Goal: Information Seeking & Learning: Learn about a topic

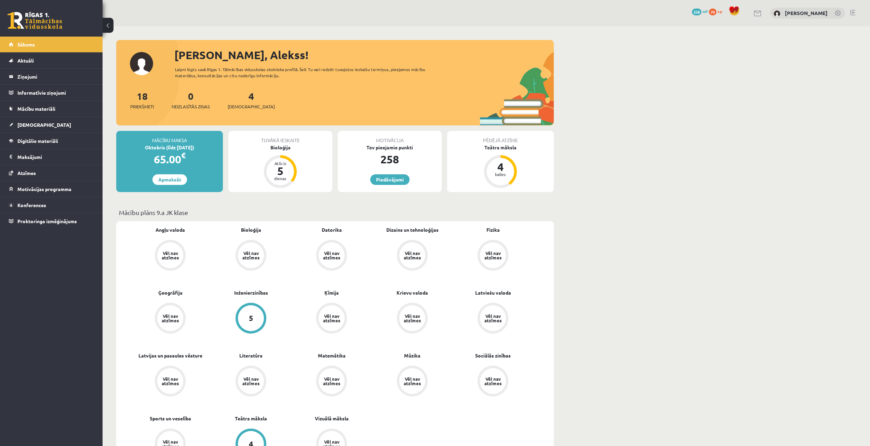
click at [236, 103] on div "4 Ieskaites" at bounding box center [251, 99] width 47 height 21
click at [238, 110] on span "[DEMOGRAPHIC_DATA]" at bounding box center [251, 106] width 47 height 7
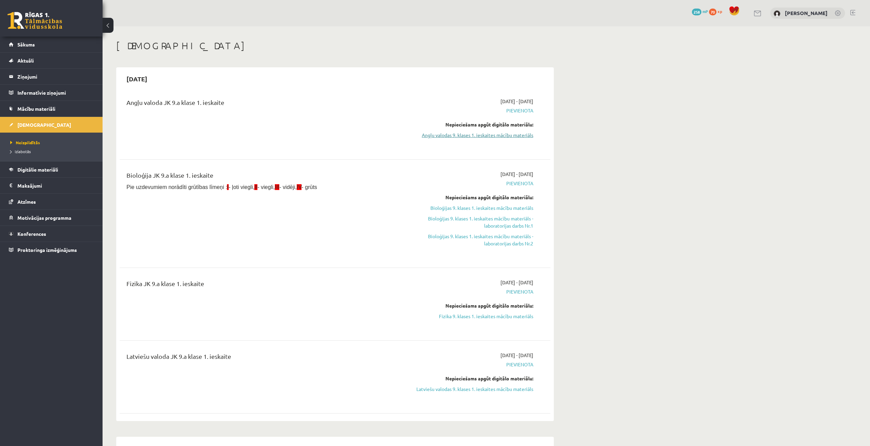
click at [513, 134] on link "Angļu valodas 9. klases 1. ieskaites mācību materiāls" at bounding box center [468, 135] width 129 height 7
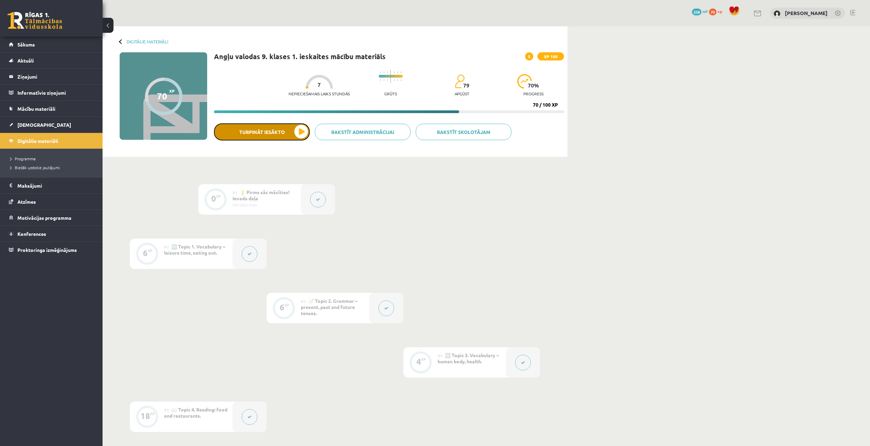
click at [297, 131] on button "Turpināt iesākto" at bounding box center [262, 131] width 96 height 17
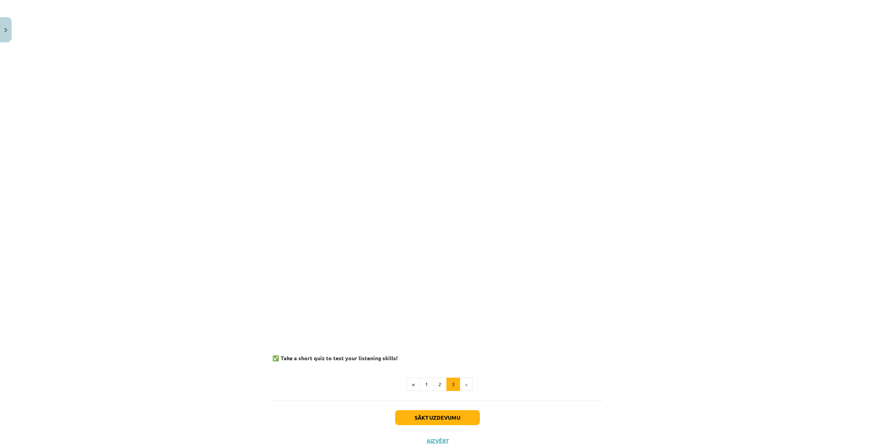
scroll to position [424, 0]
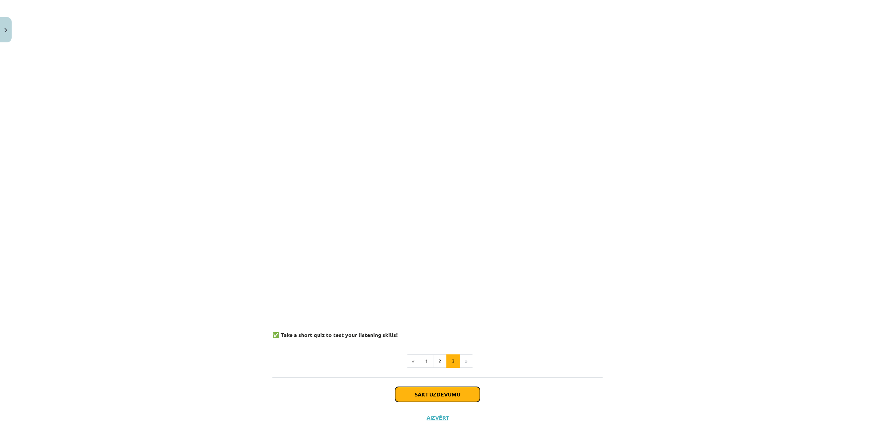
click at [454, 397] on button "Sākt uzdevumu" at bounding box center [437, 394] width 85 height 15
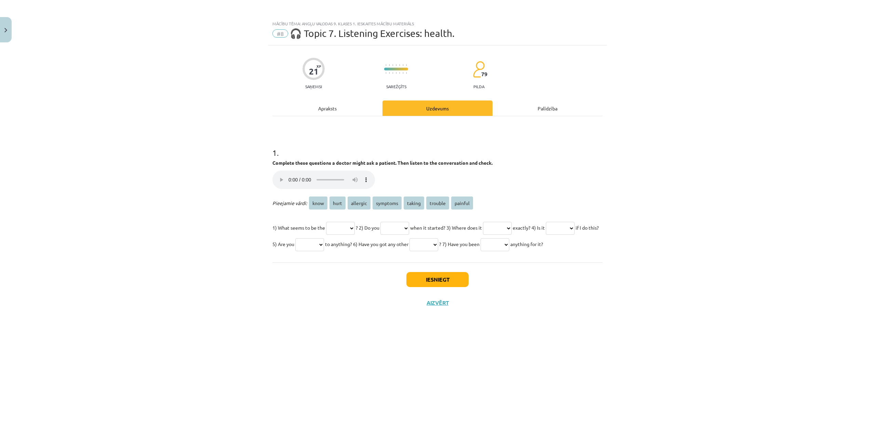
drag, startPoint x: 204, startPoint y: 86, endPoint x: 207, endPoint y: 84, distance: 4.0
click at [204, 86] on div "Mācību tēma: Angļu valodas 9. klases 1. ieskaites mācību materiāls #8 🎧 Topic 7…" at bounding box center [437, 223] width 875 height 446
click at [5, 34] on button "Close" at bounding box center [6, 29] width 12 height 25
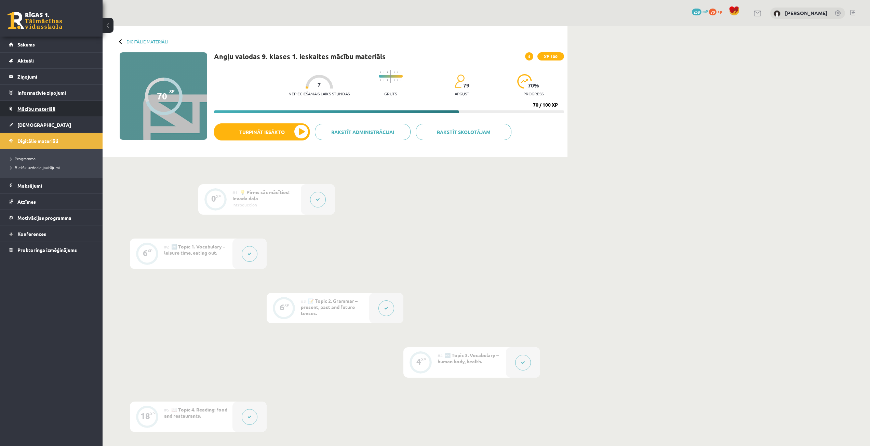
click at [43, 107] on span "Mācību materiāli" at bounding box center [36, 109] width 38 height 6
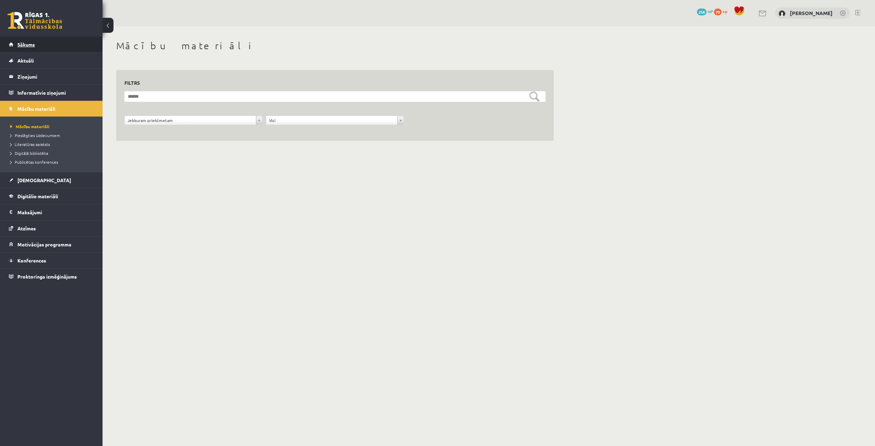
click at [35, 40] on link "Sākums" at bounding box center [51, 45] width 85 height 16
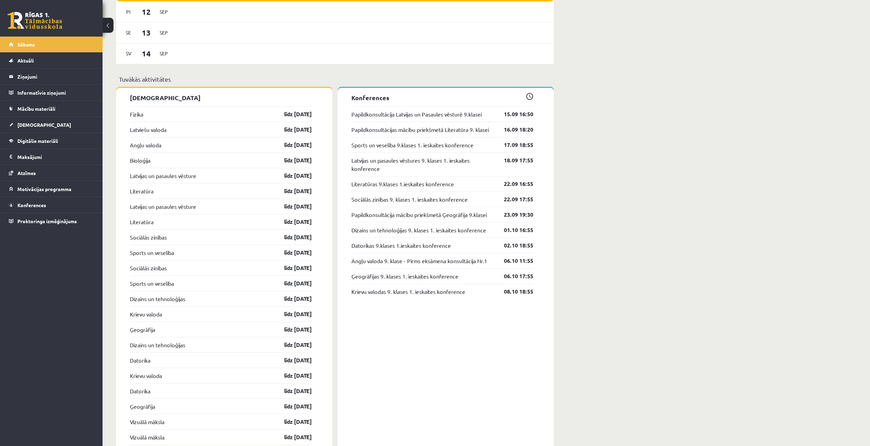
scroll to position [615, 0]
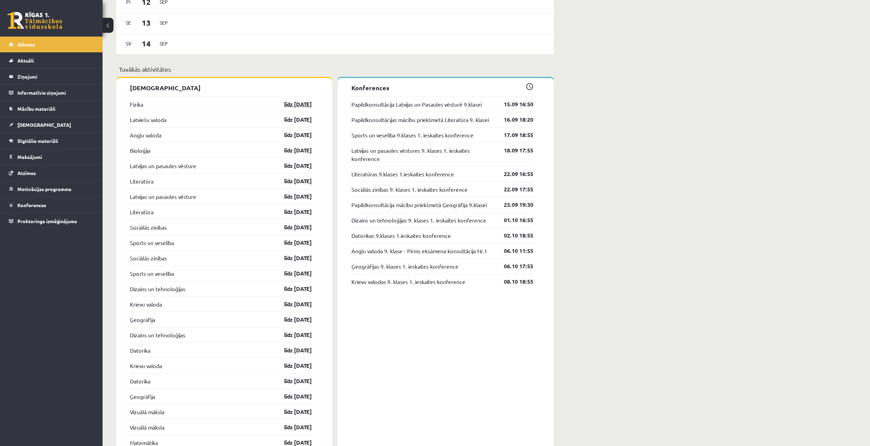
click at [288, 104] on link "līdz 15.09.25" at bounding box center [292, 104] width 40 height 8
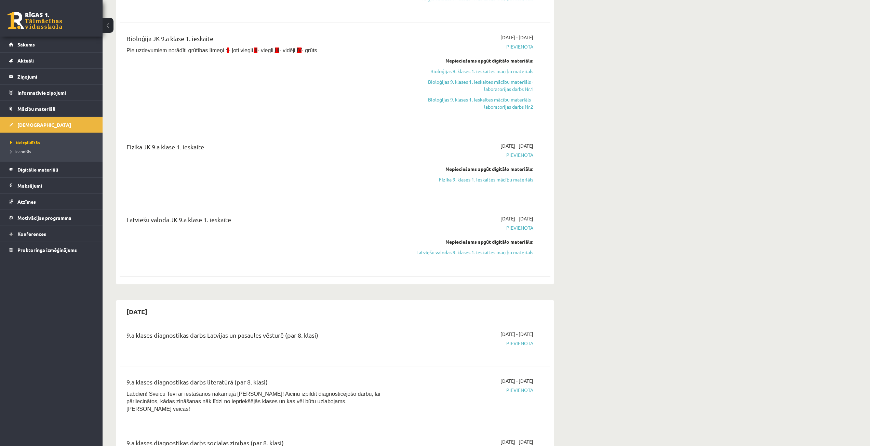
scroll to position [34, 0]
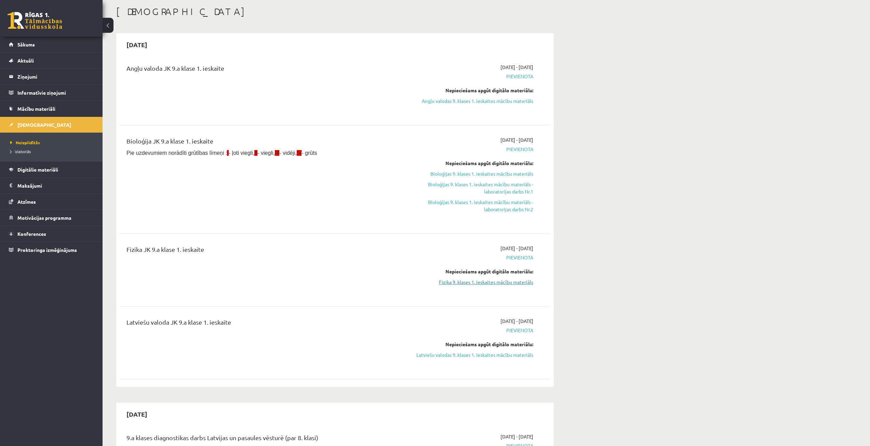
click at [506, 283] on link "Fizika 9. klases 1. ieskaites mācību materiāls" at bounding box center [468, 282] width 129 height 7
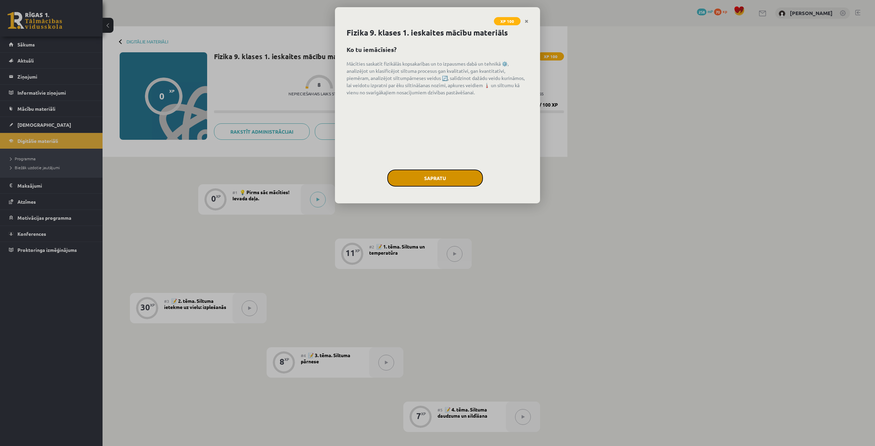
click at [430, 175] on button "Sapratu" at bounding box center [435, 178] width 96 height 17
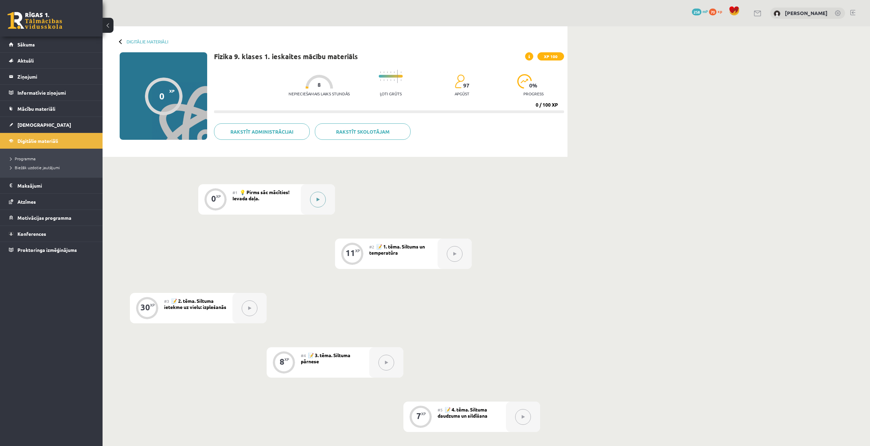
click at [319, 196] on button at bounding box center [318, 200] width 16 height 16
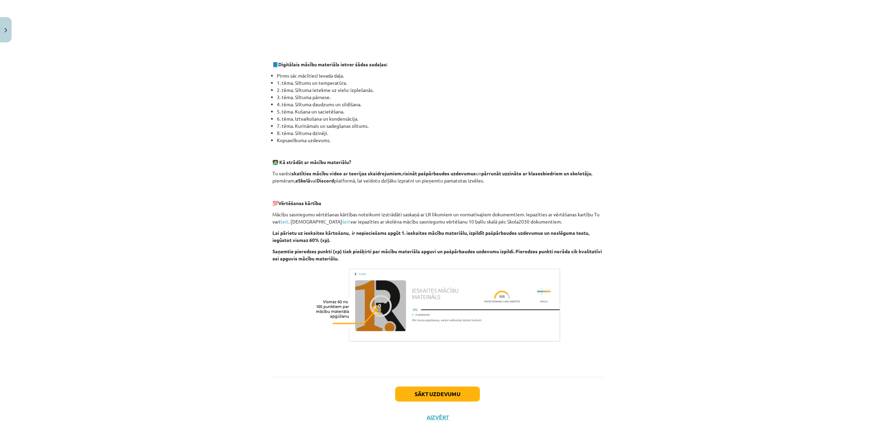
scroll to position [268, 0]
click at [453, 392] on button "Sākt uzdevumu" at bounding box center [437, 394] width 85 height 15
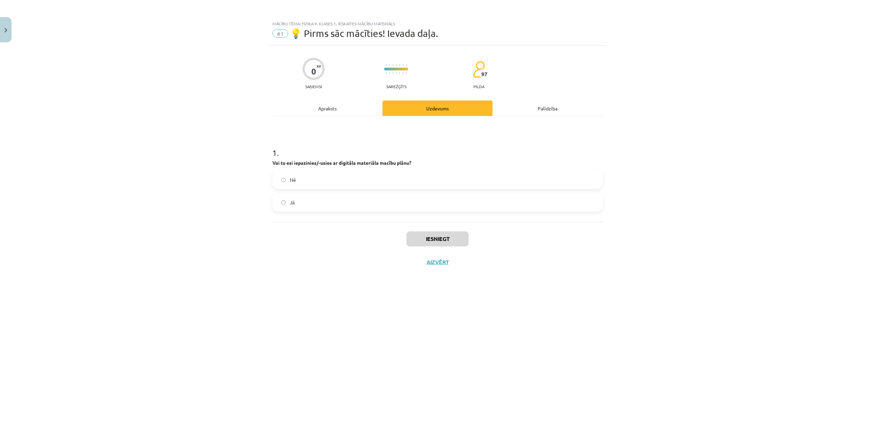
scroll to position [0, 0]
click at [341, 200] on label "Да" at bounding box center [437, 202] width 329 height 17
click at [396, 238] on font "Представлять на рассмотрение" at bounding box center [438, 238] width 98 height 7
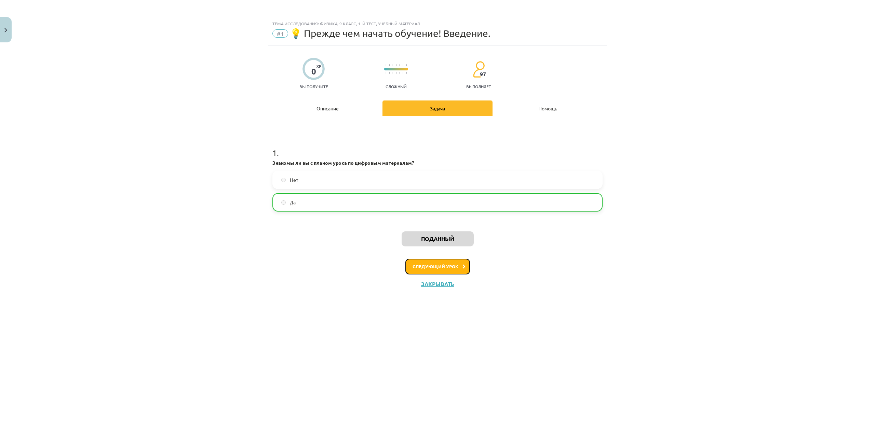
click at [459, 265] on button "Следующий урок" at bounding box center [437, 267] width 65 height 16
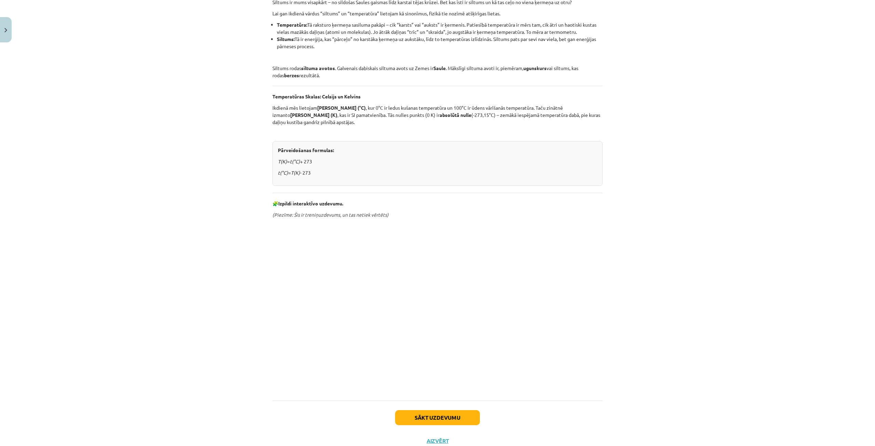
scroll to position [182, 0]
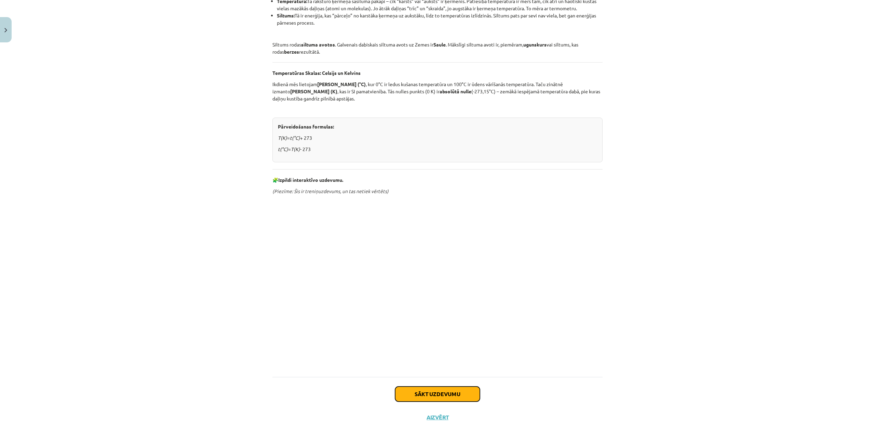
click at [471, 393] on button "Sākt uzdevumu" at bounding box center [437, 394] width 85 height 15
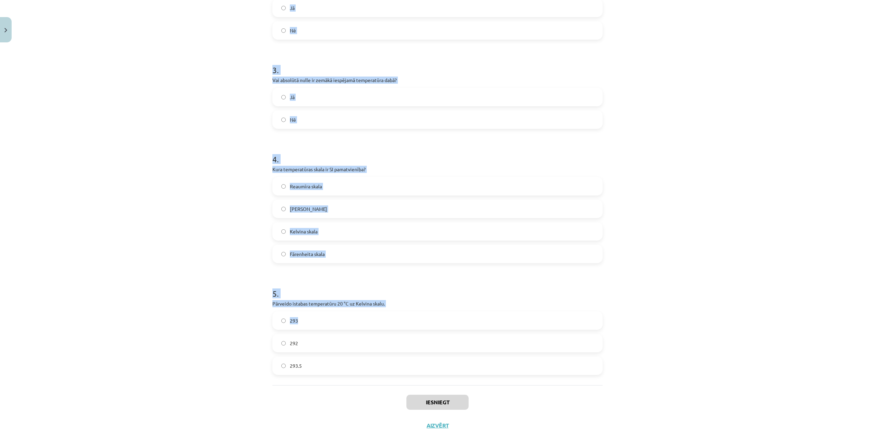
scroll to position [314, 0]
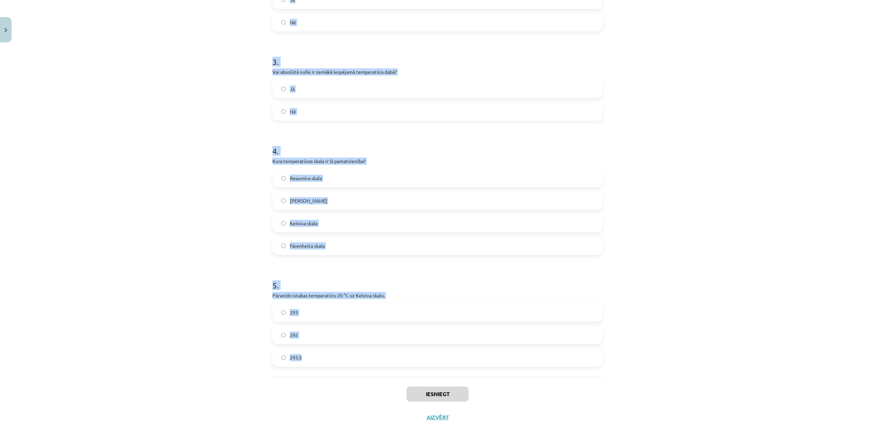
drag, startPoint x: 268, startPoint y: 141, endPoint x: 347, endPoint y: 355, distance: 227.9
click at [347, 355] on div "11 XP Saņemsi Sarežģīts 97 pilda Apraksts Uzdevums Palīdzība 1 . Kas ir galvena…" at bounding box center [437, 80] width 338 height 698
copy form "Kas ir galvenais dabiskais siltuma avots uz Zemes? Saule Radiators Berze Ugunsk…"
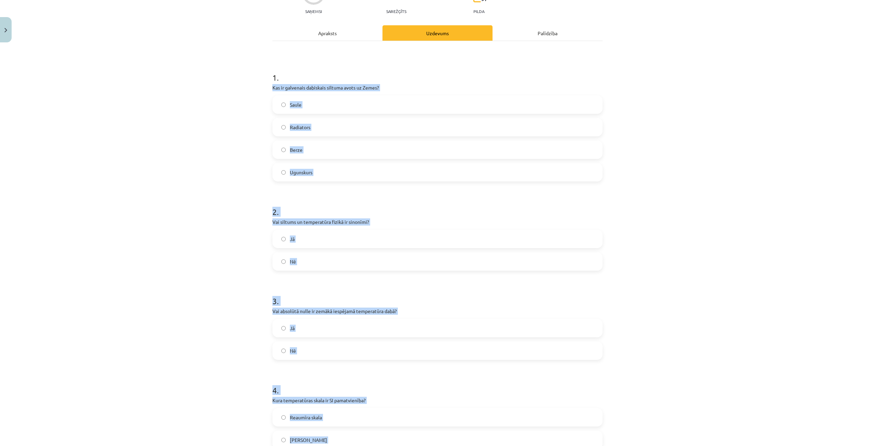
scroll to position [0, 0]
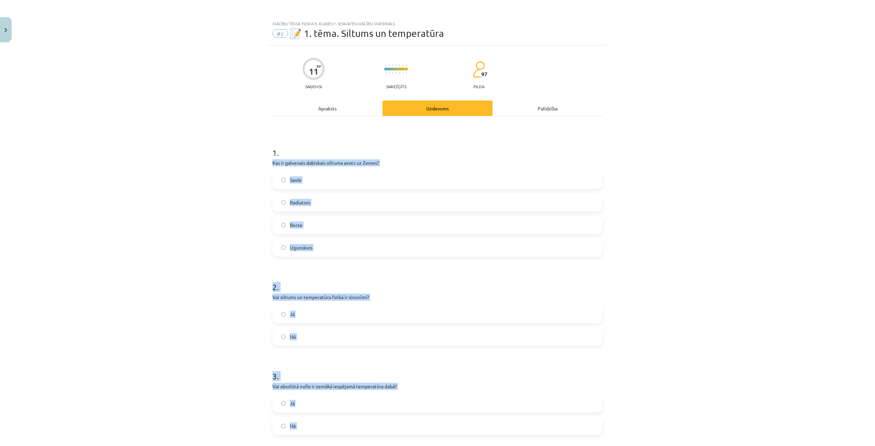
click at [224, 240] on div "Mācību tēma: Fizika 9. klases 1. ieskaites mācību materiāls #2 📝 1. tēma. Siltu…" at bounding box center [437, 223] width 875 height 446
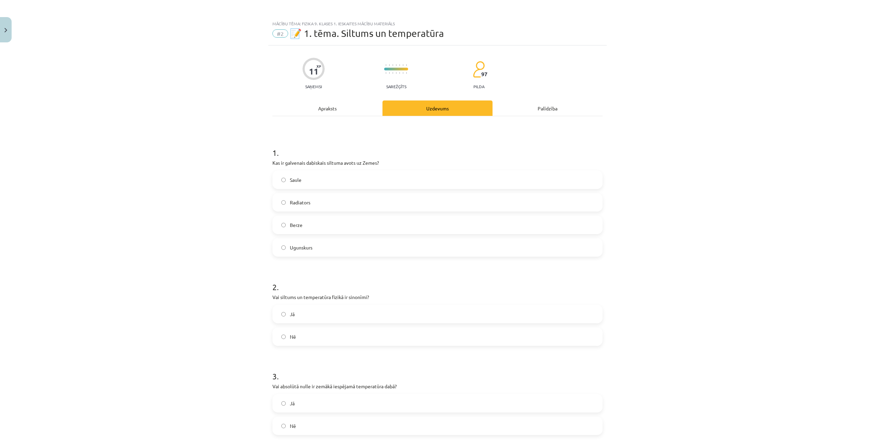
click at [311, 175] on label "Saule" at bounding box center [437, 179] width 329 height 17
click at [291, 334] on span "Nē" at bounding box center [293, 336] width 6 height 7
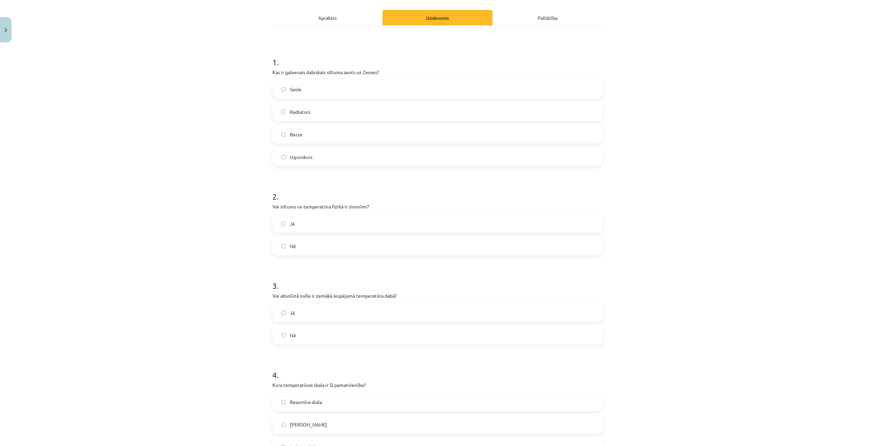
scroll to position [103, 0]
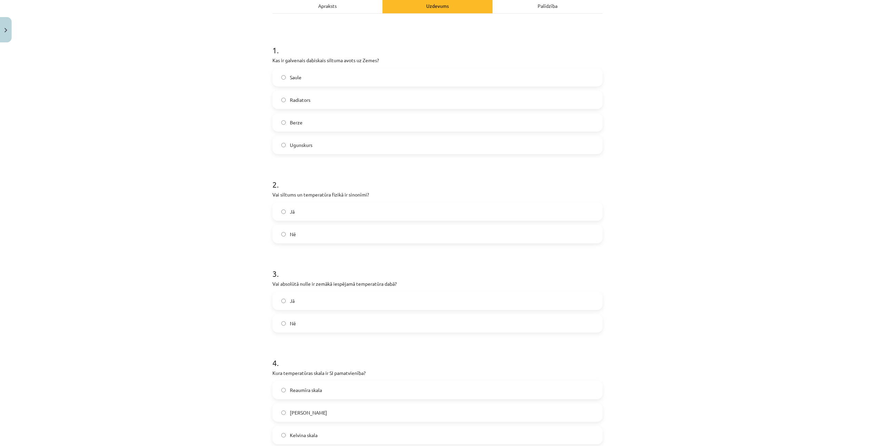
click at [305, 293] on label "Jā" at bounding box center [437, 300] width 329 height 17
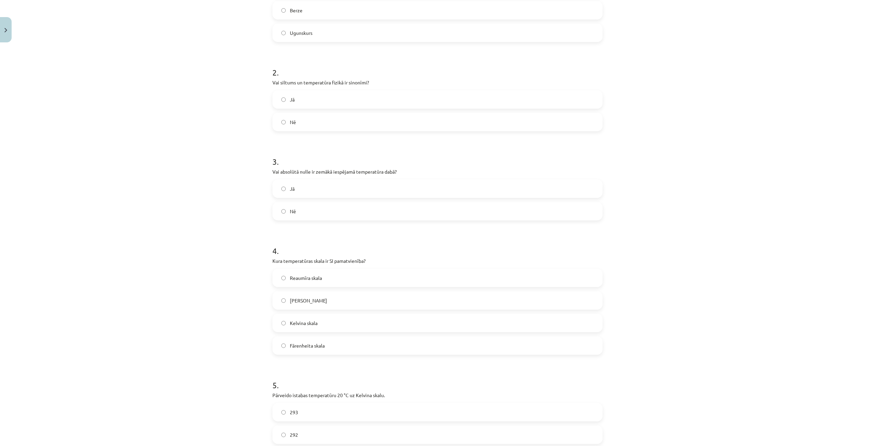
scroll to position [273, 0]
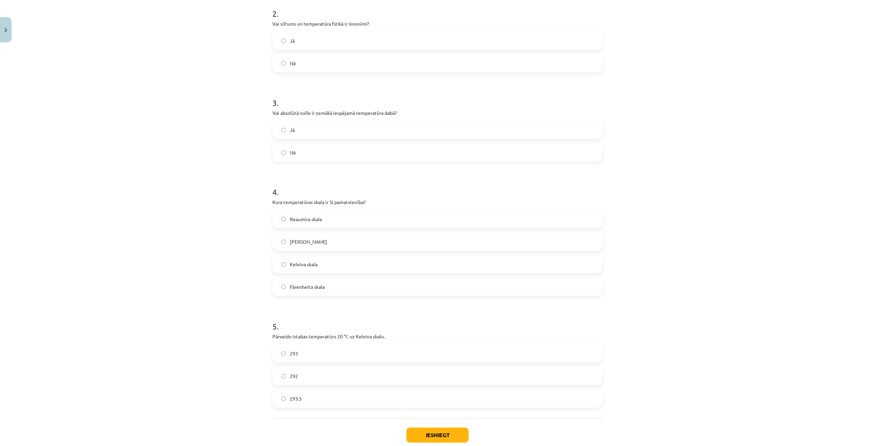
click at [346, 264] on label "Kelvina skala" at bounding box center [437, 264] width 329 height 17
click at [322, 360] on label "293" at bounding box center [437, 353] width 329 height 17
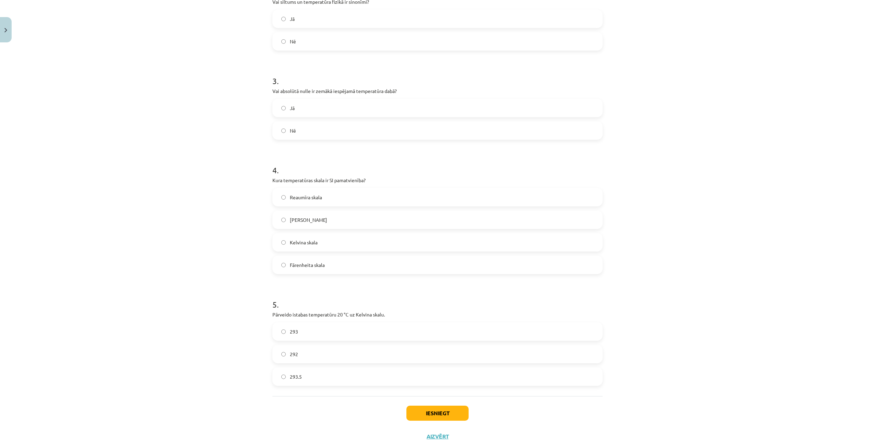
scroll to position [314, 0]
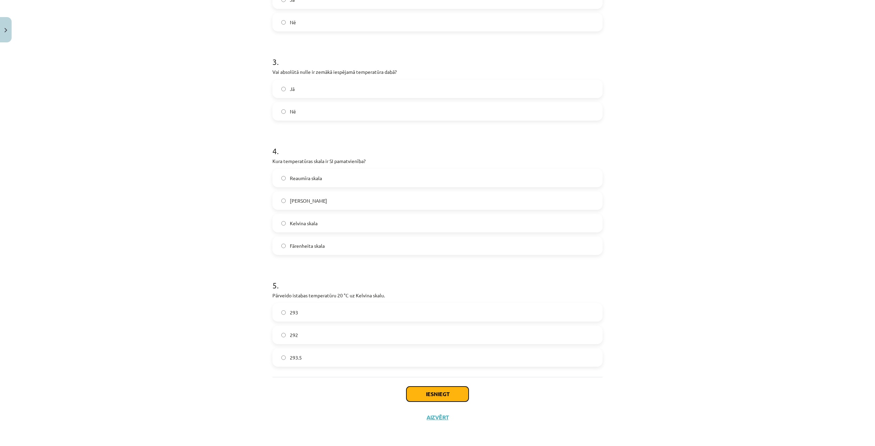
click at [417, 390] on button "Iesniegt" at bounding box center [437, 394] width 62 height 15
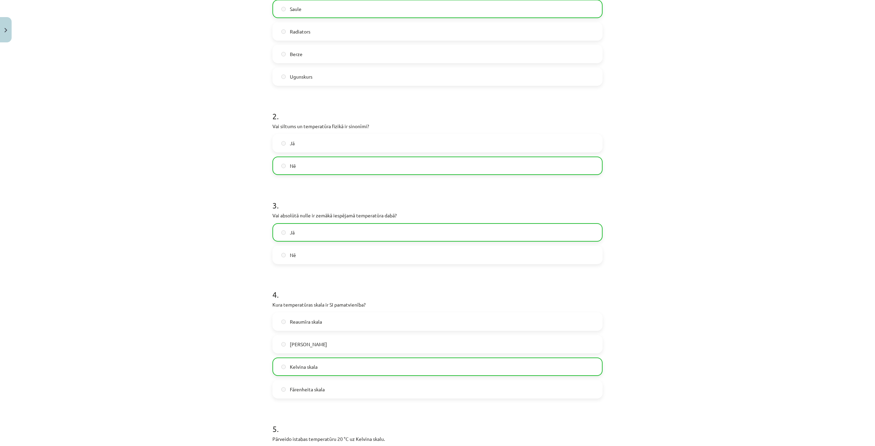
scroll to position [336, 0]
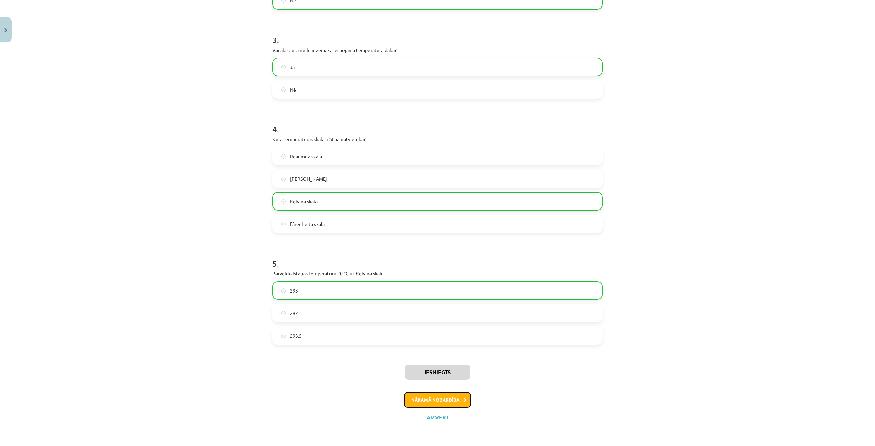
click at [460, 403] on button "Nākamā nodarbība" at bounding box center [437, 400] width 67 height 16
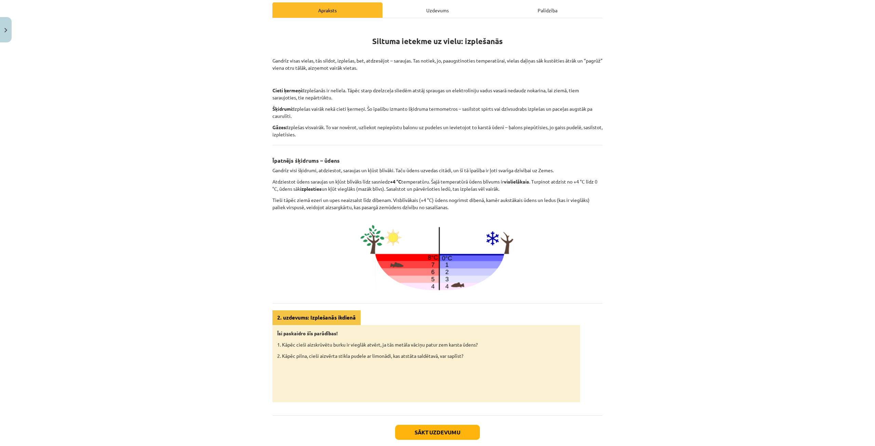
scroll to position [136, 0]
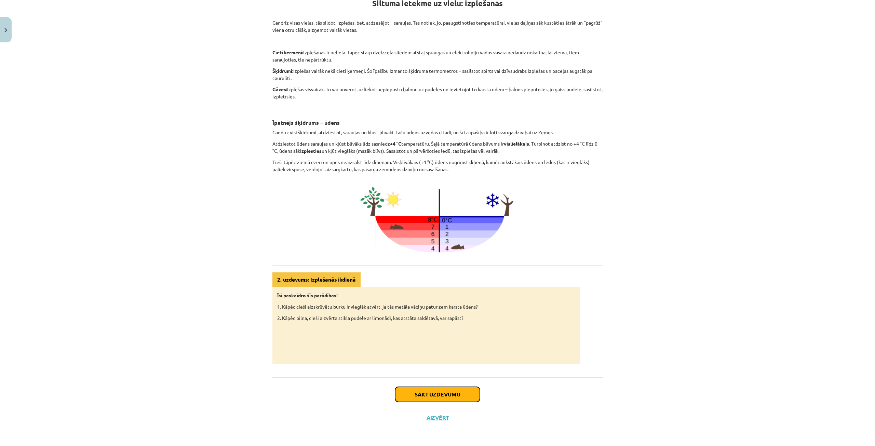
click at [427, 396] on button "Sākt uzdevumu" at bounding box center [437, 394] width 85 height 15
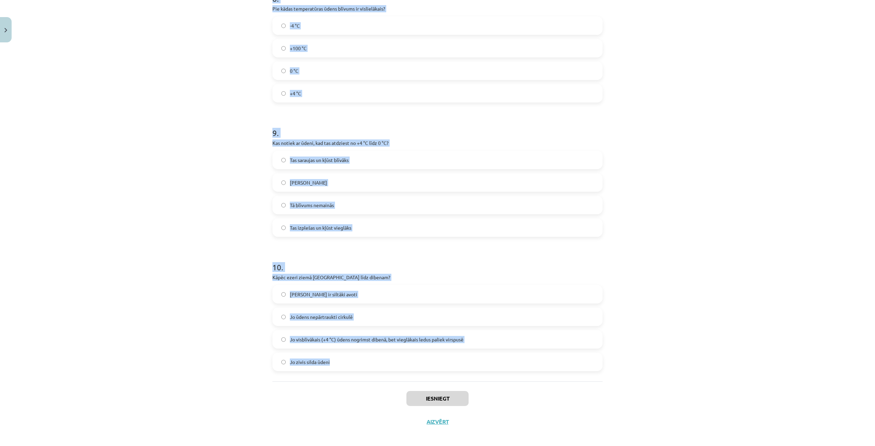
scroll to position [918, 0]
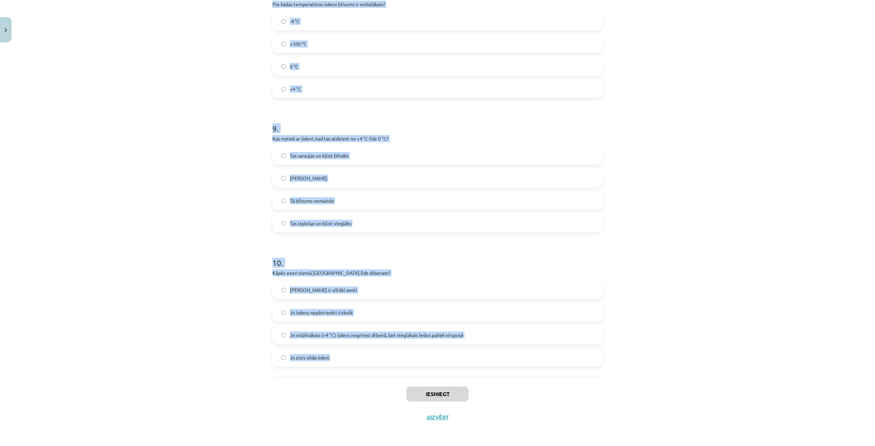
drag, startPoint x: 266, startPoint y: 145, endPoint x: 381, endPoint y: 350, distance: 234.9
copy form "Vai, sildot vielas, tās parasti saraujas? Nē Jā 2 . Vai gāzes, sildot, izplešas…"
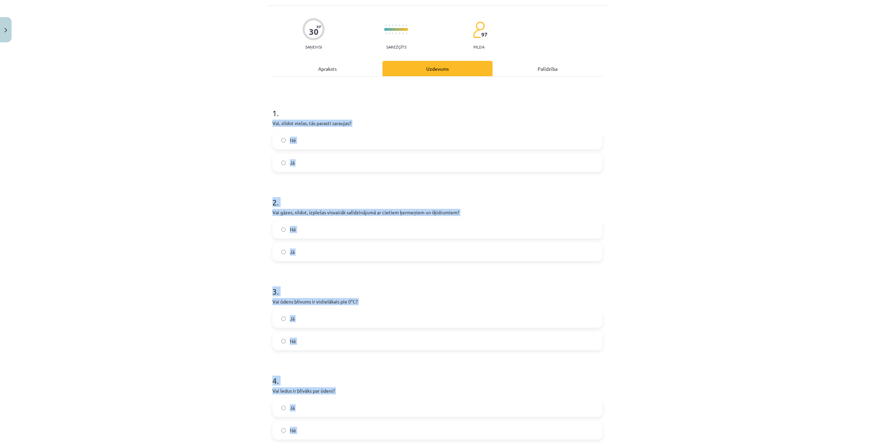
scroll to position [0, 0]
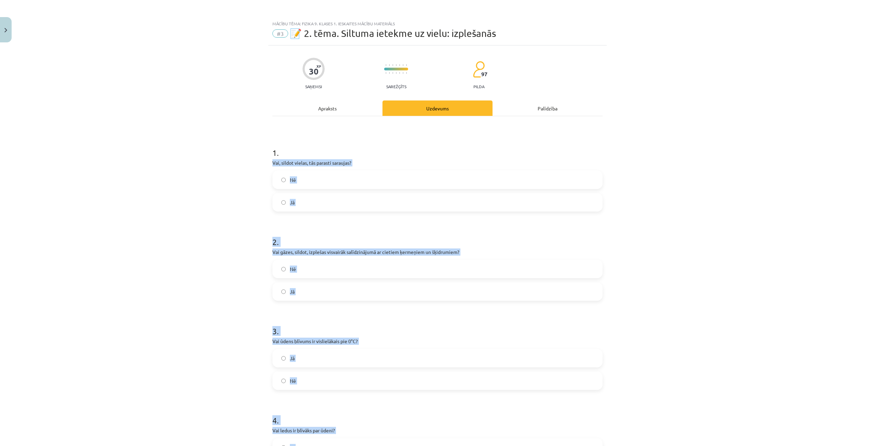
click at [306, 206] on label "Jā" at bounding box center [437, 202] width 329 height 17
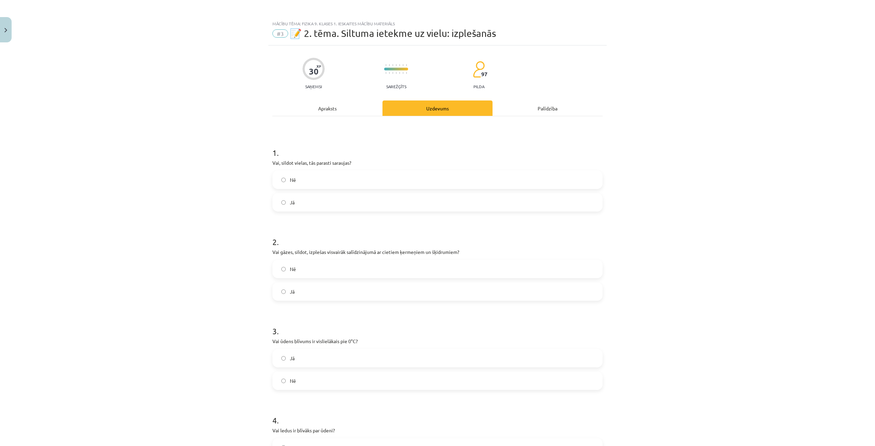
click at [313, 188] on label "Nē" at bounding box center [437, 179] width 329 height 17
click at [320, 289] on label "Jā" at bounding box center [437, 291] width 329 height 17
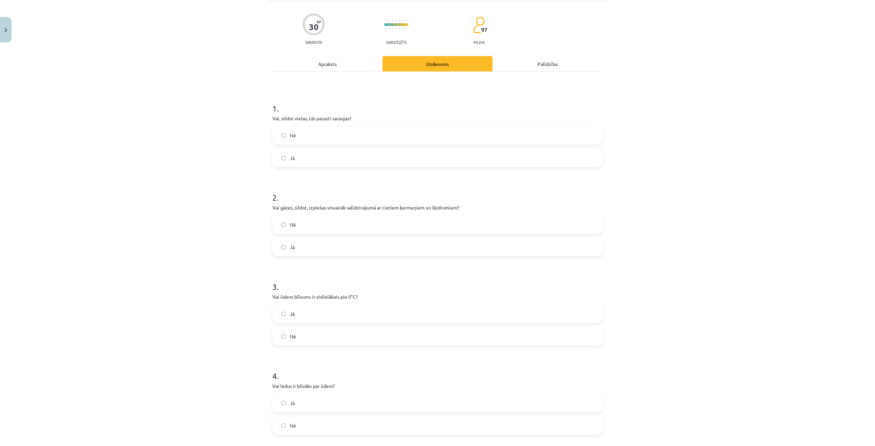
scroll to position [137, 0]
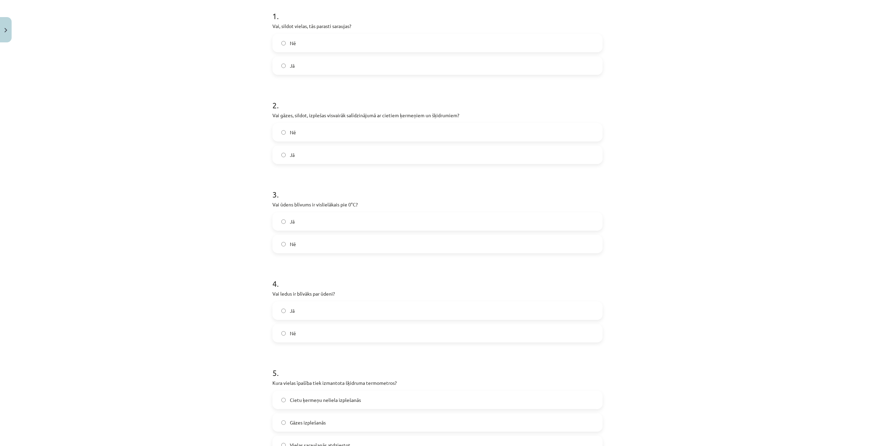
click at [304, 244] on label "Nē" at bounding box center [437, 243] width 329 height 17
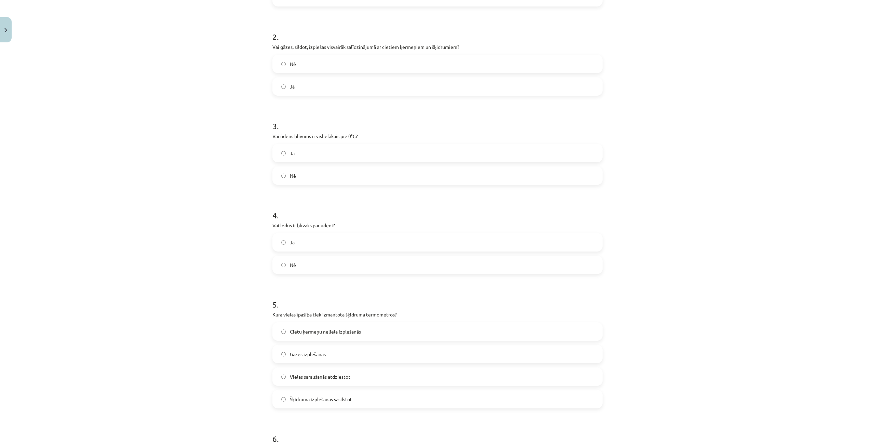
click at [316, 265] on label "Nē" at bounding box center [437, 264] width 329 height 17
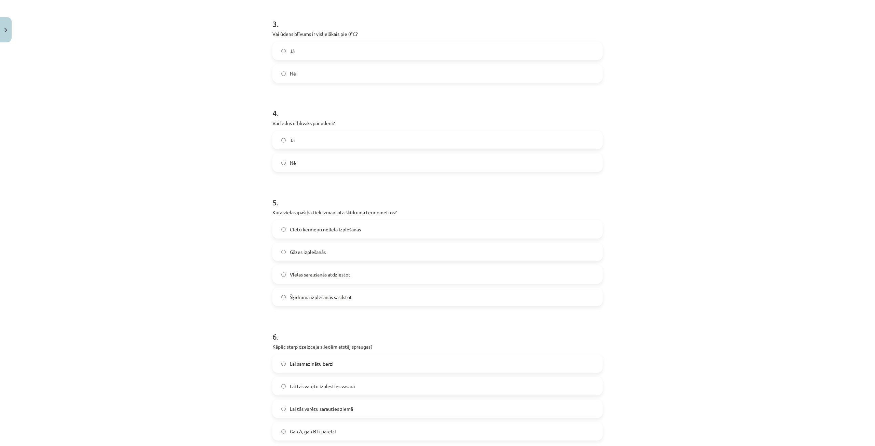
scroll to position [308, 0]
click at [328, 295] on span "Šķidruma izplešanās sasilstot" at bounding box center [321, 296] width 62 height 7
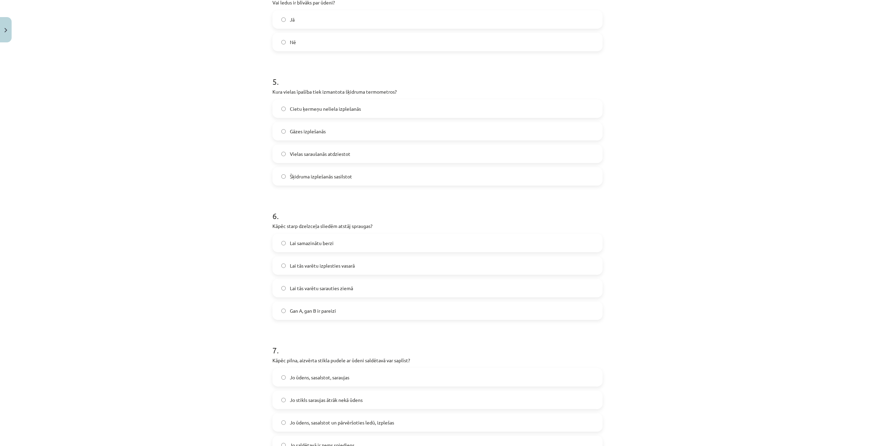
scroll to position [444, 0]
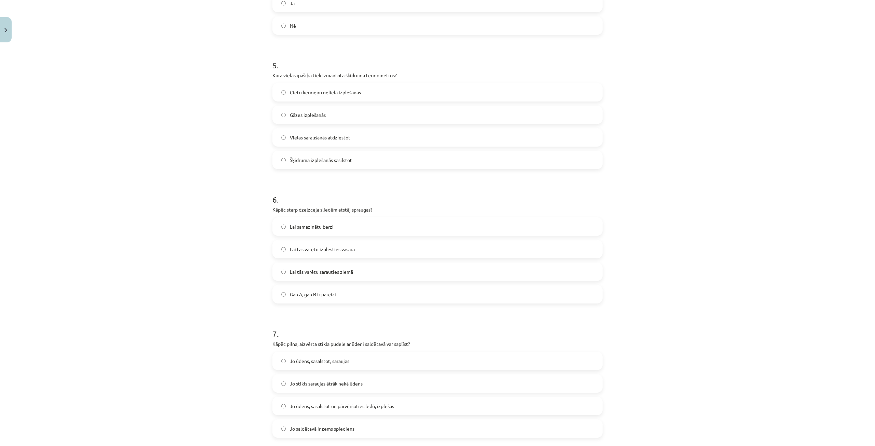
click at [343, 253] on label "Lai tās varētu izplesties vasarā" at bounding box center [437, 249] width 329 height 17
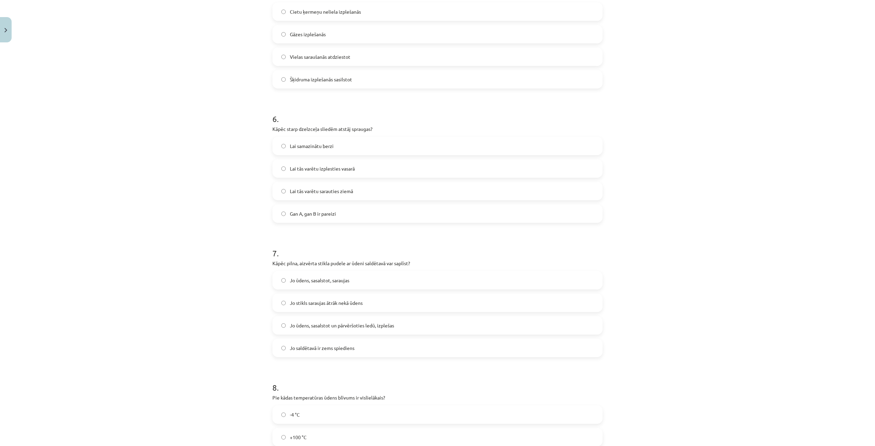
scroll to position [547, 0]
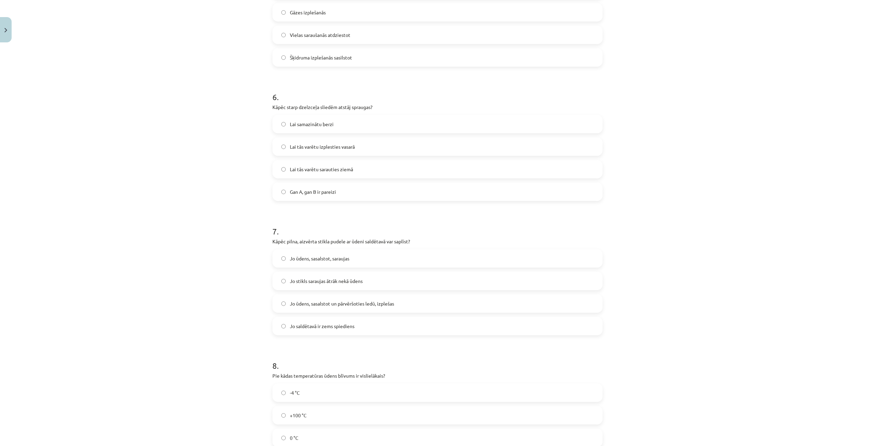
click at [330, 310] on label "Jo ūdens, sasalstot un pārvēršoties ledū, izplešas" at bounding box center [437, 303] width 329 height 17
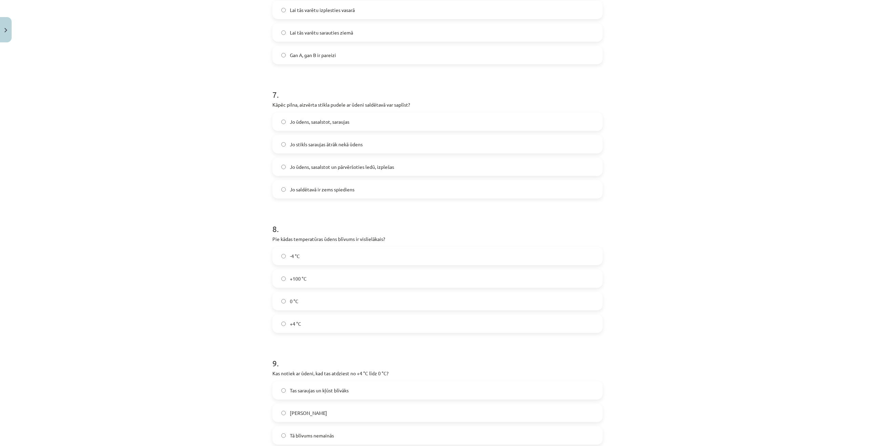
click at [321, 326] on label "+4 °C" at bounding box center [437, 323] width 329 height 17
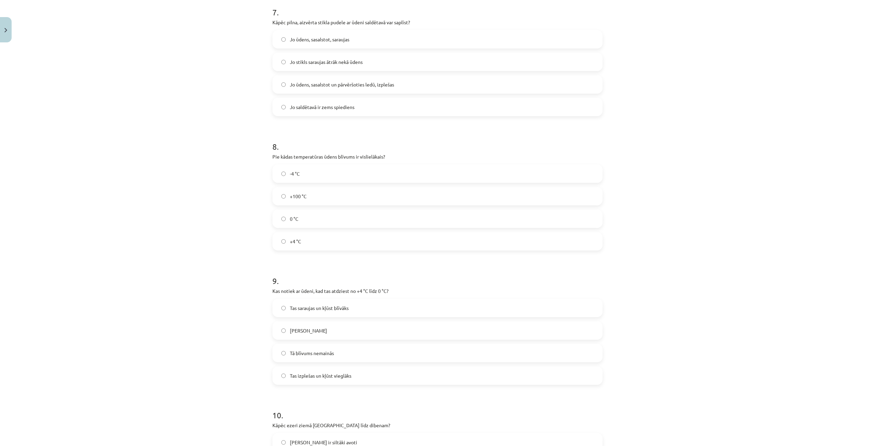
scroll to position [786, 0]
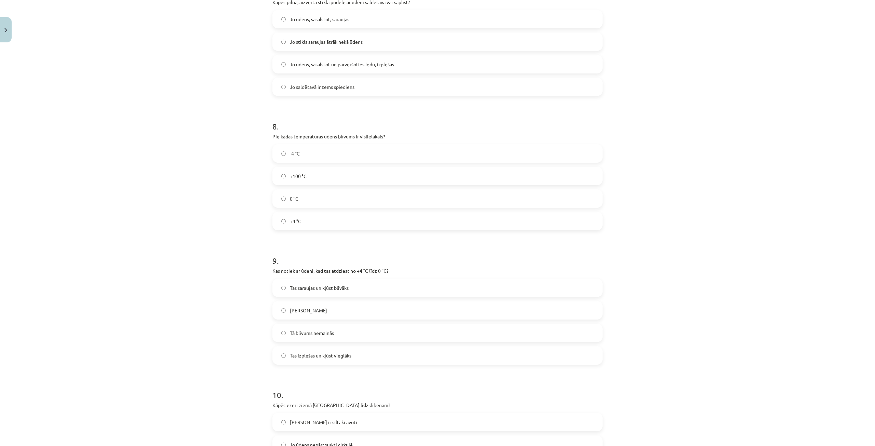
click at [363, 356] on label "Tas izplešas un kļūst vieglāks" at bounding box center [437, 355] width 329 height 17
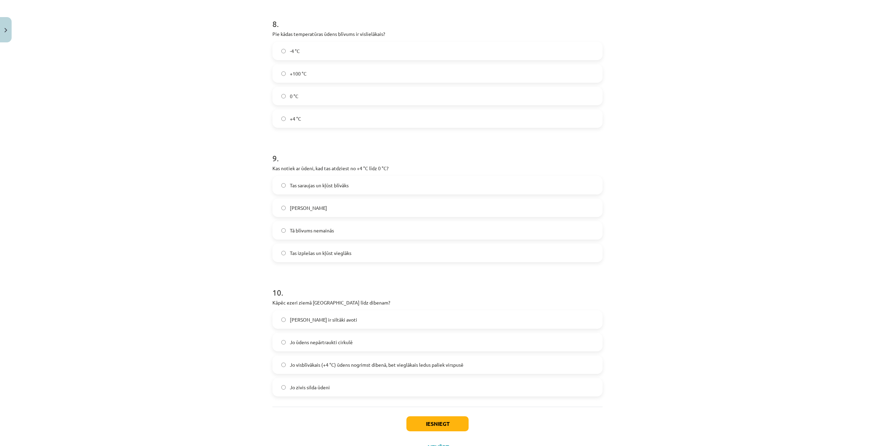
scroll to position [918, 0]
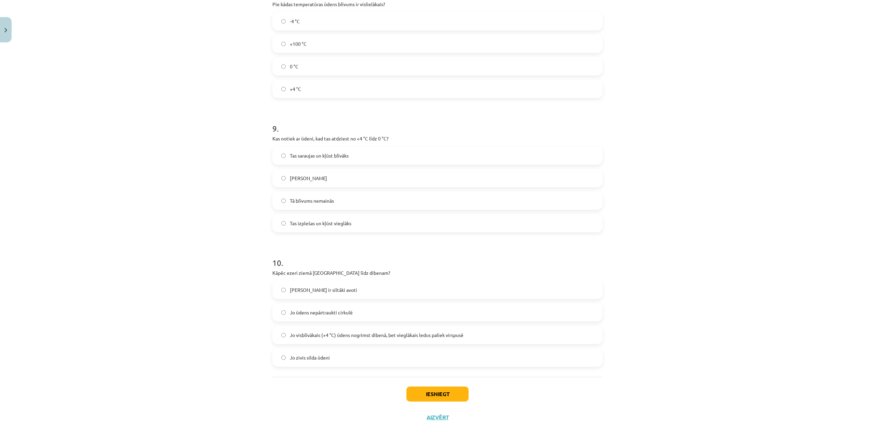
click at [347, 334] on span "Jo visblīvākais (+4 °C) ūdens nogrimst dibenā, bet vieglākais ledus paliek virs…" at bounding box center [377, 335] width 174 height 7
click at [436, 390] on button "Iesniegt" at bounding box center [437, 394] width 62 height 15
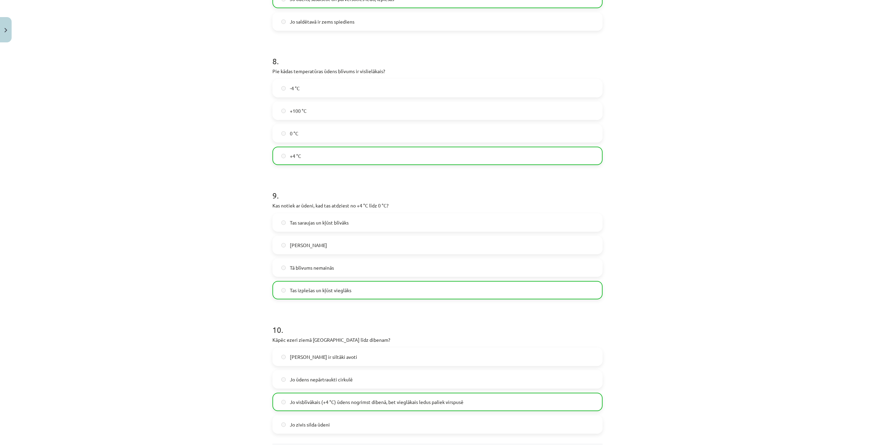
scroll to position [940, 0]
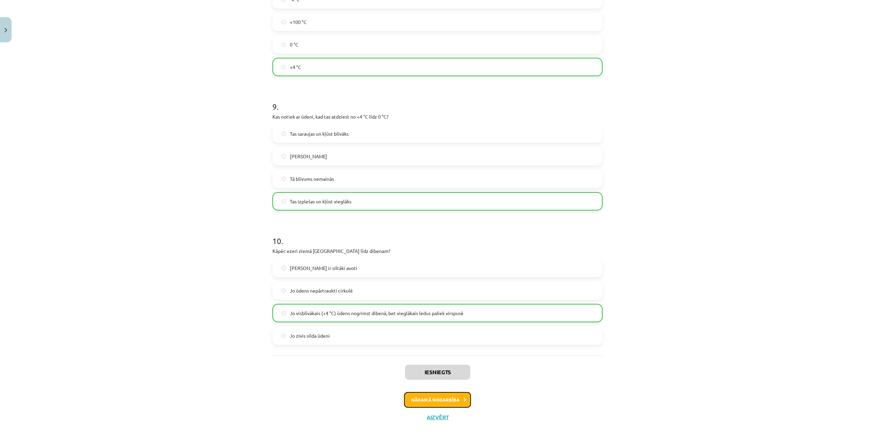
click at [439, 397] on button "Nākamā nodarbība" at bounding box center [437, 400] width 67 height 16
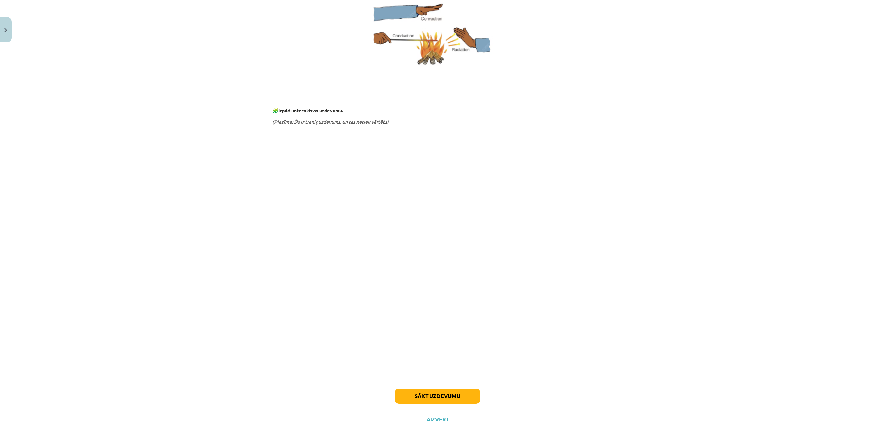
scroll to position [228, 0]
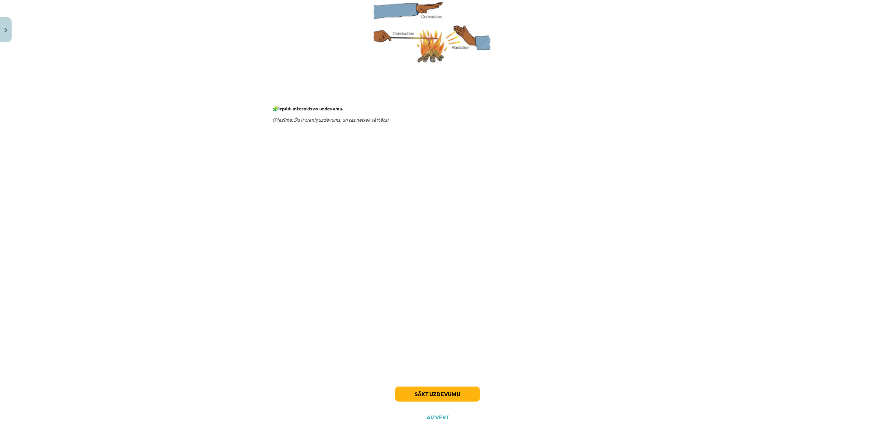
click at [237, 146] on div "Mācību tēma: Fizika 9. klases 1. ieskaites mācību materiāls #4 📝 3. tēma. Siltu…" at bounding box center [437, 223] width 875 height 446
click at [461, 394] on button "Sākt uzdevumu" at bounding box center [437, 394] width 85 height 15
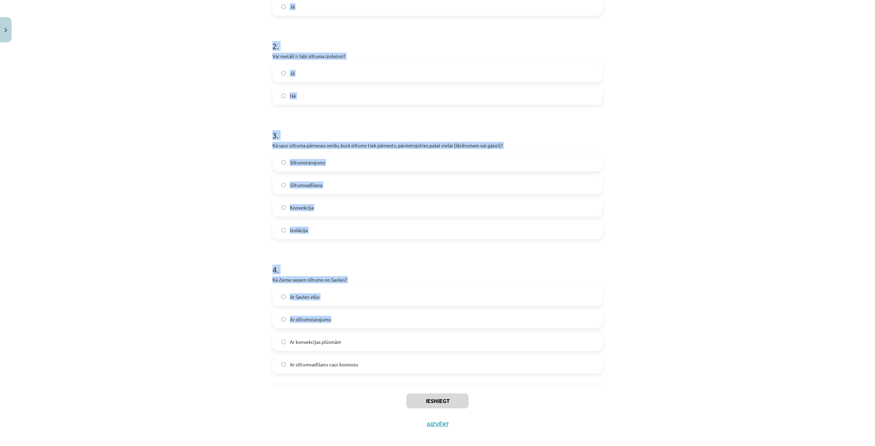
scroll to position [203, 0]
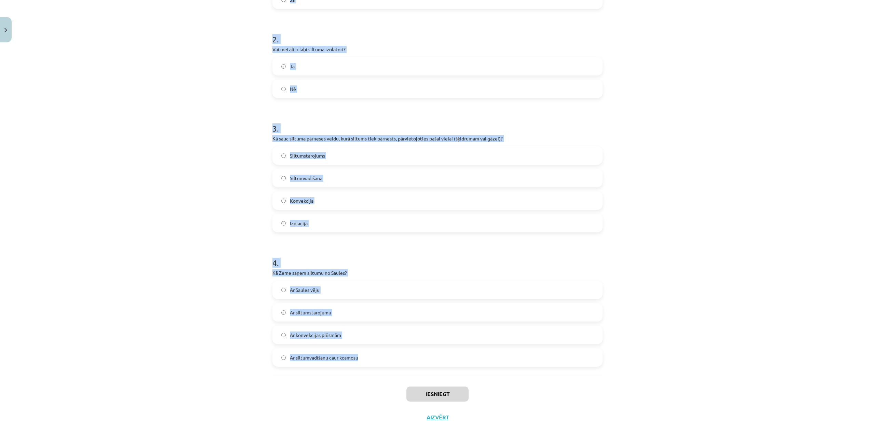
drag, startPoint x: 269, startPoint y: 143, endPoint x: 368, endPoint y: 354, distance: 233.5
click at [368, 354] on div "8 XP Saņemsi Sarežģīts 97 pilda Apraksts Uzdevums Palīdzība 1 . Vai siltumstaro…" at bounding box center [437, 136] width 338 height 586
copy form "Vai siltumstarojums var izplatīties vakuumā? Nē Jā 2 . Vai metāli ir labi siltu…"
click at [204, 160] on div "Mācību tēma: Fizika 9. klases 1. ieskaites mācību materiāls #4 📝 3. tēma. Siltu…" at bounding box center [437, 223] width 875 height 446
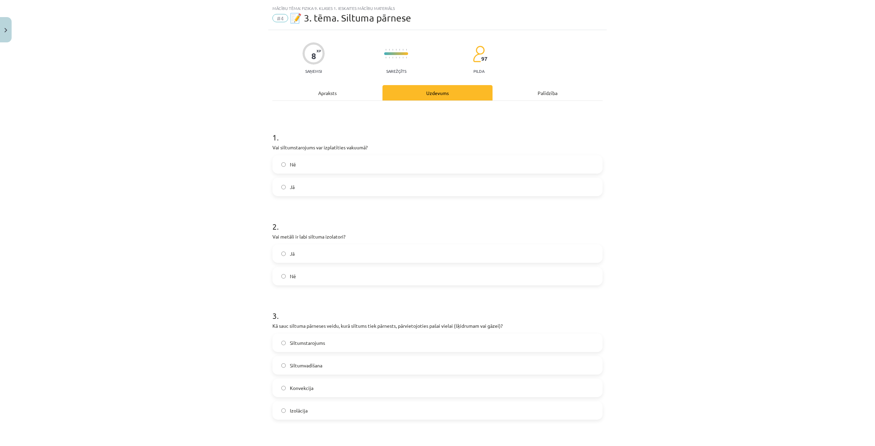
scroll to position [0, 0]
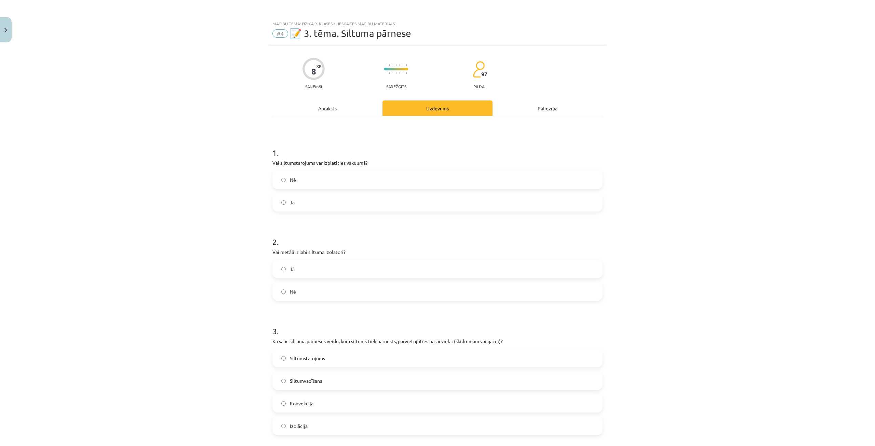
click at [305, 201] on label "Jā" at bounding box center [437, 202] width 329 height 17
click at [337, 293] on label "Nē" at bounding box center [437, 291] width 329 height 17
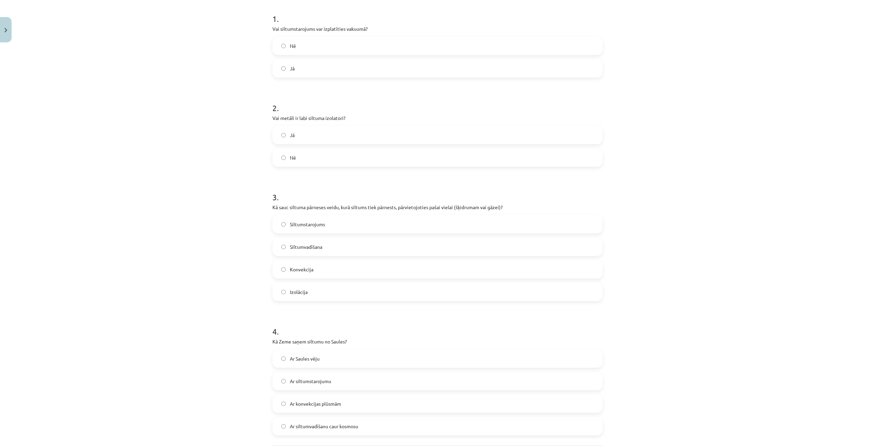
scroll to position [137, 0]
click at [316, 263] on label "Konvekcija" at bounding box center [437, 266] width 329 height 17
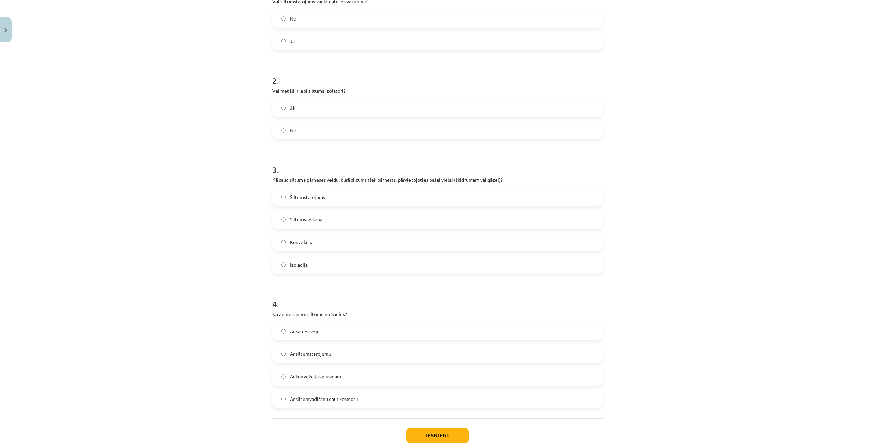
scroll to position [203, 0]
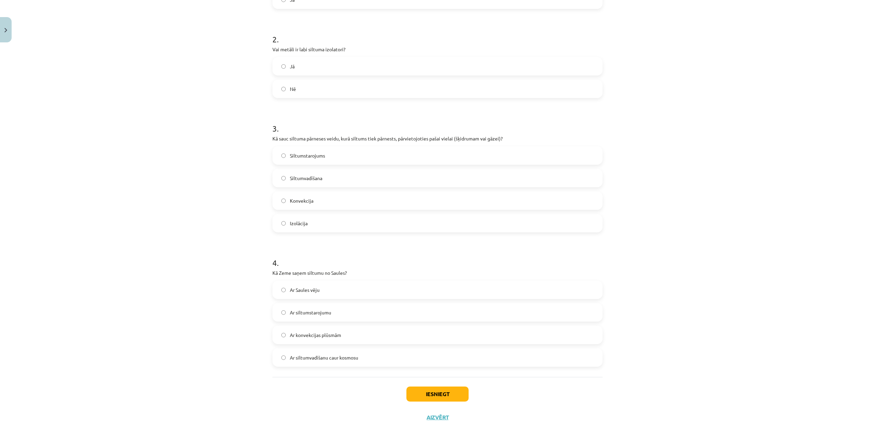
click at [351, 318] on label "Ar siltumstarojumu" at bounding box center [437, 312] width 329 height 17
click at [427, 393] on button "Iesniegt" at bounding box center [437, 394] width 62 height 15
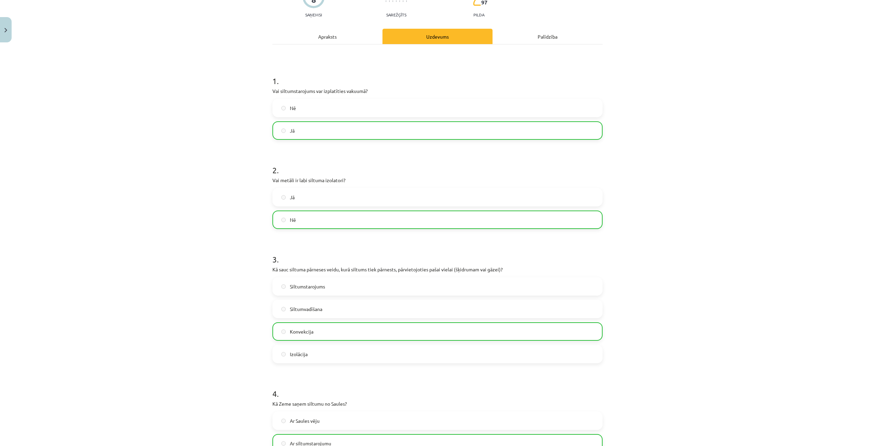
scroll to position [0, 0]
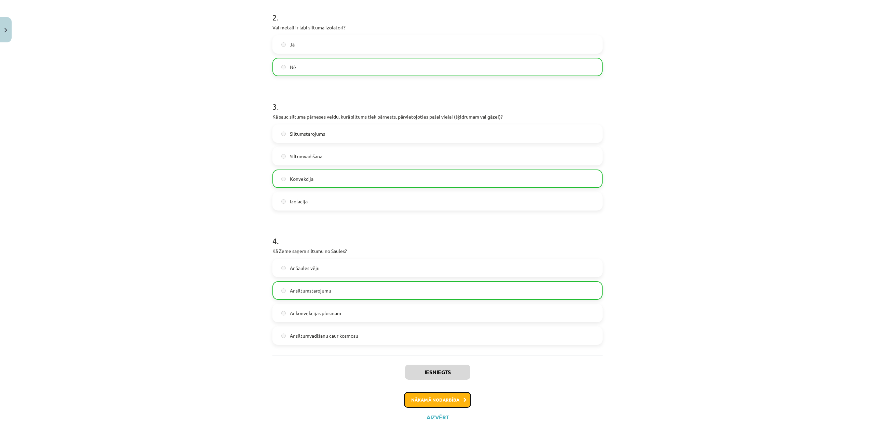
click at [432, 401] on button "Nākamā nodarbība" at bounding box center [437, 400] width 67 height 16
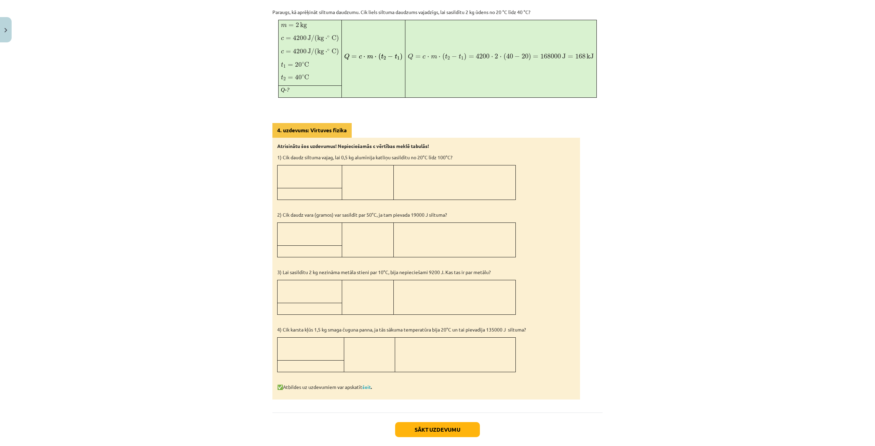
scroll to position [481, 0]
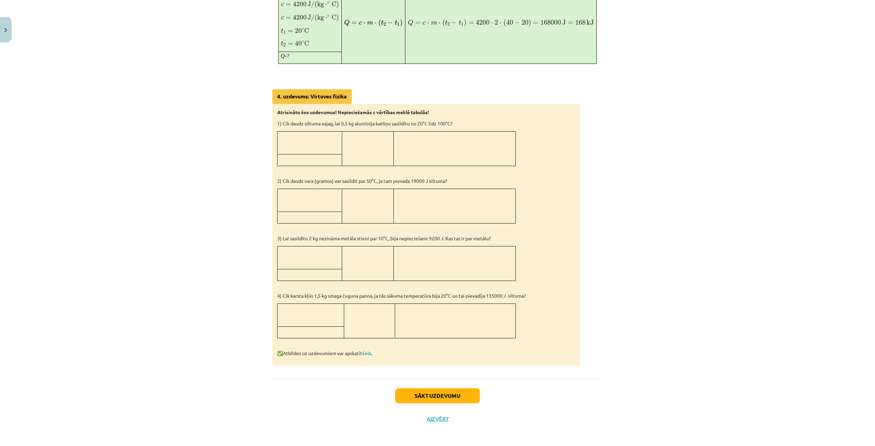
drag, startPoint x: 353, startPoint y: 320, endPoint x: 342, endPoint y: 320, distance: 11.3
click at [353, 320] on td at bounding box center [369, 321] width 51 height 35
click at [367, 351] on link "šeit" at bounding box center [366, 353] width 9 height 6
click at [439, 399] on button "Sākt uzdevumu" at bounding box center [437, 395] width 85 height 15
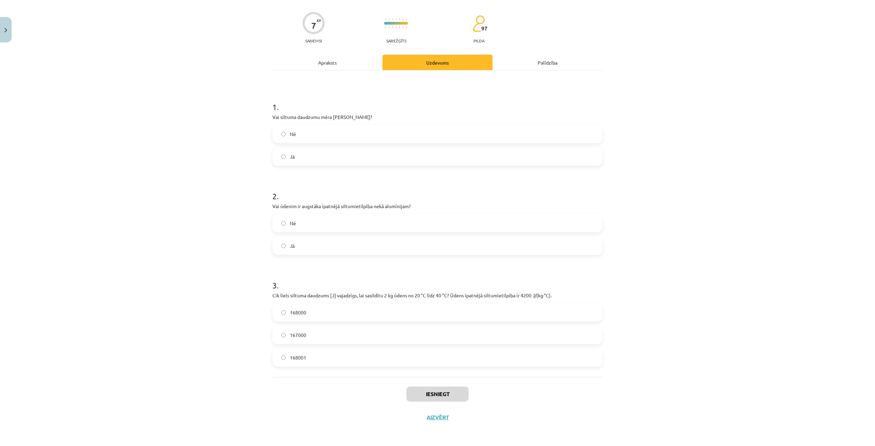
scroll to position [17, 0]
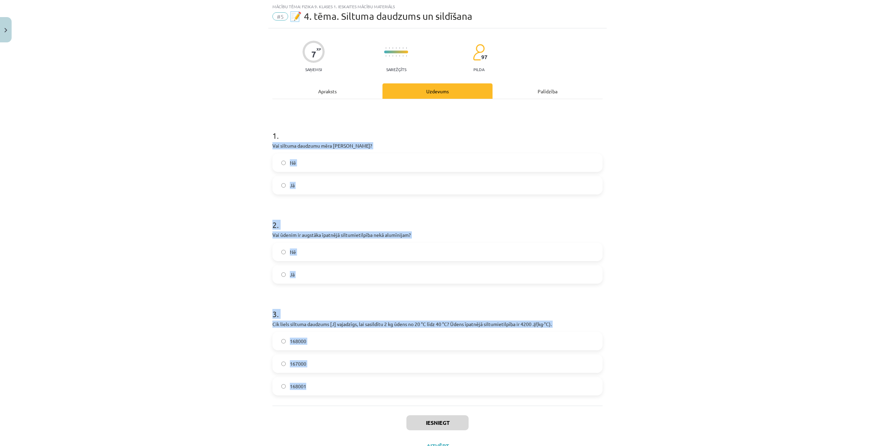
drag, startPoint x: 267, startPoint y: 145, endPoint x: 353, endPoint y: 382, distance: 251.9
click at [353, 382] on div "7 XP Saņemsi Sarežģīts 97 pilda Apraksts Uzdevums Palīdzība 1 . Vai siltuma dau…" at bounding box center [437, 242] width 338 height 429
copy form "Vai siltuma daudzumu mēra Celsija grādos? Nē Jā 2 . Vai ūdenim ir augstāka īpat…"
click at [205, 183] on div "Mācību tēma: Fizika 9. klases 1. ieskaites mācību materiāls #5 📝 4. tēma. Siltu…" at bounding box center [437, 223] width 875 height 446
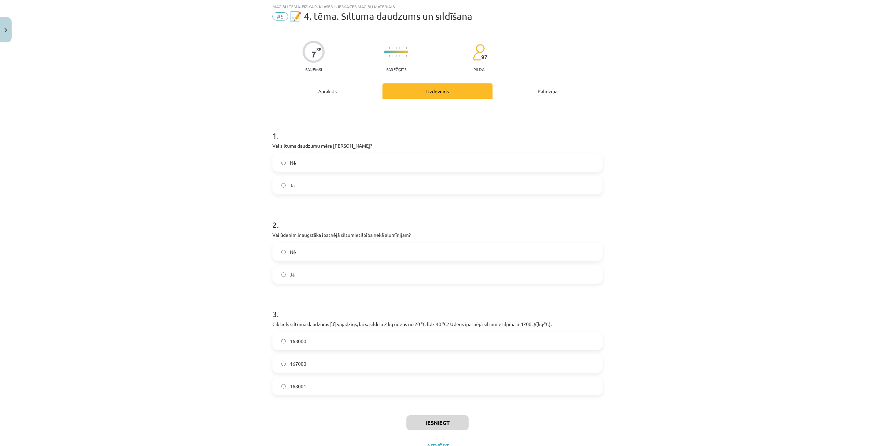
click at [315, 160] on label "Nē" at bounding box center [437, 162] width 329 height 17
click at [310, 280] on label "Jā" at bounding box center [437, 274] width 329 height 17
click at [314, 343] on label "168000" at bounding box center [437, 341] width 329 height 17
click at [460, 422] on button "Iesniegt" at bounding box center [437, 422] width 62 height 15
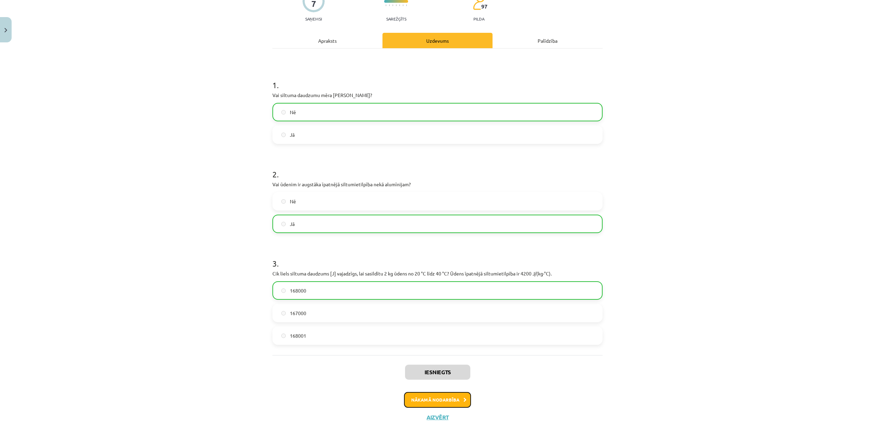
click at [455, 399] on button "Nākamā nodarbība" at bounding box center [437, 400] width 67 height 16
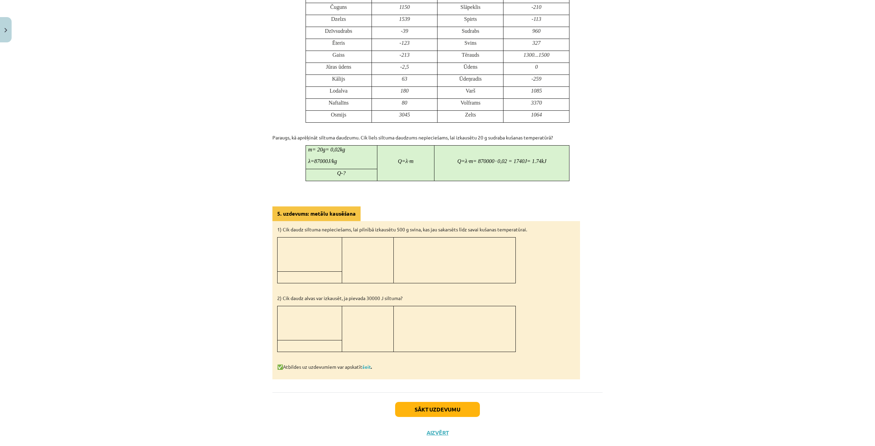
scroll to position [456, 0]
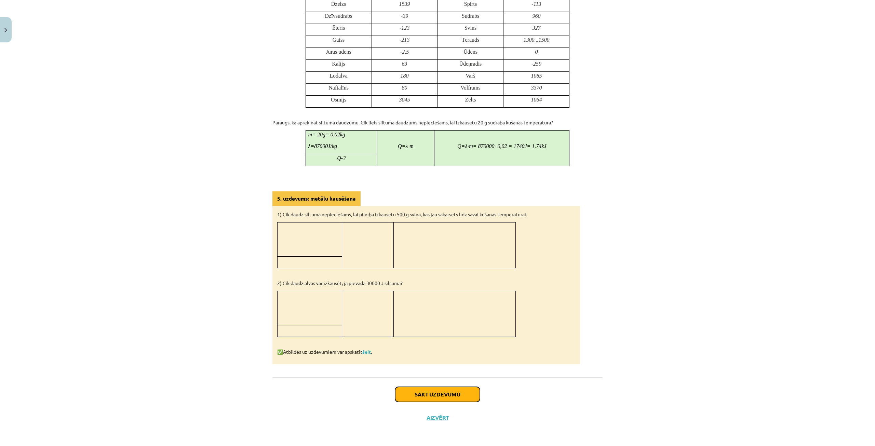
click at [447, 399] on button "Sākt uzdevumu" at bounding box center [437, 394] width 85 height 15
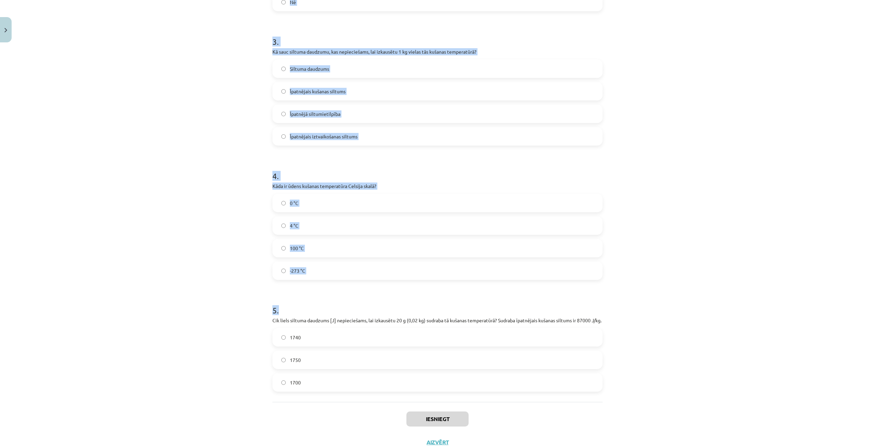
scroll to position [322, 0]
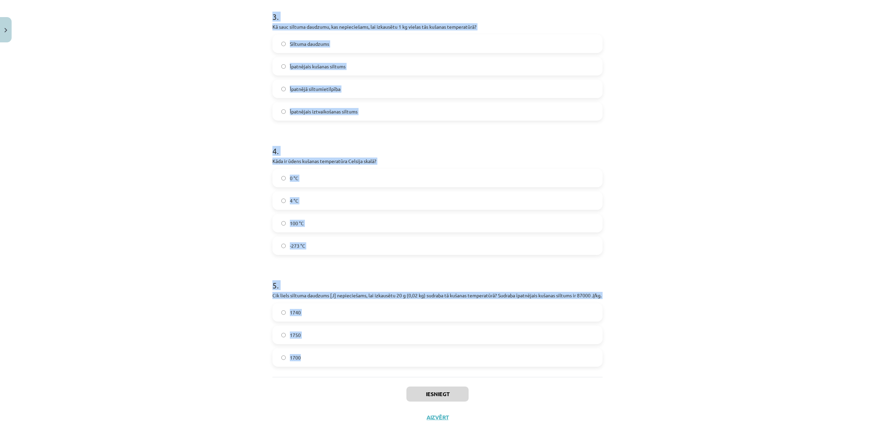
drag, startPoint x: 268, startPoint y: 146, endPoint x: 351, endPoint y: 348, distance: 217.8
click at [351, 348] on div "11 XP Saņemsi Sarežģīts 97 pilda Apraksts Uzdevums Palīdzība 1 . Vai kušanas pr…" at bounding box center [437, 80] width 338 height 698
copy form "Vai kušanas procesā vielas temperatūra nepārtraukti paaugstinās? Nē Jā 2 . Vai,…"
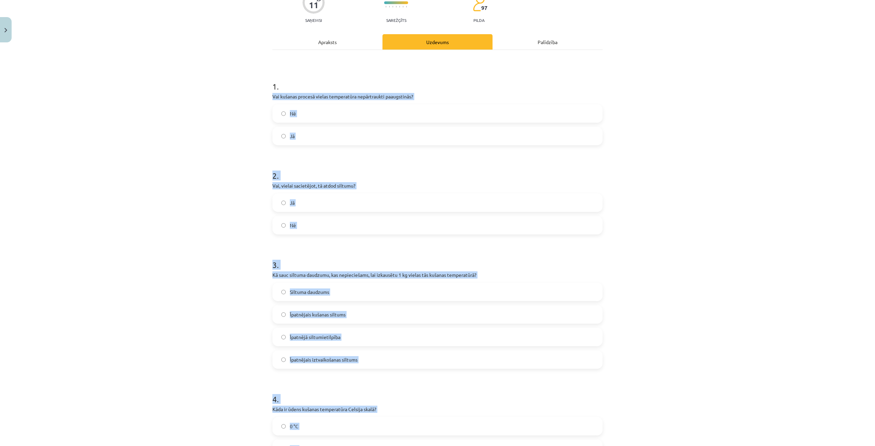
scroll to position [0, 0]
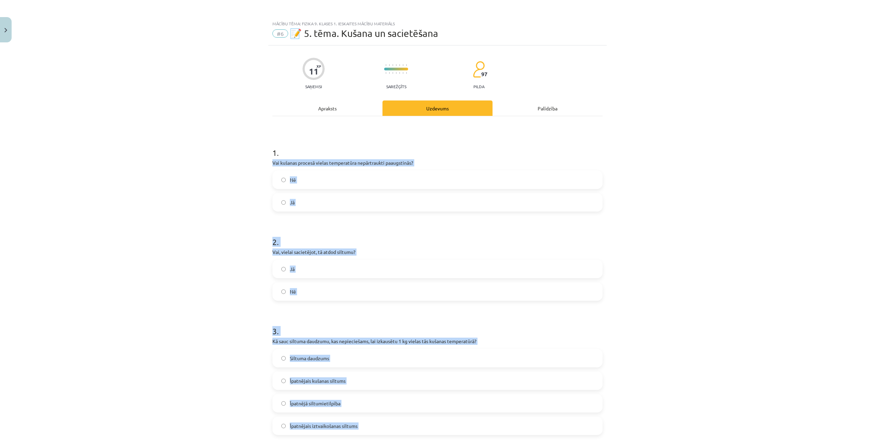
click at [232, 294] on div "Mācību tēma: Fizika 9. klases 1. ieskaites mācību materiāls #6 📝 5. tēma. Kušan…" at bounding box center [437, 223] width 875 height 446
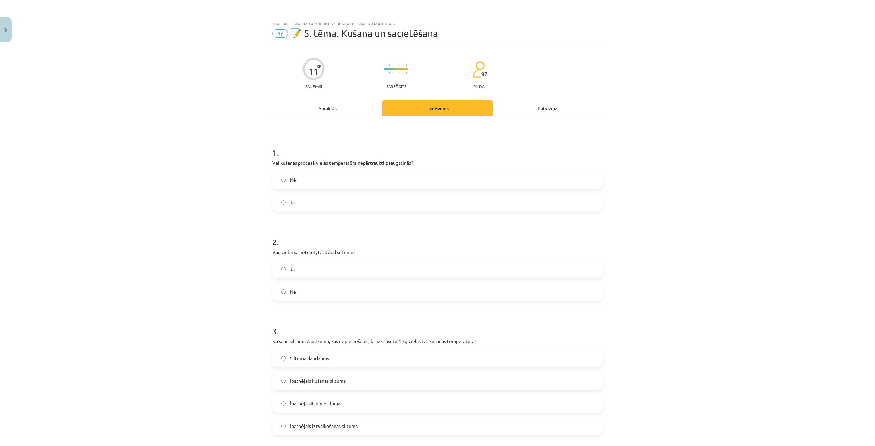
click at [299, 172] on label "Nē" at bounding box center [437, 179] width 329 height 17
click at [319, 265] on label "Jā" at bounding box center [437, 268] width 329 height 17
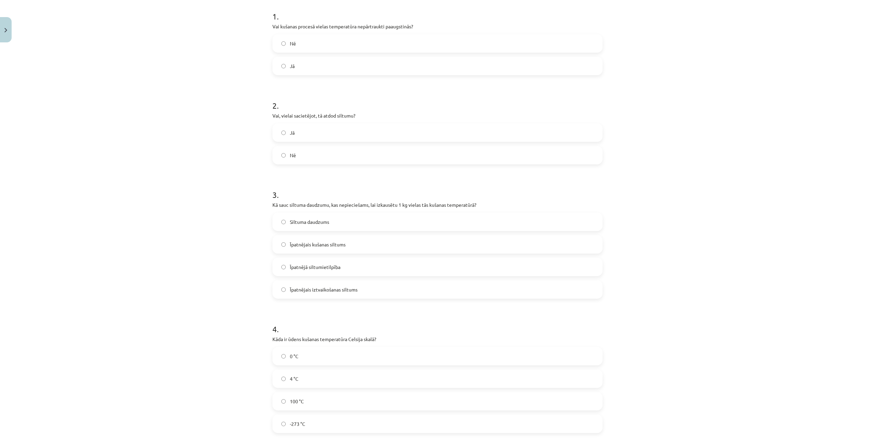
scroll to position [137, 0]
click at [335, 244] on span "Īpatnējais kušanas siltums" at bounding box center [318, 244] width 56 height 7
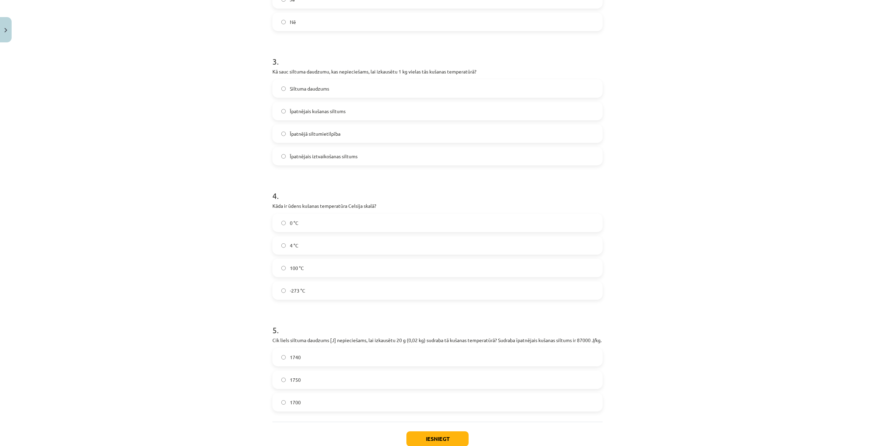
scroll to position [308, 0]
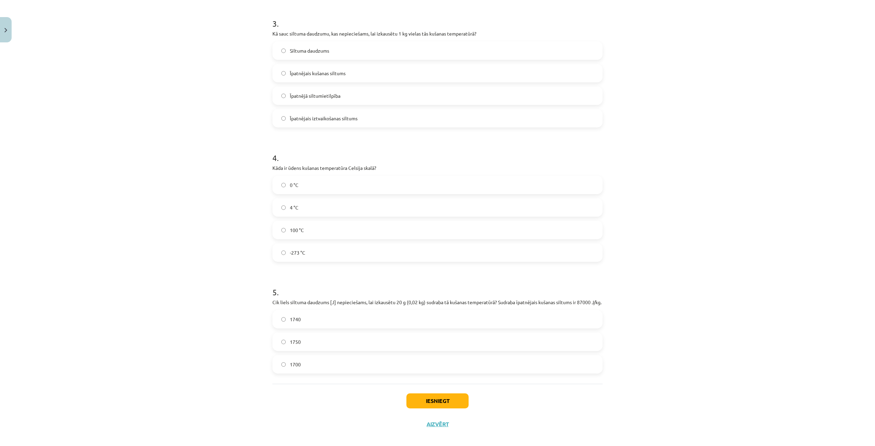
click at [306, 232] on label "100 °C" at bounding box center [437, 229] width 329 height 17
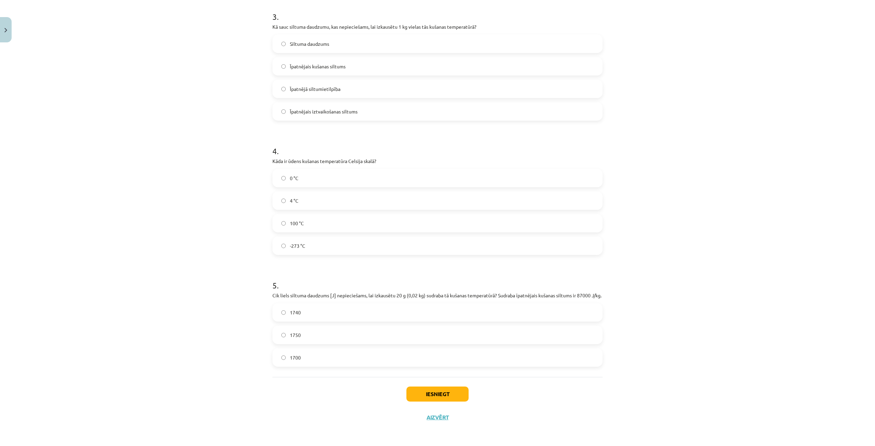
click at [322, 312] on label "1740" at bounding box center [437, 312] width 329 height 17
click at [447, 391] on button "Iesniegt" at bounding box center [437, 394] width 62 height 15
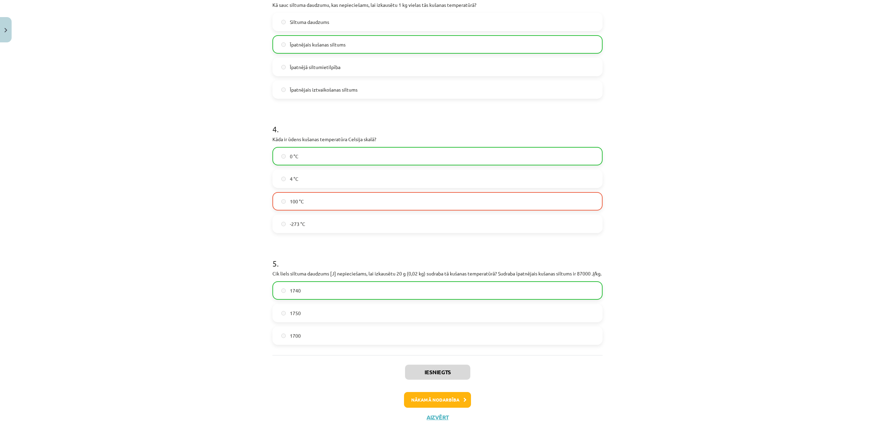
scroll to position [343, 0]
click at [436, 399] on button "Nākamā nodarbība" at bounding box center [437, 400] width 67 height 16
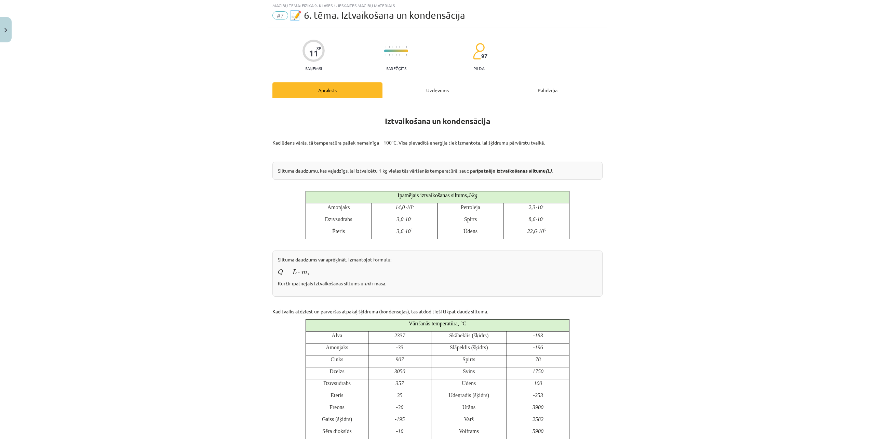
scroll to position [17, 0]
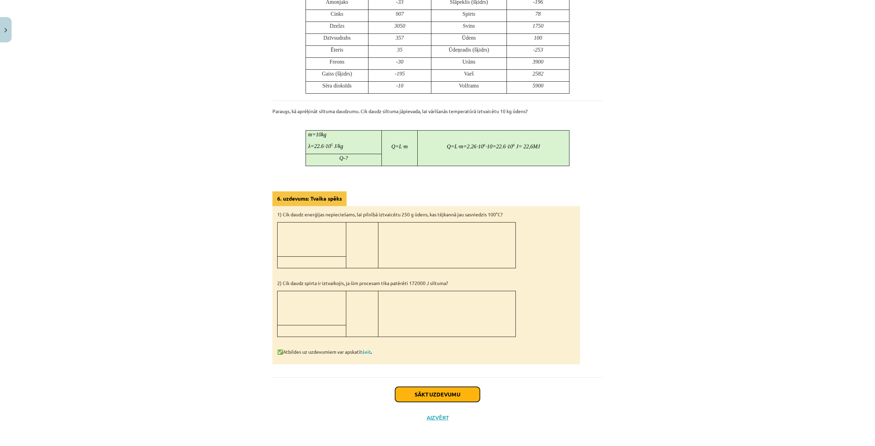
click at [428, 388] on button "Sākt uzdevumu" at bounding box center [437, 394] width 85 height 15
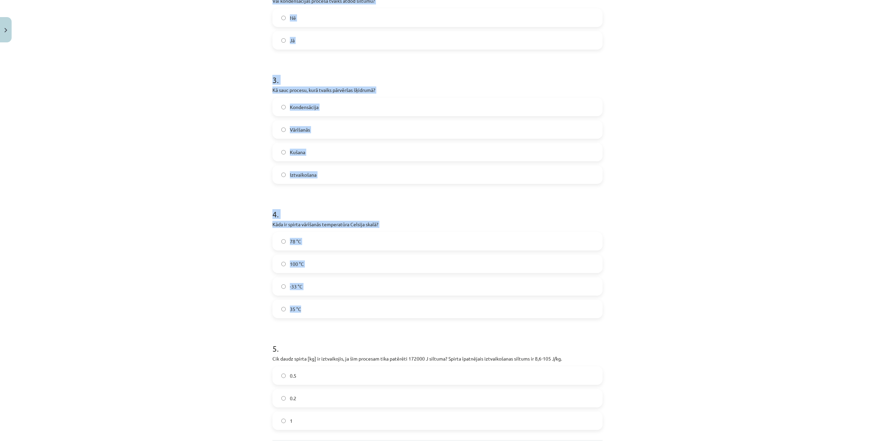
scroll to position [314, 0]
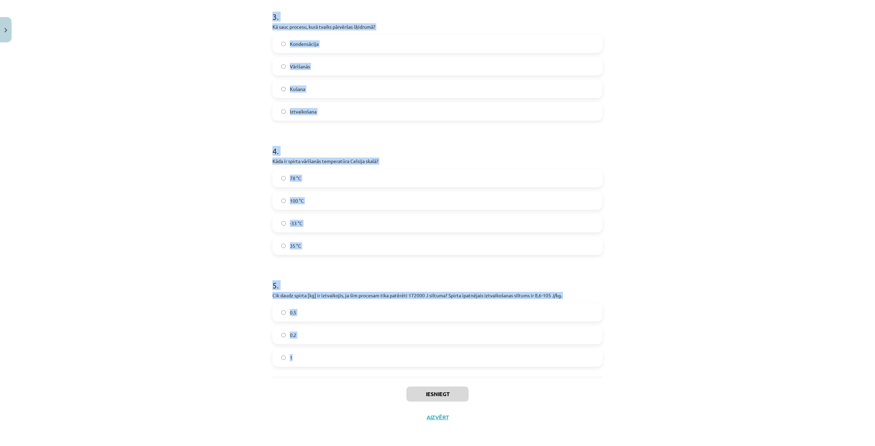
drag, startPoint x: 271, startPoint y: 144, endPoint x: 375, endPoint y: 349, distance: 230.4
click at [375, 349] on form "1 . Vai ūdens vārīšanās procesā tā temperatūra pārsniedz 100 °C? Nē Jā 2 . Vai …" at bounding box center [437, 94] width 330 height 545
copy form "Vai ūdens vārīšanās procesā tā temperatūra pārsniedz 100 °C? Nē Jā 2 . Vai kond…"
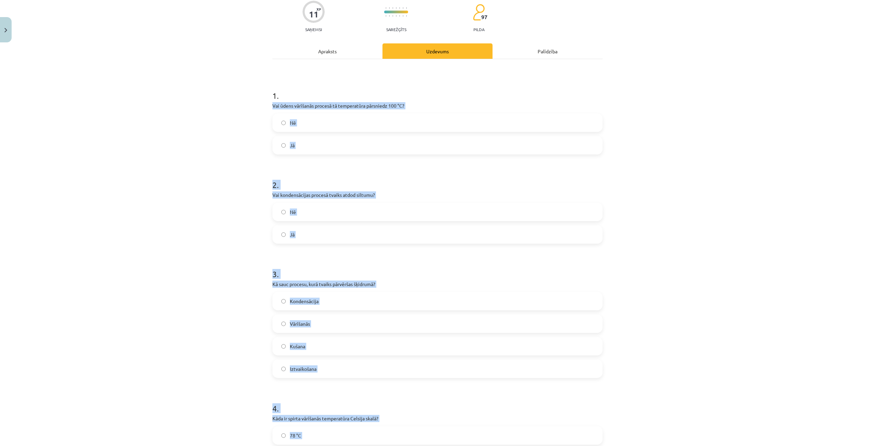
scroll to position [0, 0]
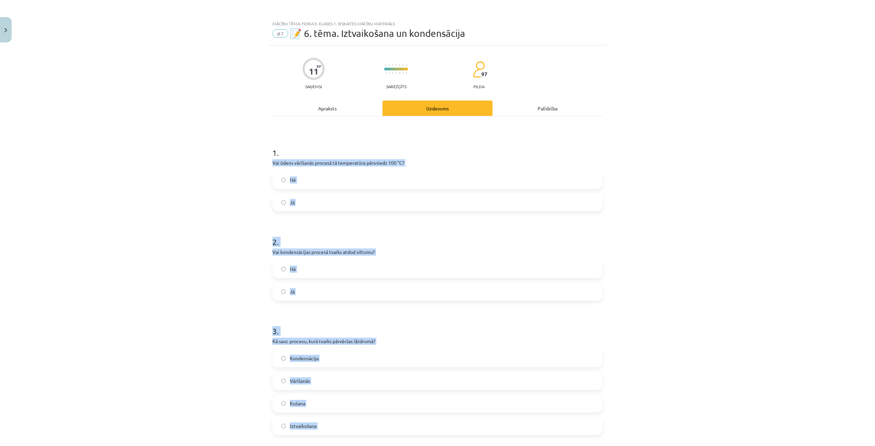
click at [224, 206] on div "Mācību tēma: Fizika 9. klases 1. ieskaites mācību materiāls #7 📝 6. tēma. Iztva…" at bounding box center [437, 223] width 875 height 446
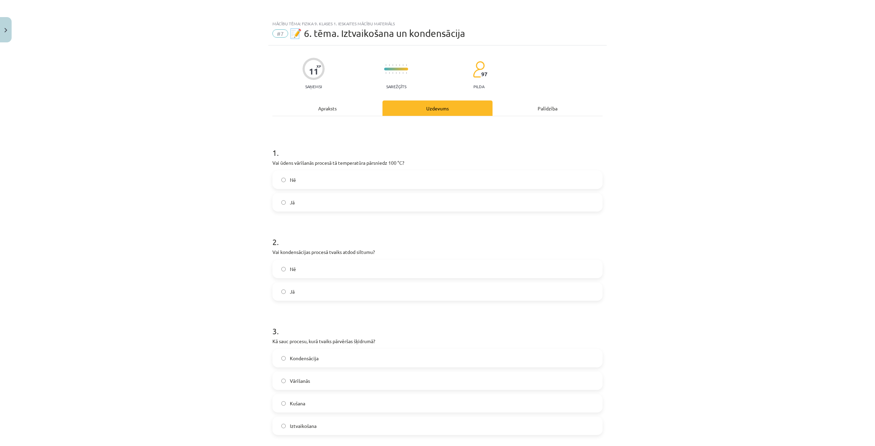
scroll to position [34, 0]
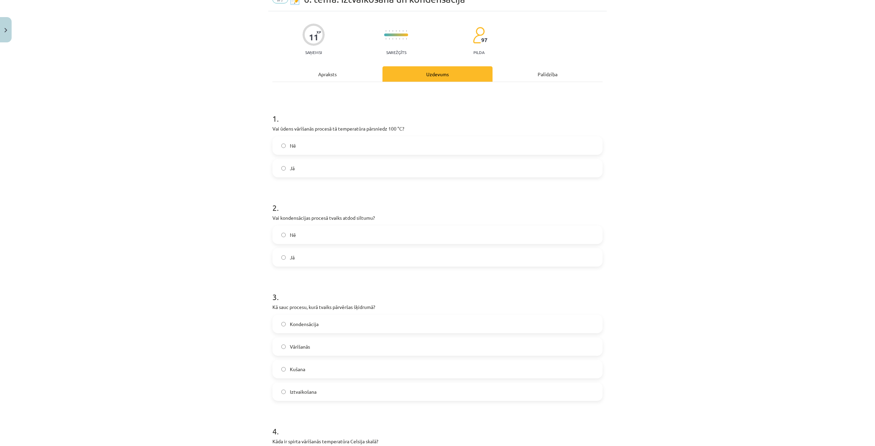
click at [335, 146] on label "Nē" at bounding box center [437, 145] width 329 height 17
click at [334, 256] on label "Jā" at bounding box center [437, 257] width 329 height 17
click at [331, 329] on label "Kondensācija" at bounding box center [437, 323] width 329 height 17
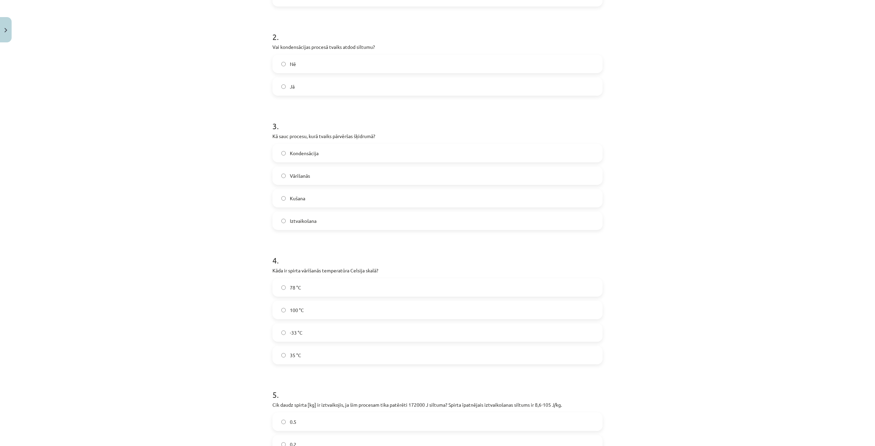
scroll to position [308, 0]
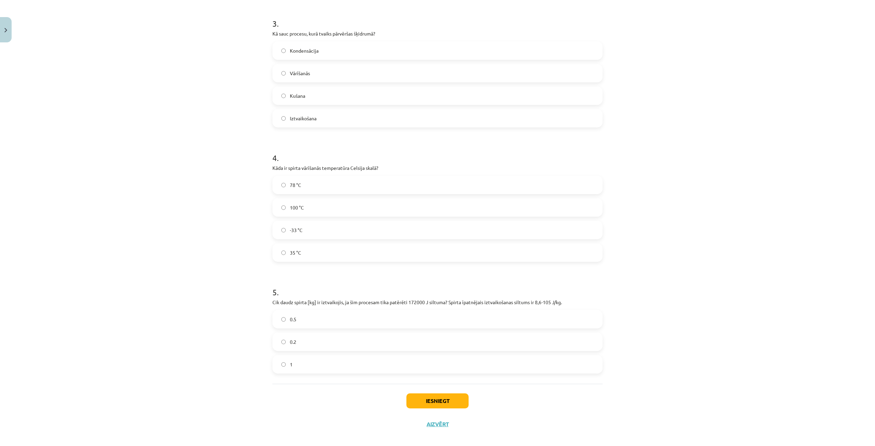
click at [308, 188] on label "78 °C" at bounding box center [437, 184] width 329 height 17
click at [316, 348] on label "0.2" at bounding box center [437, 341] width 329 height 17
click at [414, 400] on button "Iesniegt" at bounding box center [437, 400] width 62 height 15
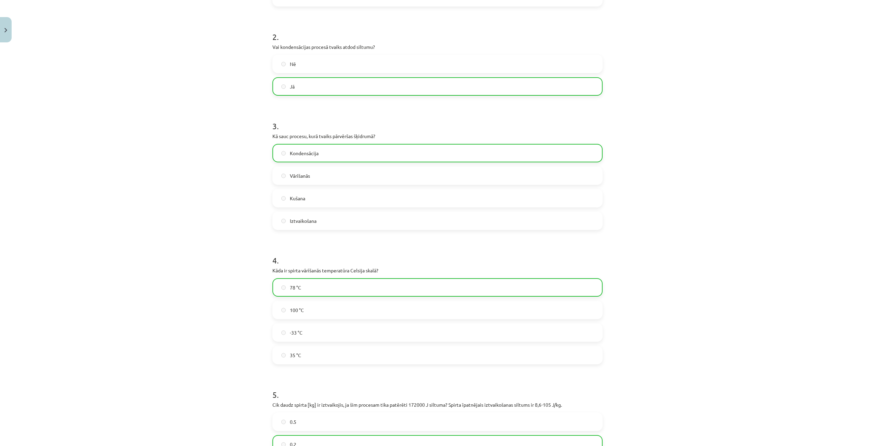
scroll to position [336, 0]
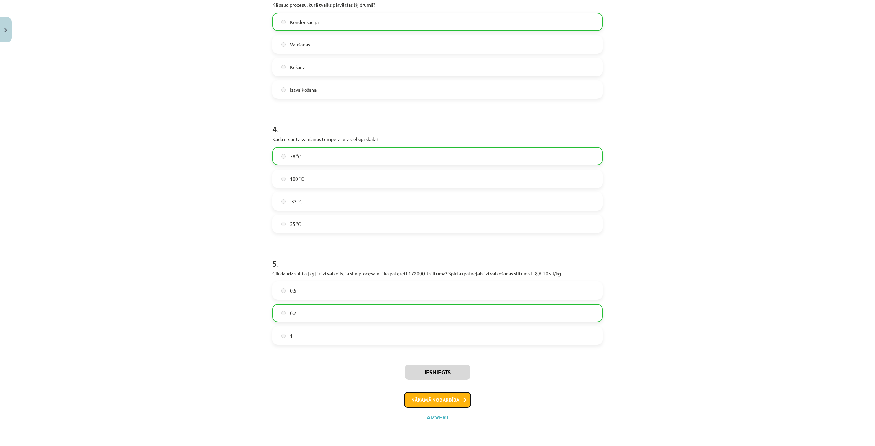
click at [463, 399] on icon at bounding box center [464, 400] width 3 height 4
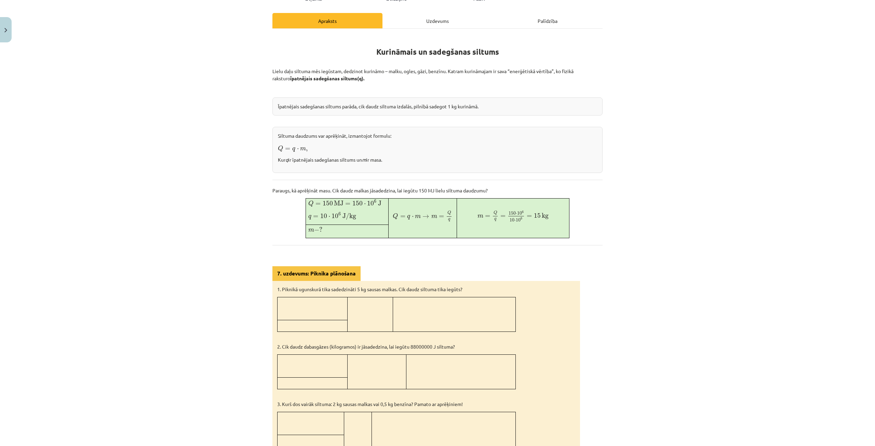
scroll to position [197, 0]
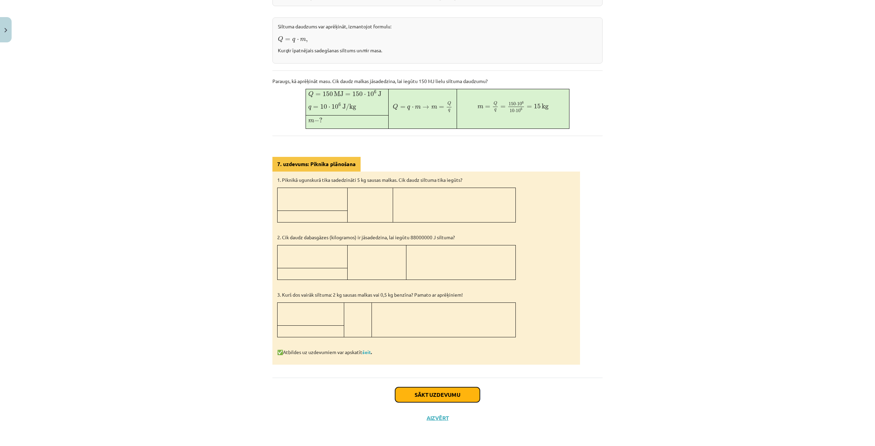
click at [469, 387] on button "Sākt uzdevumu" at bounding box center [437, 394] width 85 height 15
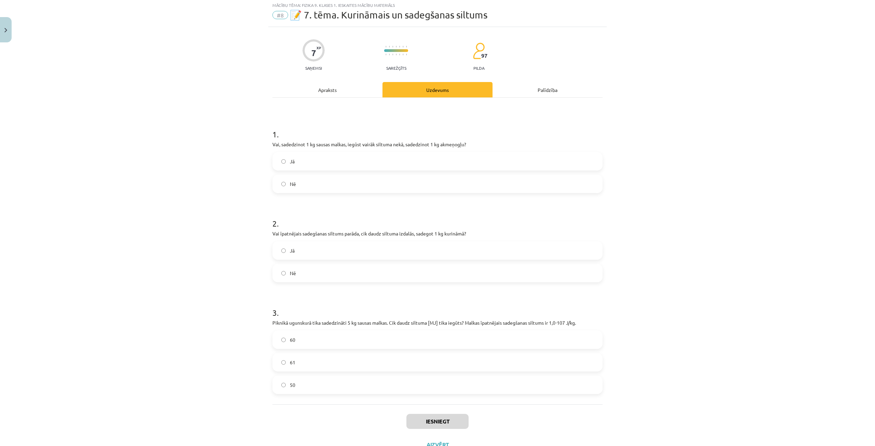
scroll to position [17, 0]
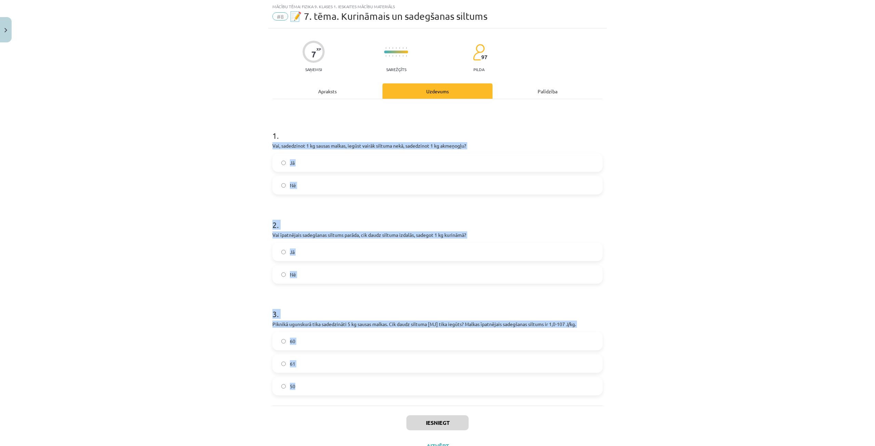
drag, startPoint x: 268, startPoint y: 145, endPoint x: 400, endPoint y: 376, distance: 265.8
click at [400, 376] on div "7 XP Saņemsi Sarežģīts 97 pilda Apraksts Uzdevums Palīdzība 1 . Vai, sadedzinot…" at bounding box center [437, 242] width 338 height 429
copy form "Vai, sadedzinot 1 kg sausas malkas, iegūst vairāk siltuma nekā, sadedzinot 1 kg…"
click at [245, 170] on div "Mācību tēma: Fizika 9. klases 1. ieskaites mācību materiāls #8 📝 7. tēma. Kurin…" at bounding box center [437, 223] width 875 height 446
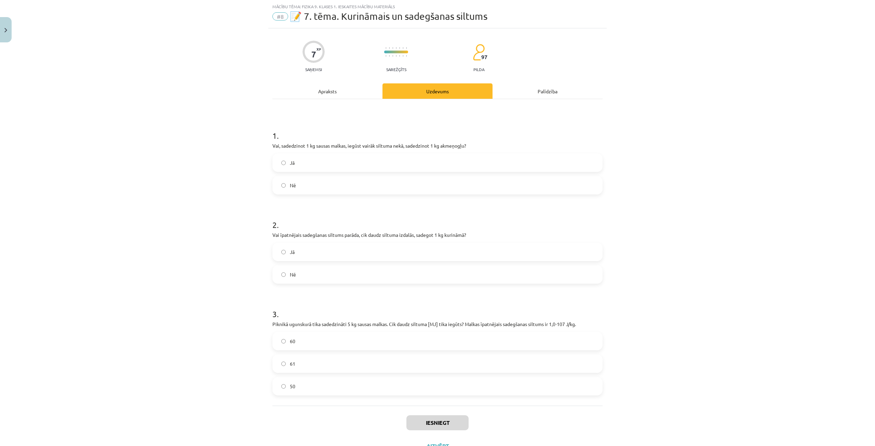
click at [298, 182] on label "Nē" at bounding box center [437, 185] width 329 height 17
click at [309, 248] on label "Jā" at bounding box center [437, 251] width 329 height 17
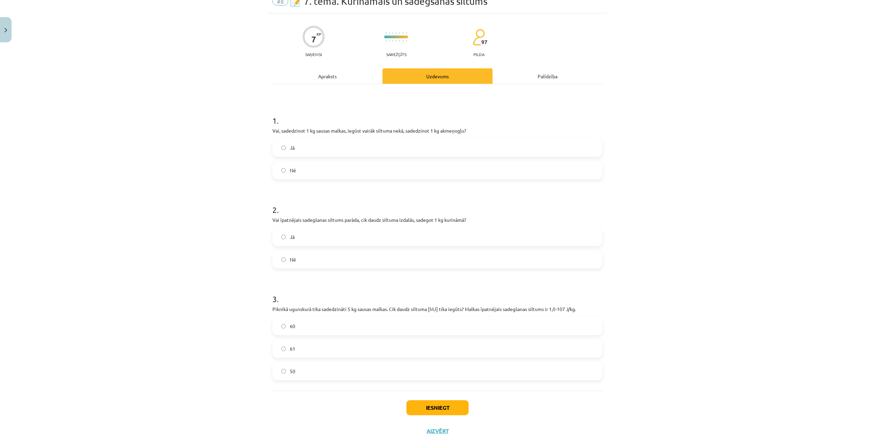
scroll to position [46, 0]
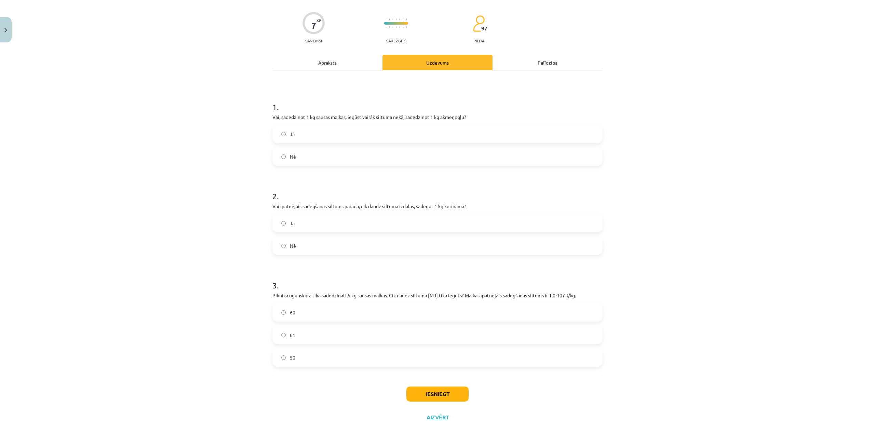
click at [317, 359] on label "50" at bounding box center [437, 357] width 329 height 17
click at [429, 394] on button "Iesniegt" at bounding box center [437, 394] width 62 height 15
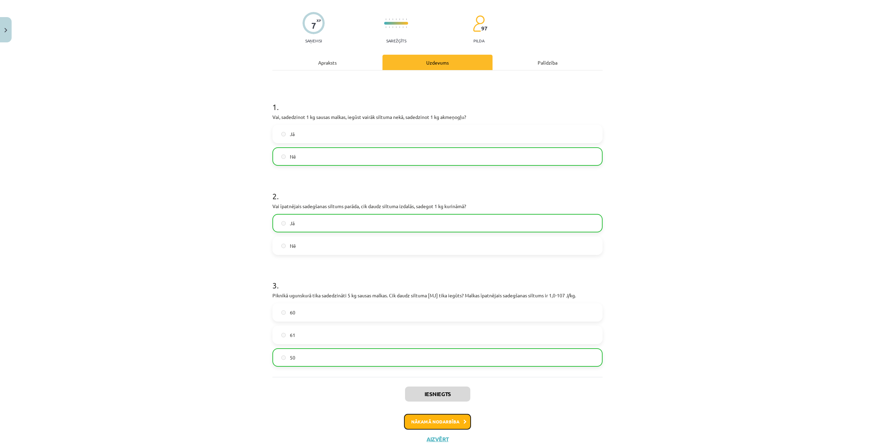
click at [447, 421] on button "Nākamā nodarbība" at bounding box center [437, 422] width 67 height 16
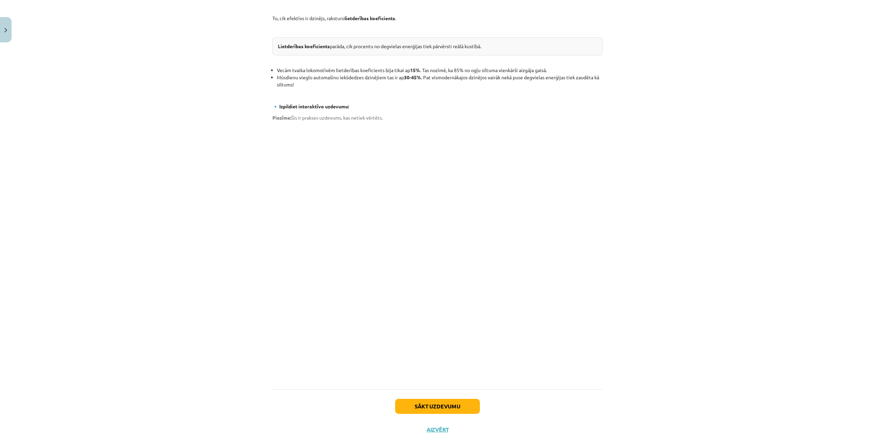
scroll to position [304, 0]
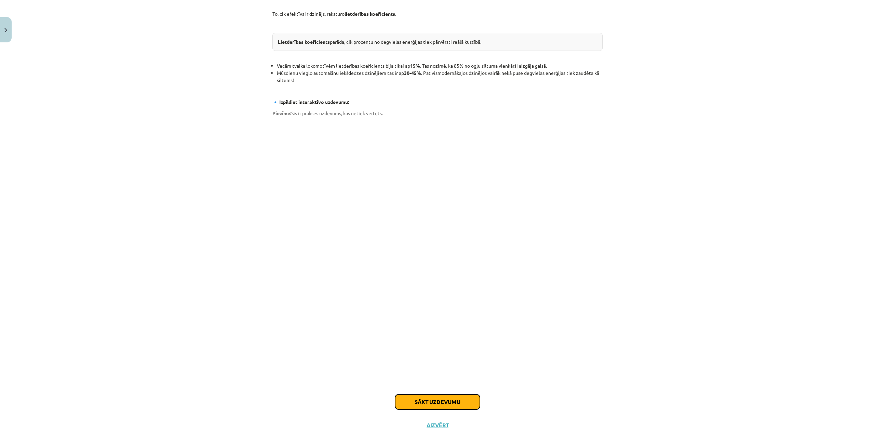
click at [458, 394] on button "Sākt uzdevumu" at bounding box center [437, 401] width 85 height 15
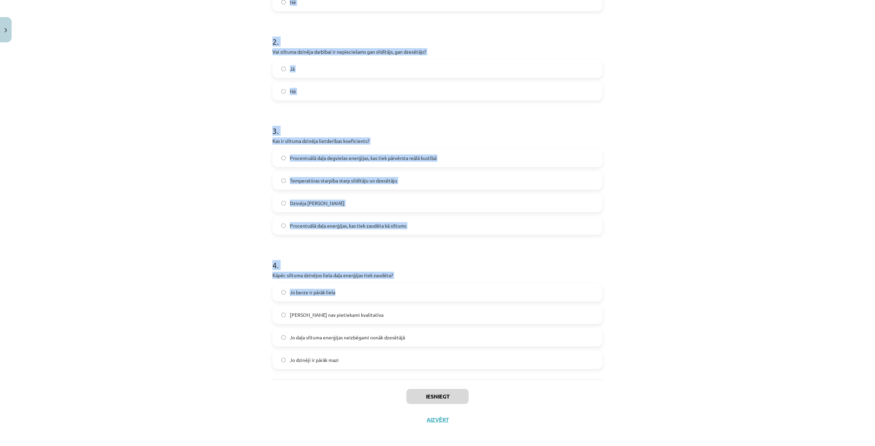
scroll to position [203, 0]
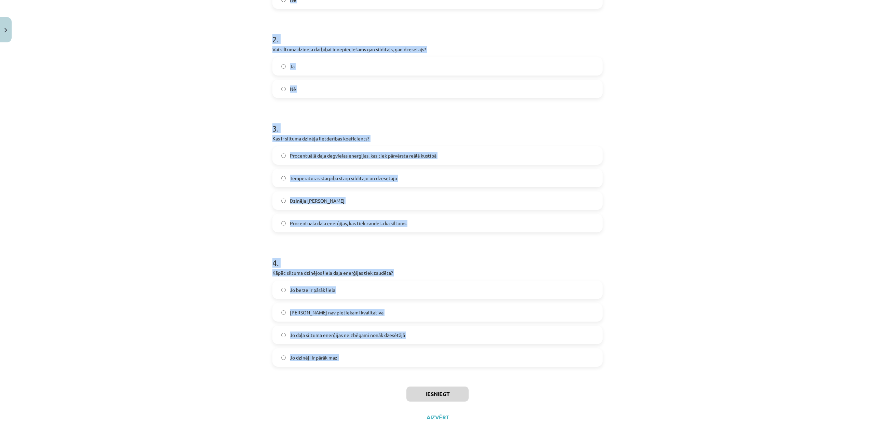
drag, startPoint x: 269, startPoint y: 143, endPoint x: 382, endPoint y: 355, distance: 239.6
click at [382, 355] on div "8 XP Saņemsi Sarežģīts 97 pilda Apraksts Uzdevums Palīdzība 1 . Vai siltuma dzi…" at bounding box center [437, 136] width 338 height 586
copy form "Vai siltuma dzinēji spēj visu siltuma enerģiju no degvielas pārvērst 100% lietd…"
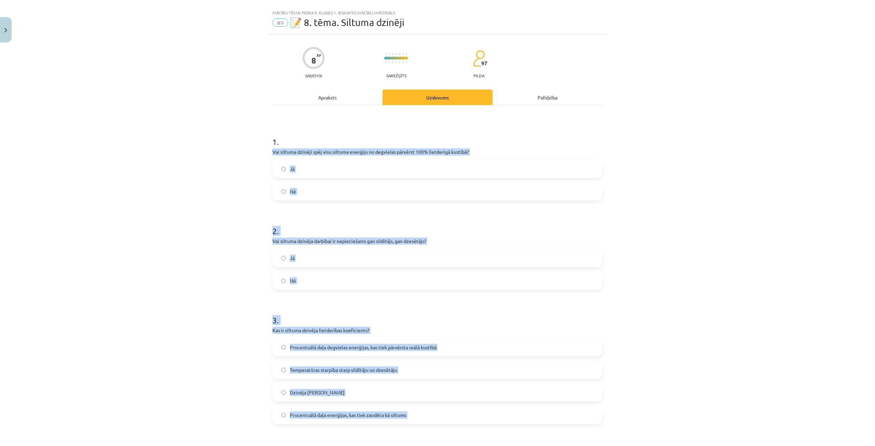
scroll to position [0, 0]
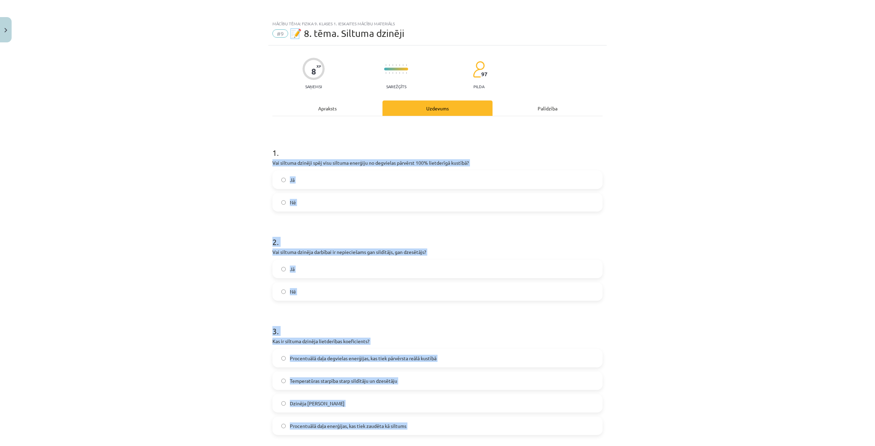
click at [242, 236] on div "Mācību tēma: Fizika 9. klases 1. ieskaites mācību materiāls #9 📝 8. tēma. Siltu…" at bounding box center [437, 223] width 875 height 446
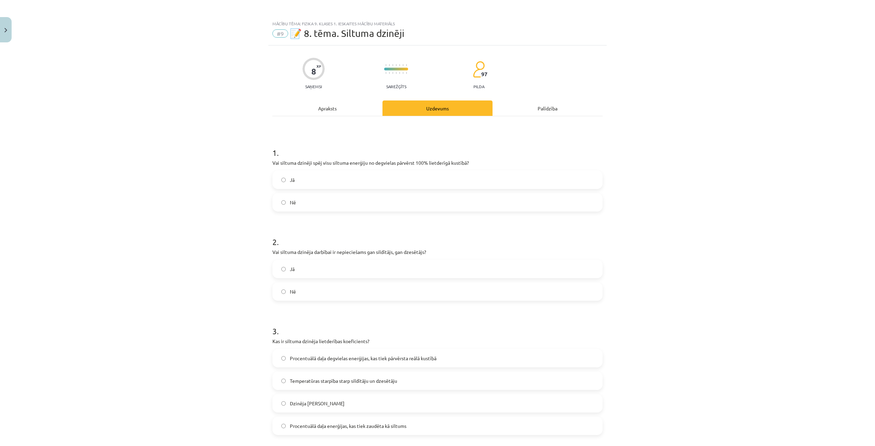
click at [297, 198] on label "Nē" at bounding box center [437, 202] width 329 height 17
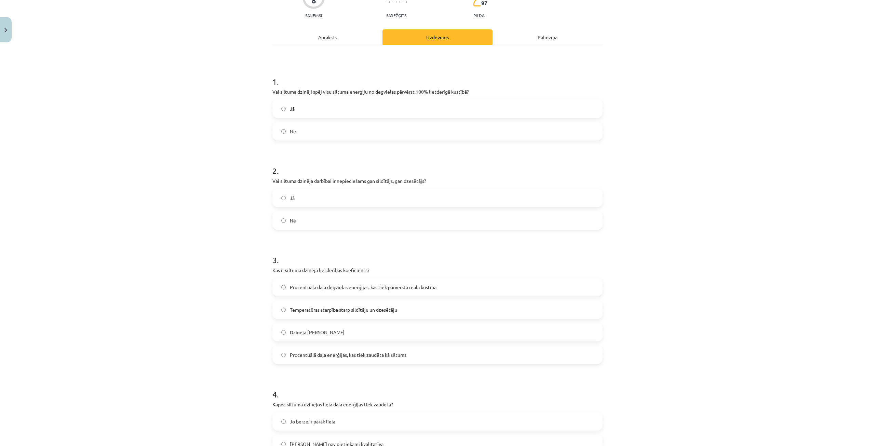
scroll to position [137, 0]
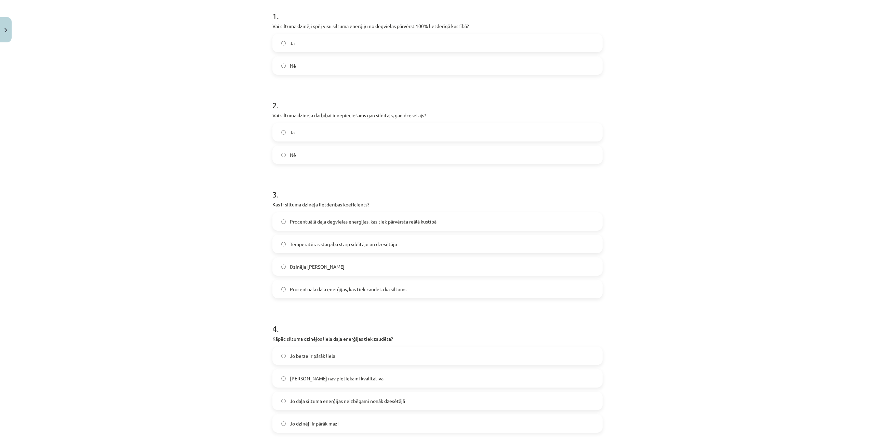
click at [331, 131] on label "Jā" at bounding box center [437, 132] width 329 height 17
click at [350, 220] on span "Procentuālā daļa degvielas enerģijas, kas tiek pārvērsta reālā kustībā" at bounding box center [363, 221] width 147 height 7
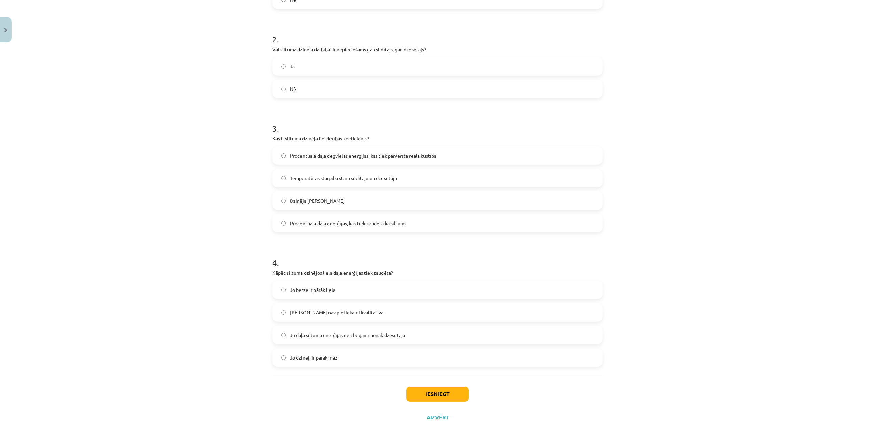
click at [410, 330] on label "Jo daļa siltuma enerģijas neizbēgami nonāk dzesētājā" at bounding box center [437, 334] width 329 height 17
click at [427, 396] on button "Iesniegt" at bounding box center [437, 394] width 62 height 15
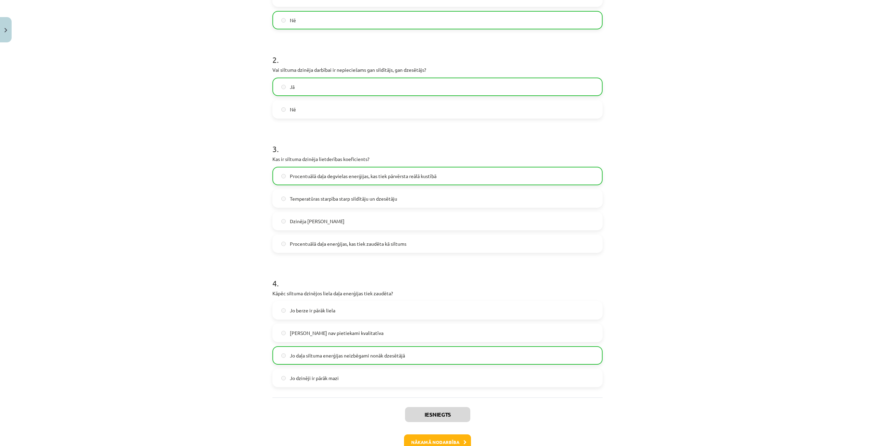
scroll to position [225, 0]
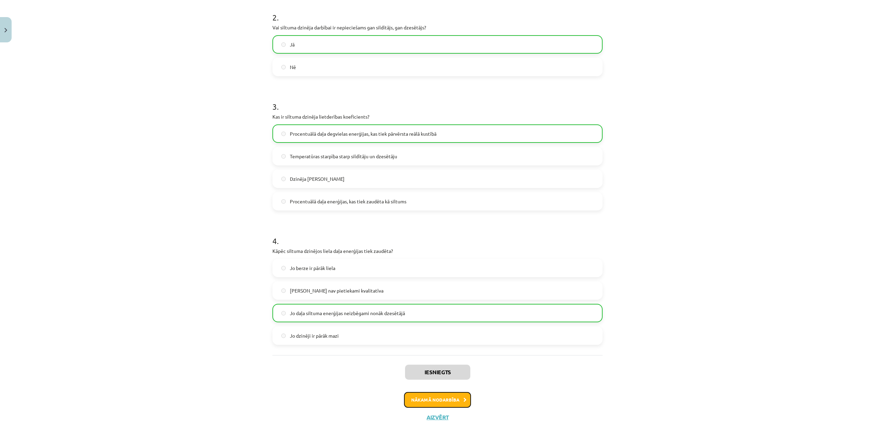
click at [458, 399] on button "Nākamā nodarbība" at bounding box center [437, 400] width 67 height 16
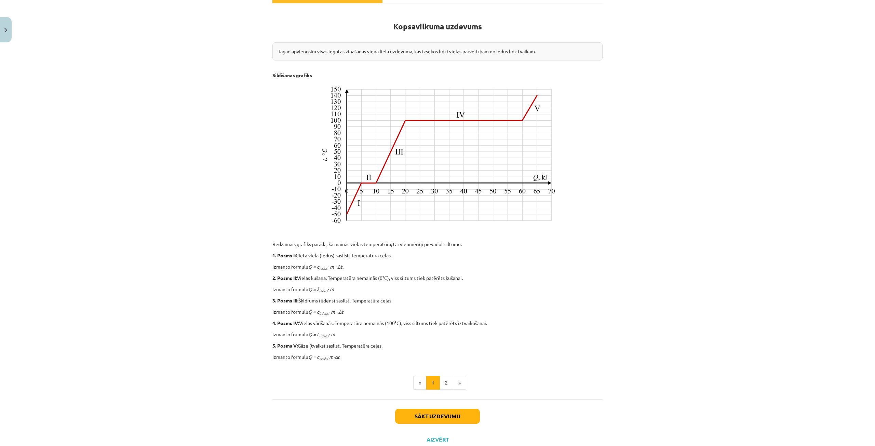
scroll to position [100, 0]
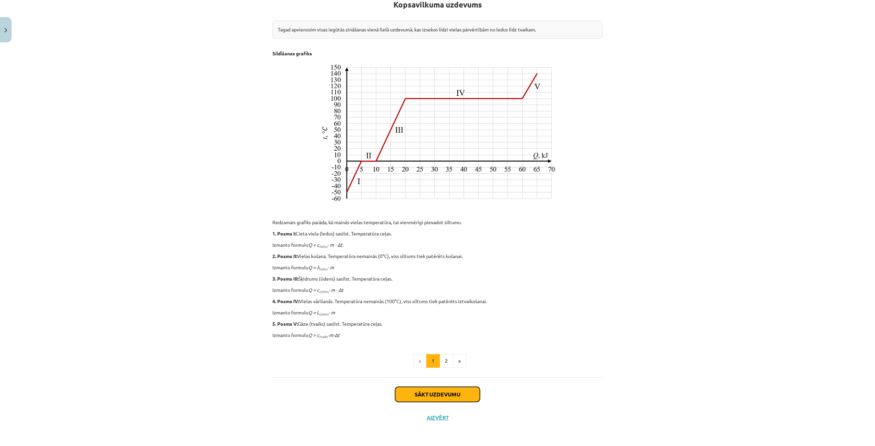
click at [407, 389] on button "Sākt uzdevumu" at bounding box center [437, 394] width 85 height 15
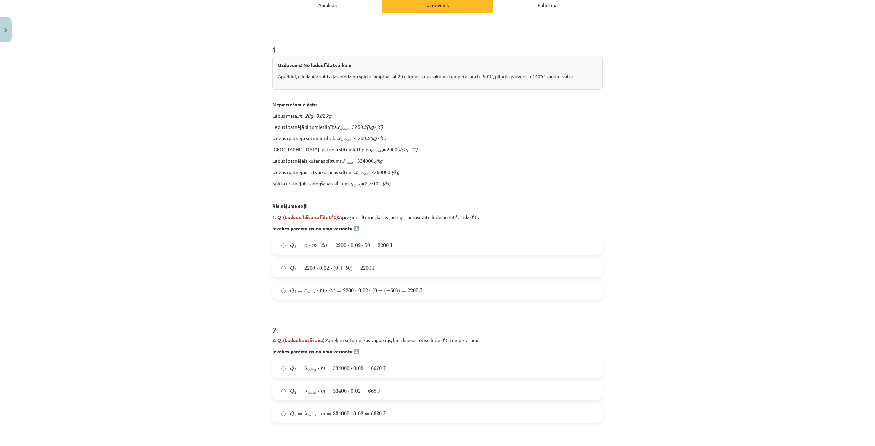
scroll to position [120, 0]
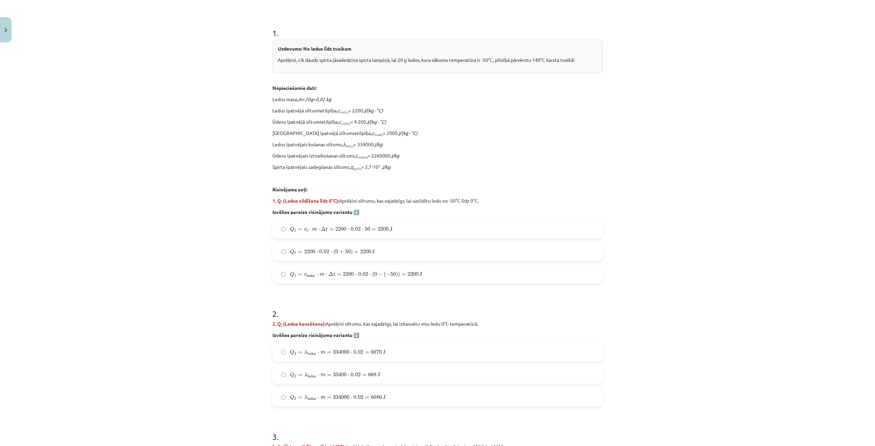
click at [279, 258] on label "Q 1 = 2200 ⋅ 0.02 ⋅ ( 0 + 50 ) = 2200 J Q 1 = 2200 ⋅ 0.02 ⋅ ( 0 + 50 ) = 2200 J" at bounding box center [437, 251] width 329 height 17
click at [285, 240] on div "Q 1 = c l ⋅ m ⋅ Δ t = 2200 ⋅ 0.02 ⋅ 50 = 2200 J Q 1 = c l ⋅ m ⋅ Δ t = 2200 ⋅ 0.…" at bounding box center [437, 252] width 330 height 64
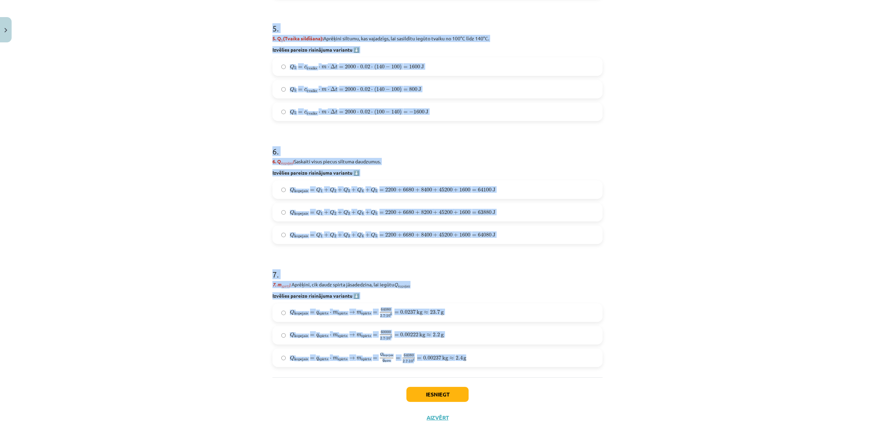
scroll to position [774, 0]
drag, startPoint x: 268, startPoint y: 159, endPoint x: 468, endPoint y: 360, distance: 283.5
copy form "Nepieciešamie dati: Ledus masa, m = 20g = 0,02 kg Ledus īpatnējā siltumietilpīb…"
click at [192, 156] on div "Mācību tēma: Fizika 9. klases 1. ieskaites mācību materiāls #10 ✅ Kopsavilkuma …" at bounding box center [437, 223] width 875 height 446
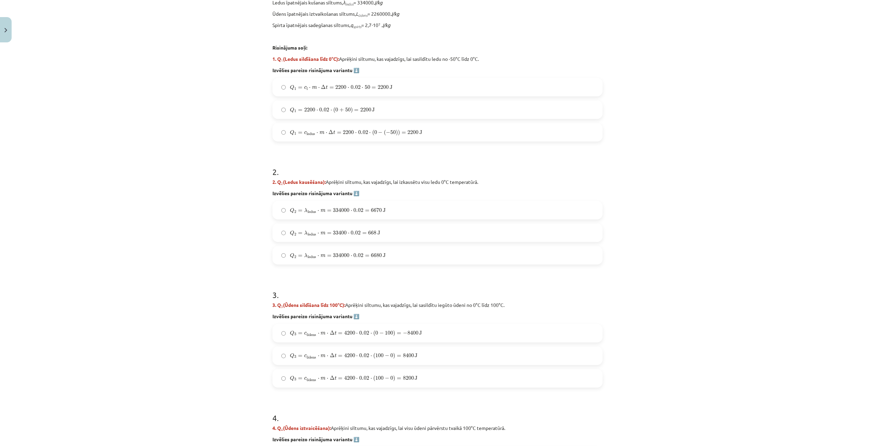
scroll to position [262, 0]
click at [383, 253] on span "J" at bounding box center [384, 255] width 3 height 4
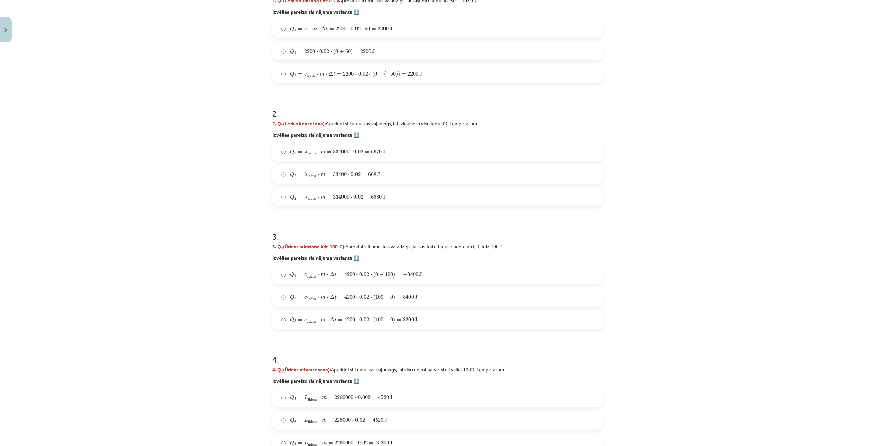
scroll to position [330, 0]
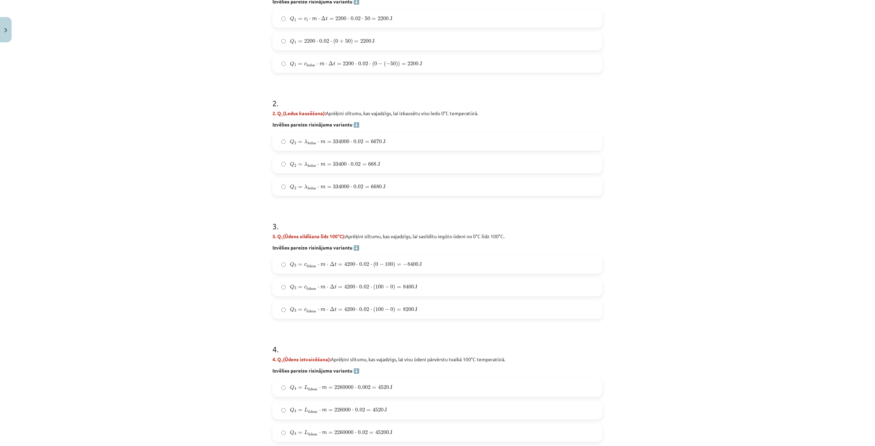
click at [375, 285] on span "100" at bounding box center [379, 287] width 8 height 4
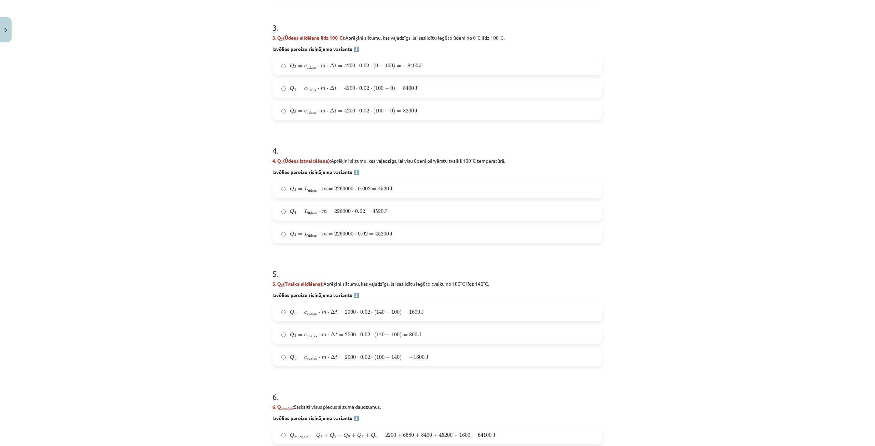
scroll to position [535, 0]
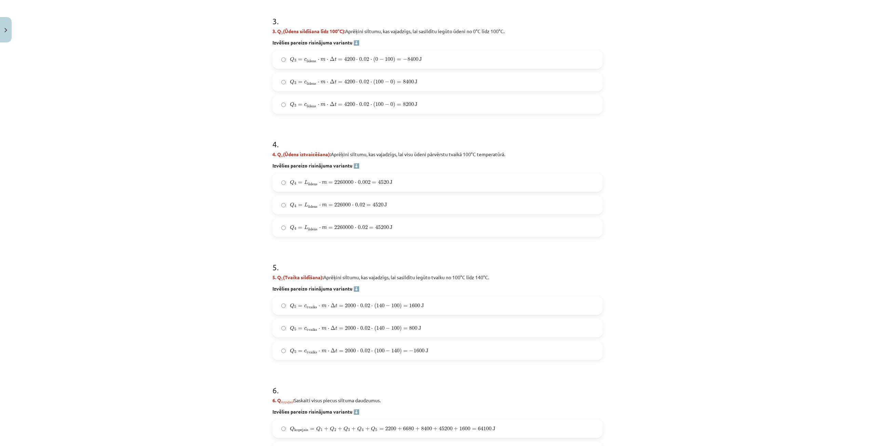
click at [320, 223] on label "Q 4 = L ū dens ⋅ m = 2260000 ⋅ 0.02 = 45200 J Q 4 = L ūdens ⋅ m = 2260000 ⋅ 0.0…" at bounding box center [437, 227] width 329 height 17
click at [426, 349] on span "J" at bounding box center [427, 351] width 3 height 4
click at [296, 300] on label "Q 5 = c tvaiks ⋅ m ⋅ Δ t = 2000 ⋅ 0.02 ⋅ ( 140 − 100 ) = 1600 J Q 5 = c tvaiks …" at bounding box center [437, 305] width 329 height 17
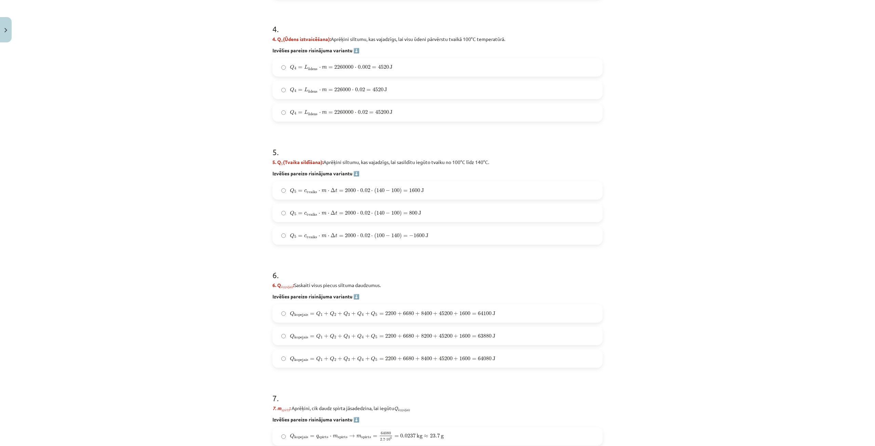
scroll to position [740, 0]
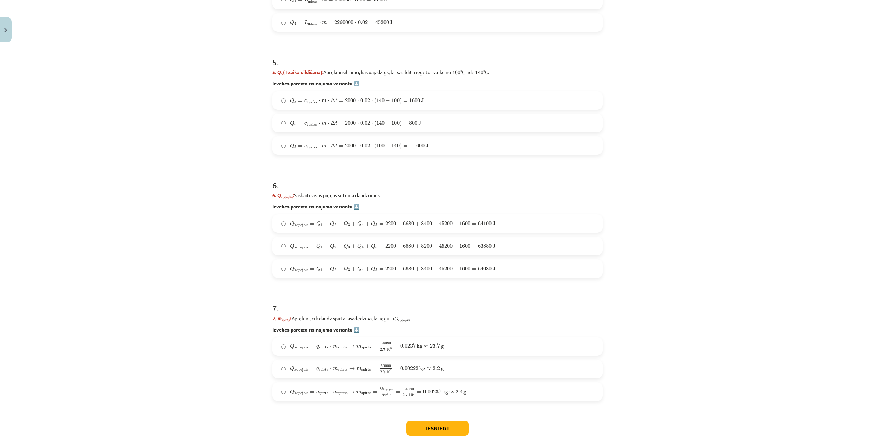
click at [511, 267] on label "Q kopejais = Q 1 + Q 2 + Q 3 + Q 4 + Q 5 = 2200 + 6680 + 8400 + 45200 + 1600 = …" at bounding box center [437, 268] width 329 height 17
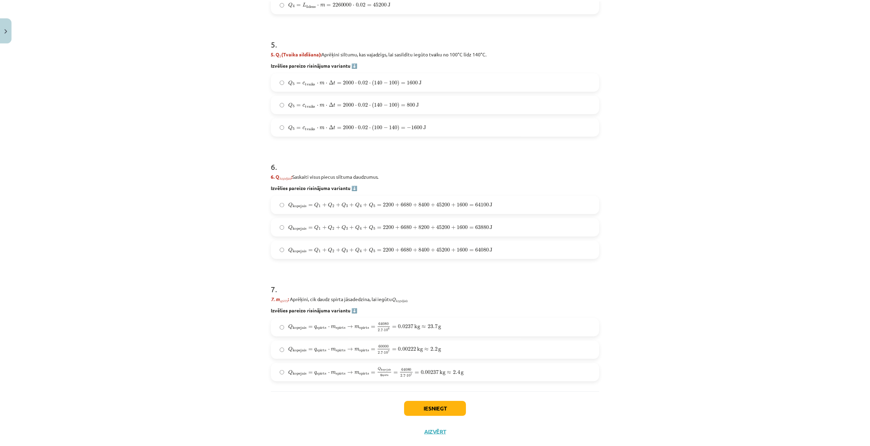
scroll to position [774, 0]
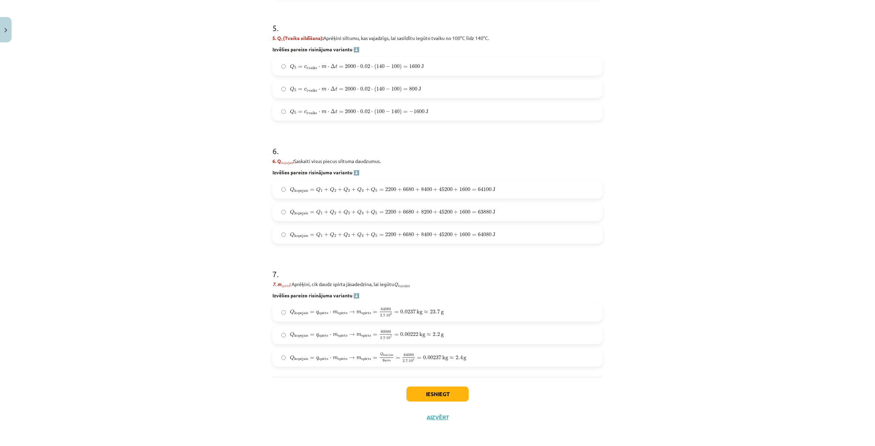
click at [395, 336] on span "Q kopejais = q spirts ⋅ m spirts → m spirts = 60000 2.7 ⋅ 10 7 = 0.00222 kg ≈ 2…" at bounding box center [367, 335] width 154 height 9
click at [457, 394] on button "Iesniegt" at bounding box center [437, 394] width 62 height 15
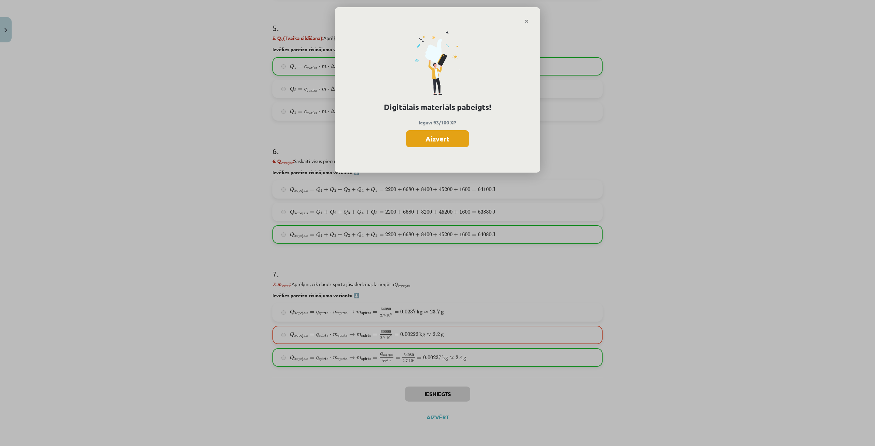
click at [458, 144] on button "Aizvērt" at bounding box center [437, 138] width 63 height 17
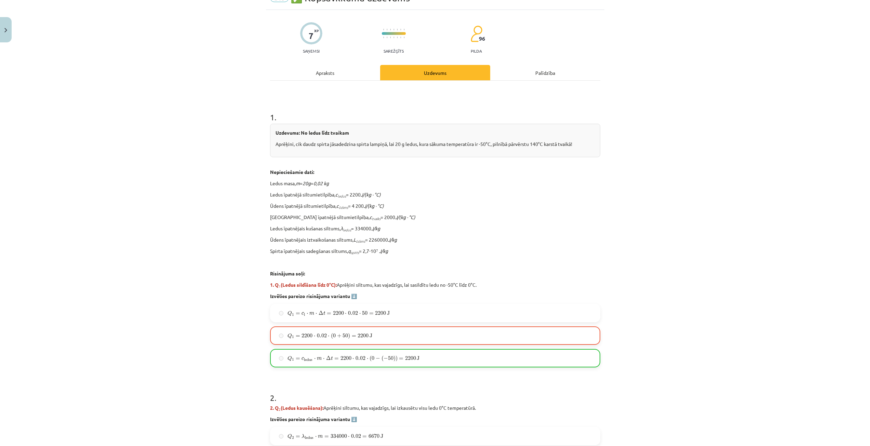
scroll to position [0, 0]
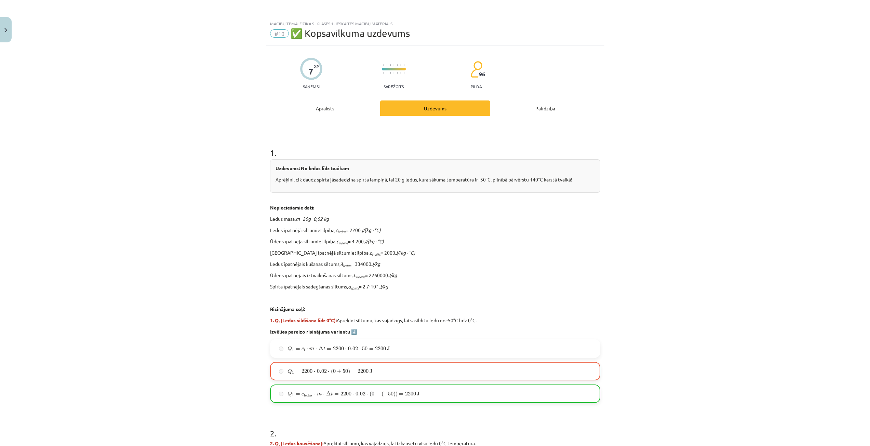
click at [521, 105] on div "Palīdzība" at bounding box center [545, 107] width 110 height 15
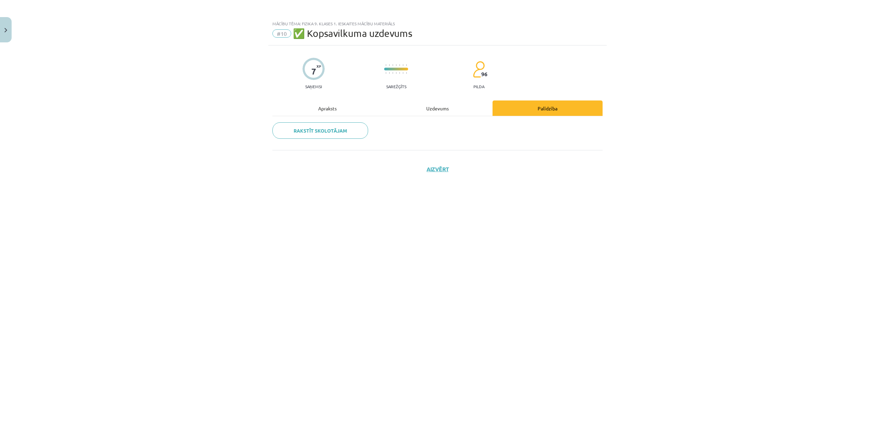
click at [453, 104] on div "Uzdevums" at bounding box center [437, 107] width 110 height 15
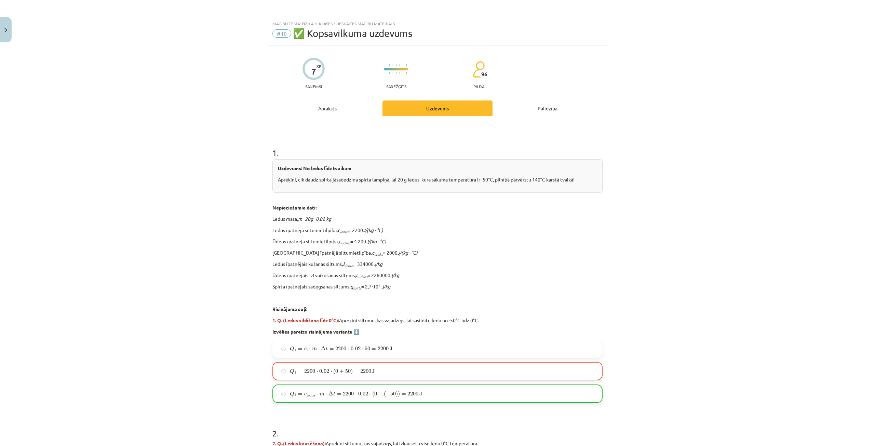
click at [12, 36] on div "Mācību tēma: Fizika 9. klases 1. ieskaites mācību materiāls #10 ✅ Kopsavilkuma …" at bounding box center [437, 223] width 875 height 446
click at [9, 34] on button "Close" at bounding box center [6, 29] width 12 height 25
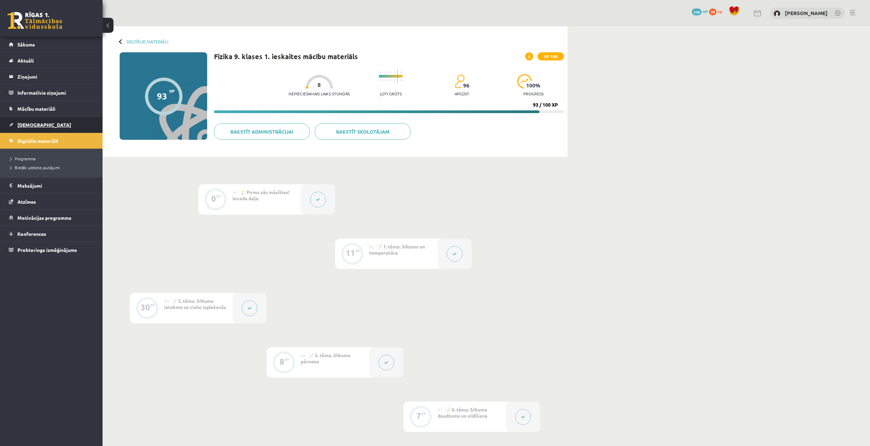
click at [50, 125] on link "[DEMOGRAPHIC_DATA]" at bounding box center [51, 125] width 85 height 16
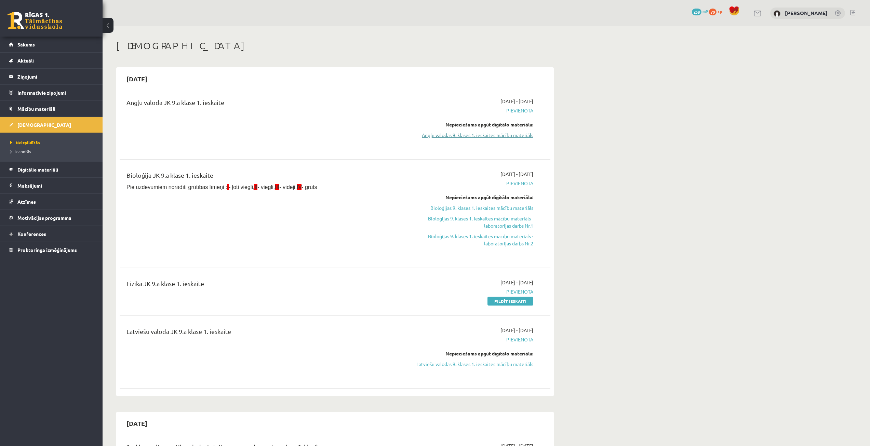
click at [501, 135] on link "Angļu valodas 9. klases 1. ieskaites mācību materiāls" at bounding box center [468, 135] width 129 height 7
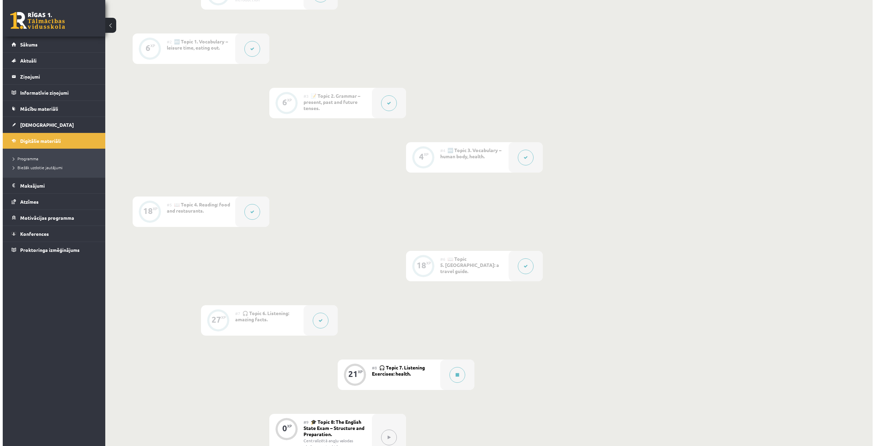
scroll to position [405, 0]
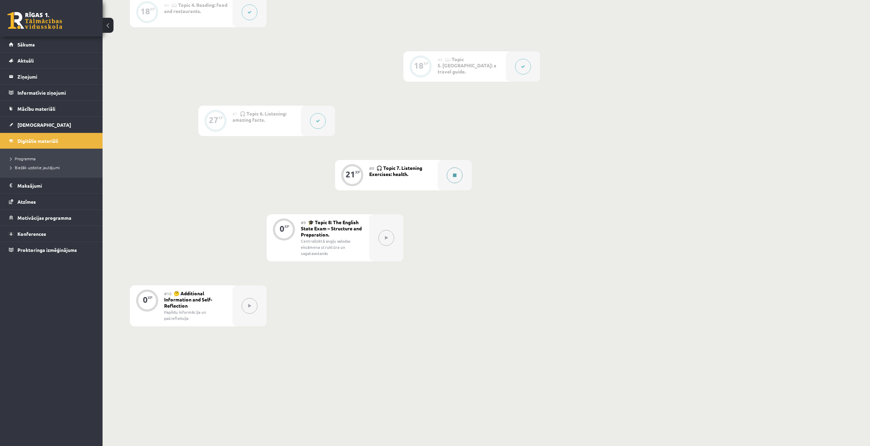
click at [456, 175] on icon at bounding box center [454, 175] width 3 height 4
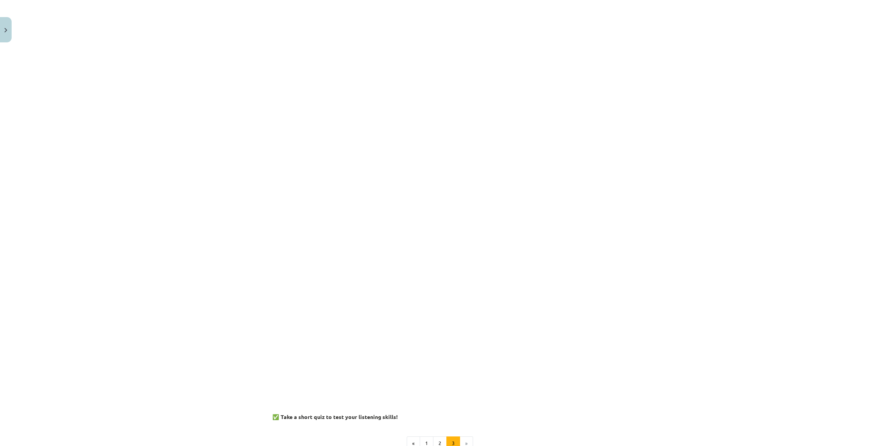
scroll to position [424, 0]
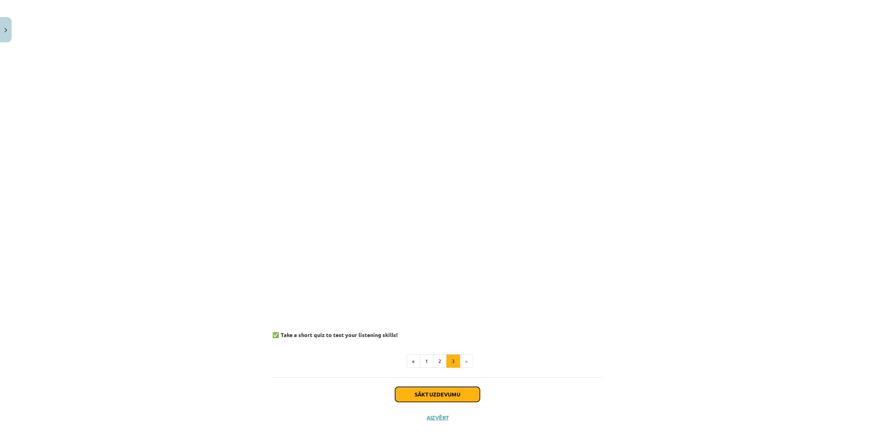
click at [456, 395] on button "Sākt uzdevumu" at bounding box center [437, 394] width 85 height 15
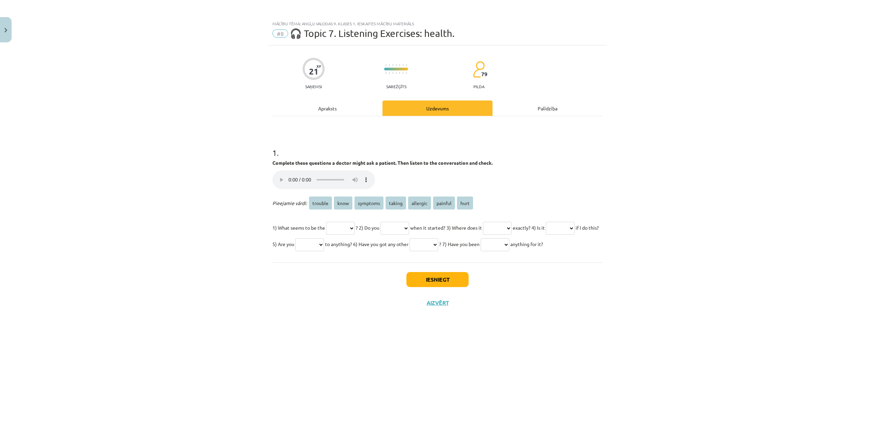
scroll to position [0, 0]
drag, startPoint x: 271, startPoint y: 202, endPoint x: 356, endPoint y: 258, distance: 101.7
click at [356, 258] on div "21 XP Saņemsi Sarežģīts 79 pilda Apraksts Uzdevums Palīdzība 1 . Complete these…" at bounding box center [437, 236] width 338 height 383
copy div "Pieejamie vārdi: trouble know symptoms taking allergic painful hurt 1) What see…"
click at [234, 234] on div "Mācību tēma: Angļu valodas 9. klases 1. ieskaites mācību materiāls #8 🎧 Topic 7…" at bounding box center [437, 223] width 875 height 446
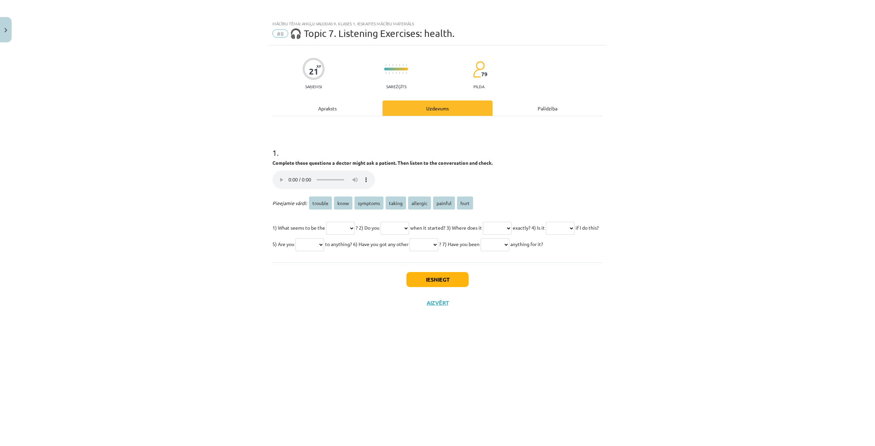
click at [355, 229] on select "******* **** ******** ****** ******** ******* ****" at bounding box center [340, 228] width 29 height 13
select select "*******"
click at [327, 222] on select "******* **** ******** ****** ******** ******* ****" at bounding box center [340, 228] width 29 height 13
click at [185, 188] on div "Mācību tēma: Angļu valodas 9. klases 1. ieskaites mācību materiāls #8 🎧 Topic 7…" at bounding box center [437, 223] width 875 height 446
click at [409, 229] on select "******* **** ******** ****** ******** ******* ****" at bounding box center [394, 228] width 29 height 13
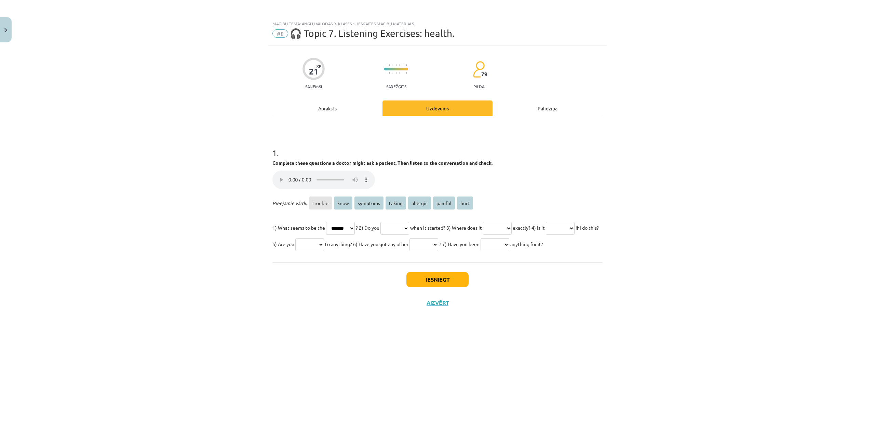
select select "****"
click at [391, 222] on select "******* **** ******** ****** ******** ******* ****" at bounding box center [394, 228] width 29 height 13
click at [512, 231] on select "******* **** ******** ****** ******** ******* ****" at bounding box center [497, 228] width 29 height 13
select select "****"
click at [503, 222] on select "******* **** ******** ****** ******** ******* ****" at bounding box center [497, 228] width 29 height 13
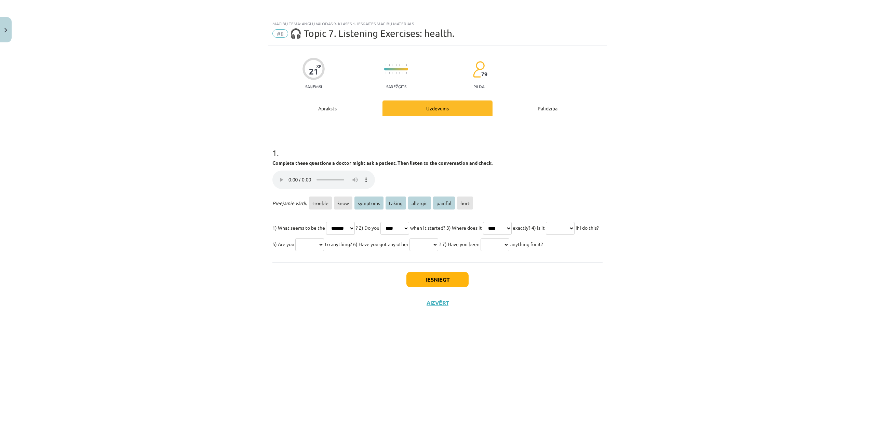
click at [546, 235] on select "******* **** ******** ****** ******** ******* ****" at bounding box center [560, 228] width 29 height 13
select select "*******"
click at [546, 235] on select "******* **** ******** ****** ******** ******* ****" at bounding box center [560, 228] width 29 height 13
click at [324, 246] on select "******* **** ******** ****** ******** ******* ****" at bounding box center [309, 244] width 29 height 13
select select "********"
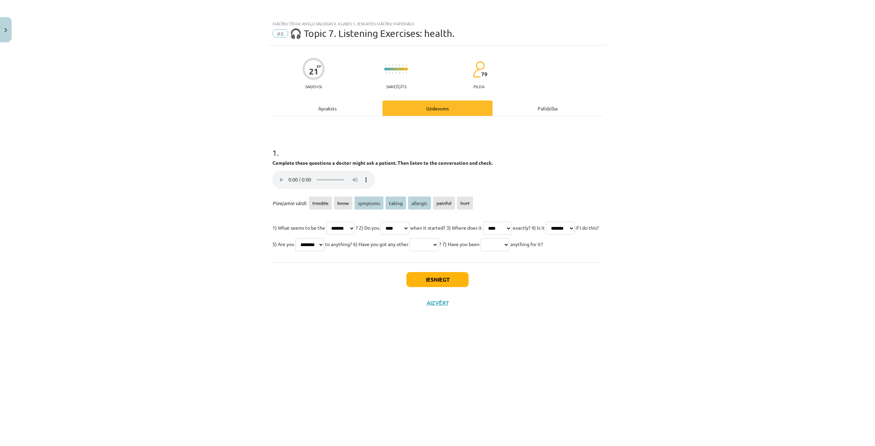
click at [324, 238] on select "******* **** ******** ****** ******** ******* ****" at bounding box center [309, 244] width 29 height 13
click at [438, 249] on select "******* **** ******** ****** ******** ******* ****" at bounding box center [423, 244] width 29 height 13
select select "********"
click at [438, 238] on select "******* **** ******** ****** ******** ******* ****" at bounding box center [423, 244] width 29 height 13
click at [481, 251] on select "******* **** ******** ****** ******** ******* ****" at bounding box center [495, 244] width 29 height 13
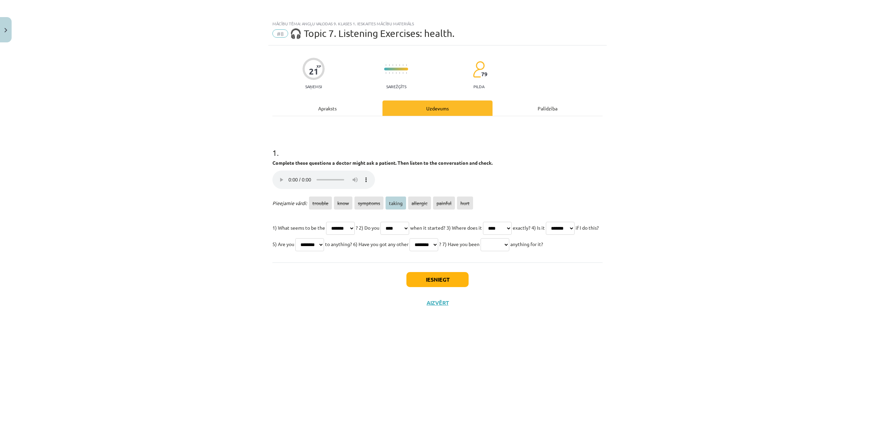
click at [286, 252] on p "1) What seems to be the ******* **** ******** ****** ******** ******* **** ? 2)…" at bounding box center [437, 235] width 330 height 33
click at [481, 251] on select "******* **** ******** ****** ******** ******* ****" at bounding box center [495, 244] width 29 height 13
select select "******"
click at [481, 251] on select "******* **** ******** ****** ******** ******* ****" at bounding box center [495, 244] width 29 height 13
click at [433, 287] on button "Iesniegt" at bounding box center [437, 279] width 62 height 15
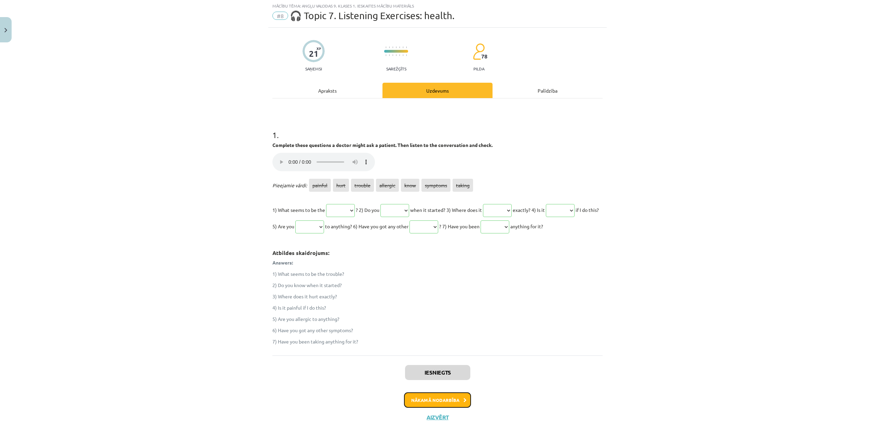
click at [431, 395] on button "Nākamā nodarbība" at bounding box center [437, 400] width 67 height 16
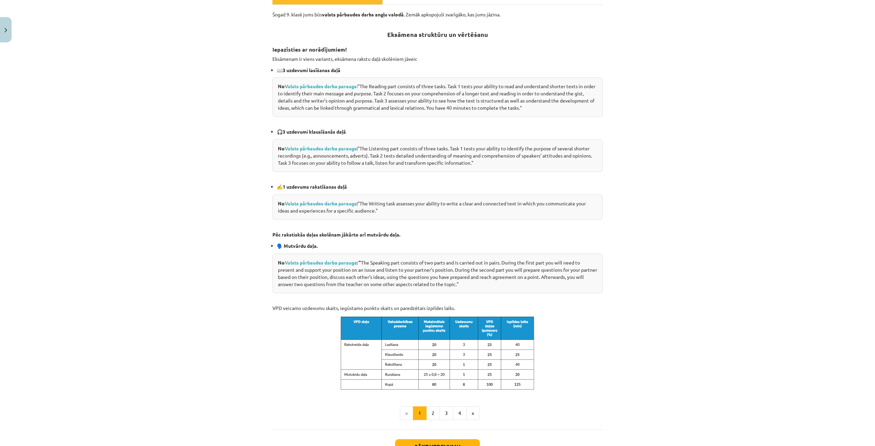
scroll to position [164, 0]
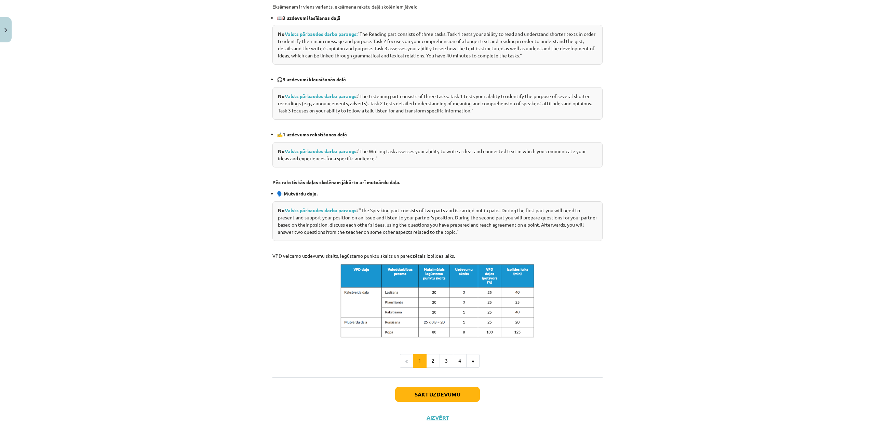
click at [0, 407] on div "Mācību tēma: Angļu valodas 9. klases 1. ieskaites mācību materiāls #9 🎓 Topic 8…" at bounding box center [437, 223] width 875 height 446
click at [453, 388] on button "Sākt uzdevumu" at bounding box center [437, 394] width 85 height 15
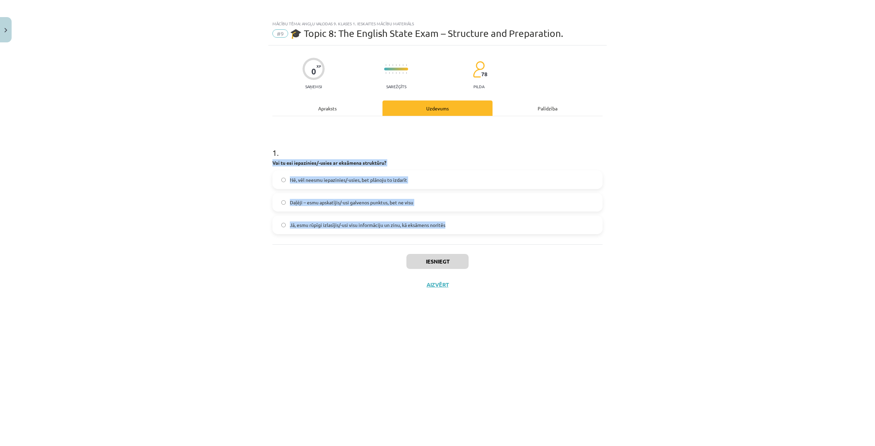
drag, startPoint x: 271, startPoint y: 163, endPoint x: 473, endPoint y: 223, distance: 210.9
click at [473, 223] on div "0 XP Saņemsi Sarežģīts 78 pilda Apraksts Uzdevums Palīdzība 1 . Vai tu esi iepa…" at bounding box center [437, 236] width 338 height 383
copy div "Vai tu esi iepazinies/-usies ar eksāmena struktūru? Nē, vēl neesmu iepazinies/-…"
click at [216, 242] on div "Mācību tēma: Angļu valodas 9. klases 1. ieskaites mācību materiāls #9 🎓 Topic 8…" at bounding box center [437, 223] width 875 height 446
click at [222, 188] on div "Mācību tēma: Angļu valodas 9. klases 1. ieskaites mācību materiāls #9 🎓 Topic 8…" at bounding box center [437, 223] width 875 height 446
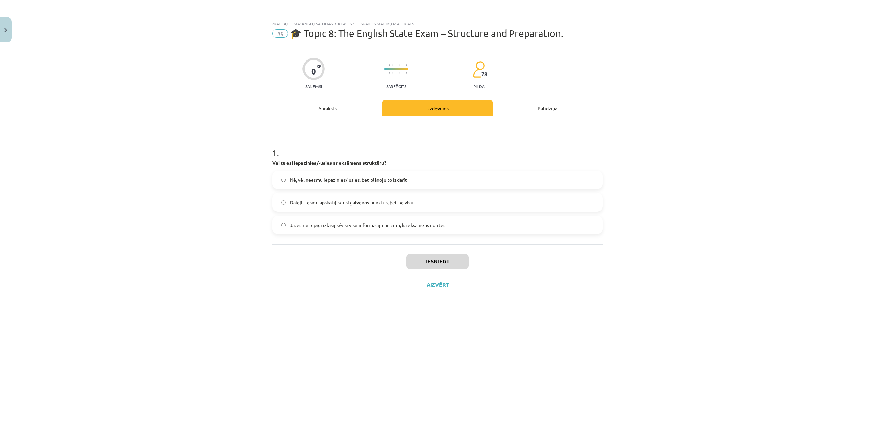
click at [343, 202] on span "Daļēji – esmu apskatījis/-usi galvenos punktus, bet ne visu" at bounding box center [351, 202] width 123 height 7
click at [651, 262] on div "Mācību tēma: Angļu valodas 9. klases 1. ieskaites mācību materiāls #9 🎓 Topic 8…" at bounding box center [437, 223] width 875 height 446
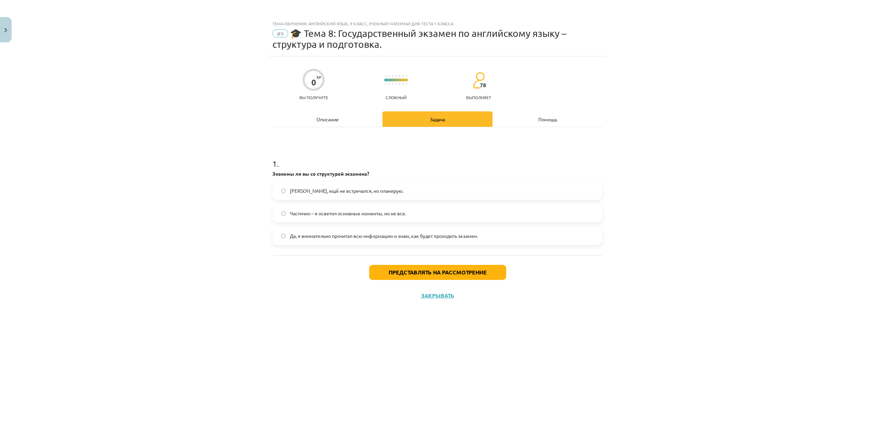
click at [347, 239] on span "Да, я внимательно прочитал всю информацию и знаю, как будет проходить экзамен." at bounding box center [384, 235] width 188 height 7
click at [384, 270] on button "Представлять на рассмотрение" at bounding box center [437, 272] width 137 height 15
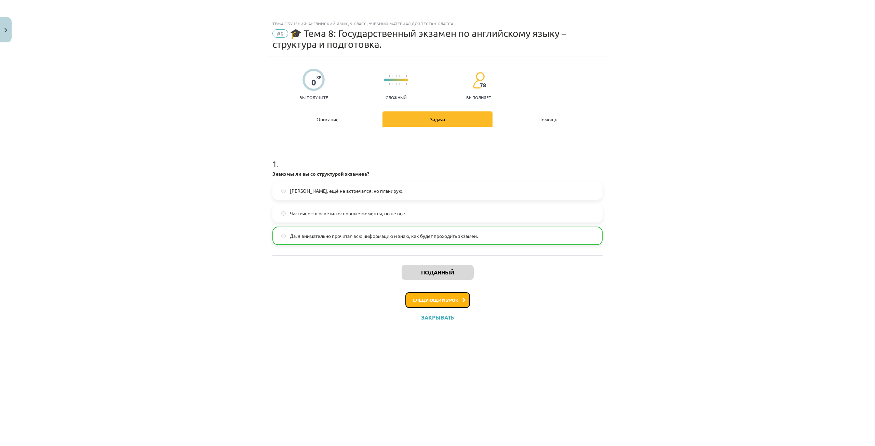
click at [453, 304] on button "Следующий урок" at bounding box center [437, 300] width 65 height 16
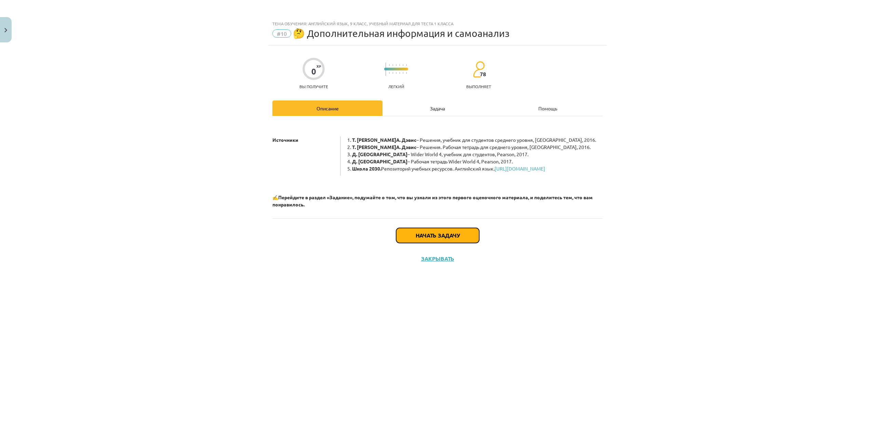
click at [468, 243] on button "Начать задачу" at bounding box center [437, 235] width 83 height 15
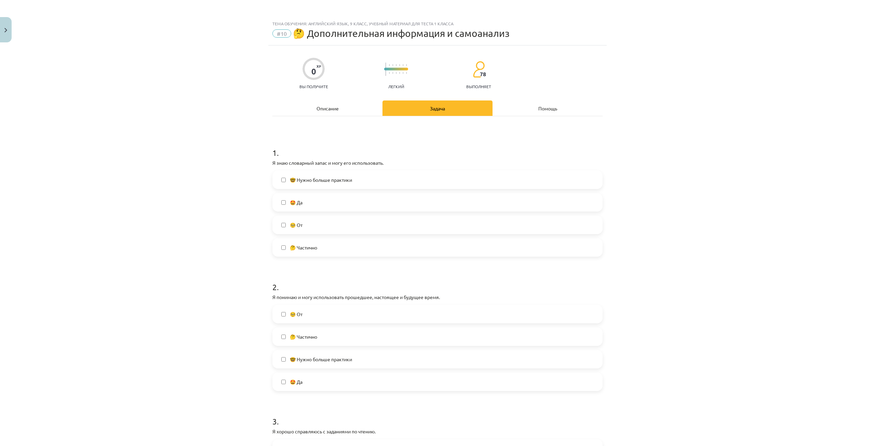
click at [322, 252] on label "🤔 Частично" at bounding box center [437, 247] width 329 height 17
click at [320, 177] on font "🤓 Нужно больше практики" at bounding box center [321, 180] width 62 height 6
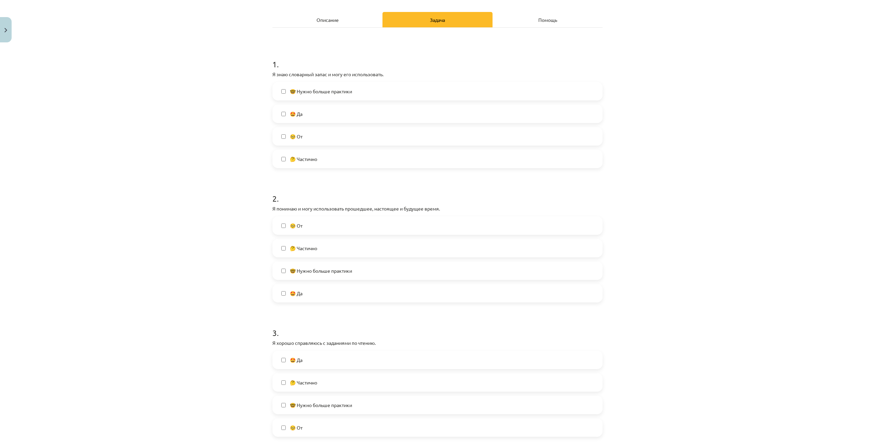
scroll to position [103, 0]
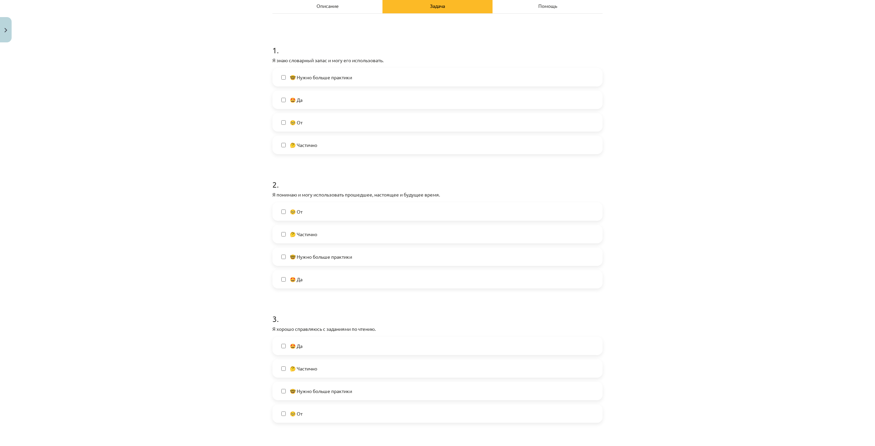
click at [340, 233] on label "🤔 Частично" at bounding box center [437, 234] width 329 height 17
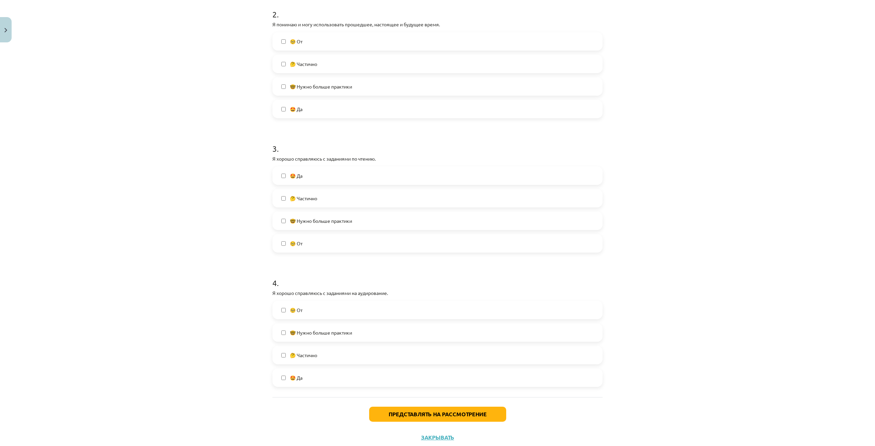
scroll to position [273, 0]
click at [342, 217] on span "🤓 Нужно больше практики" at bounding box center [321, 220] width 62 height 7
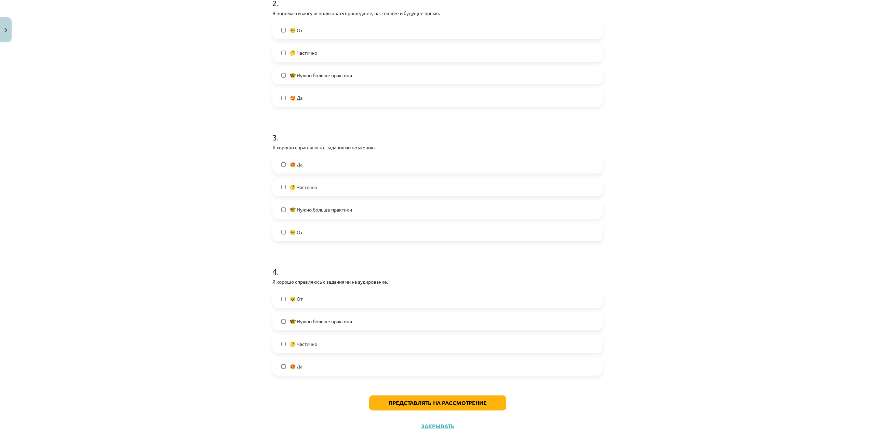
scroll to position [293, 0]
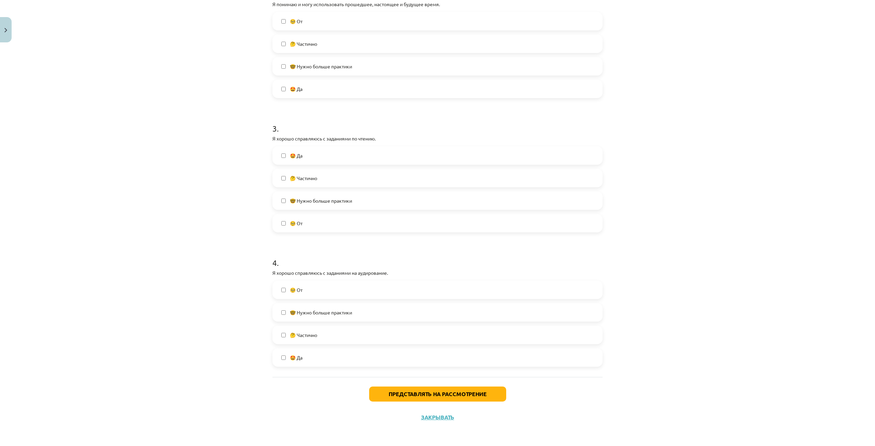
click at [335, 331] on label "🤔 Частично" at bounding box center [437, 334] width 329 height 17
click at [385, 390] on button "Представлять на рассмотрение" at bounding box center [437, 394] width 137 height 15
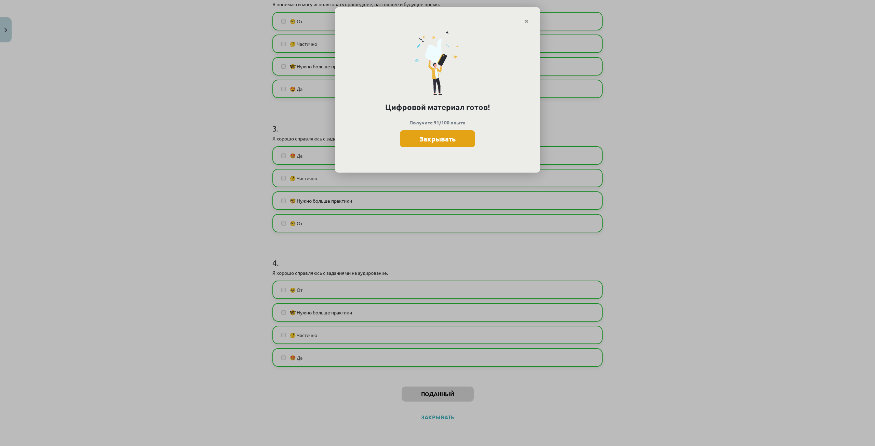
click at [454, 135] on font "Закрывать" at bounding box center [437, 138] width 36 height 9
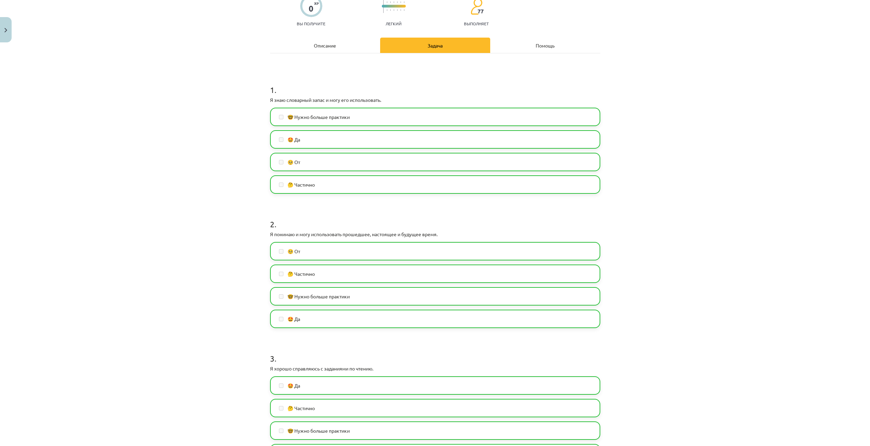
scroll to position [0, 0]
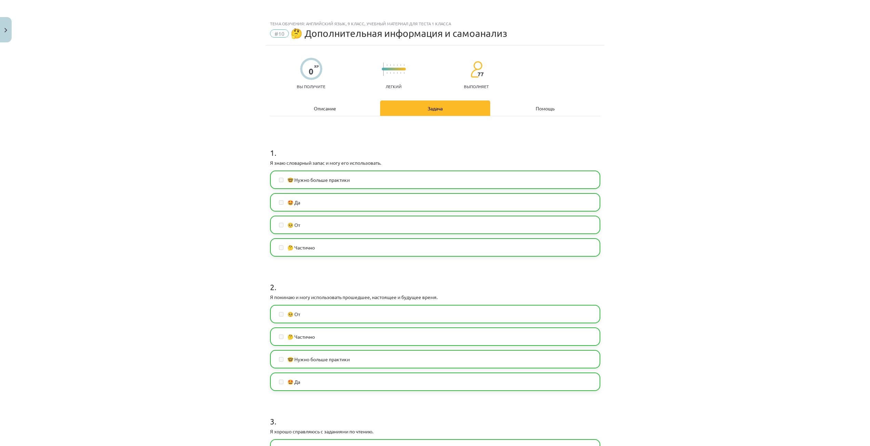
drag, startPoint x: 212, startPoint y: 15, endPoint x: 211, endPoint y: 11, distance: 3.9
click at [212, 14] on div "Тема обучения: Английский язык, 9 класс, учебный материал для теста 1 класса #1…" at bounding box center [435, 223] width 870 height 446
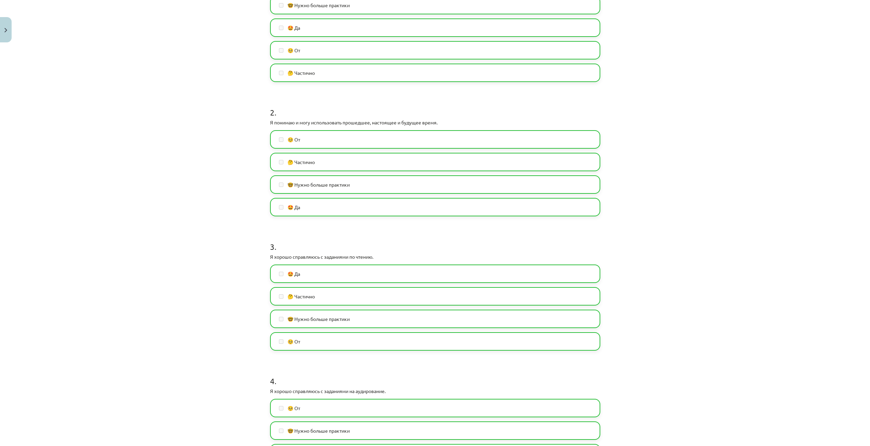
scroll to position [54, 0]
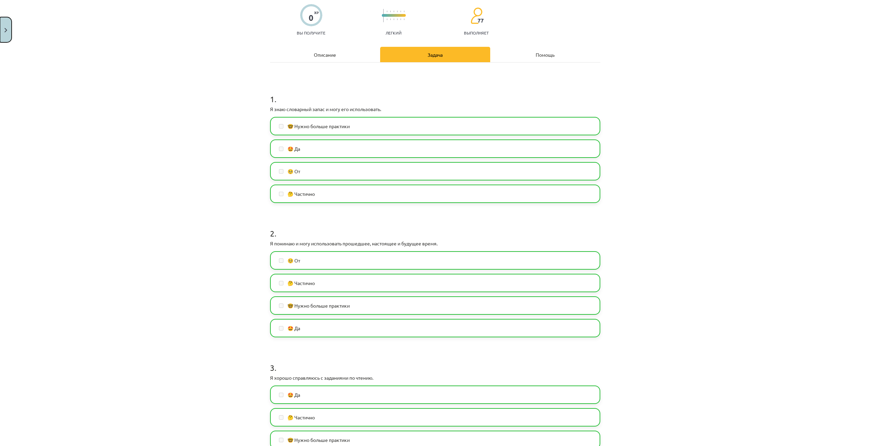
click at [5, 36] on button "Закрывать" at bounding box center [6, 29] width 12 height 25
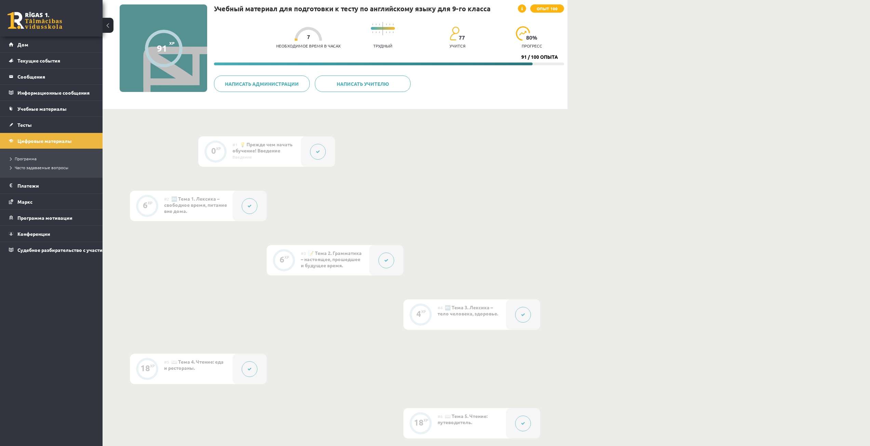
scroll to position [0, 0]
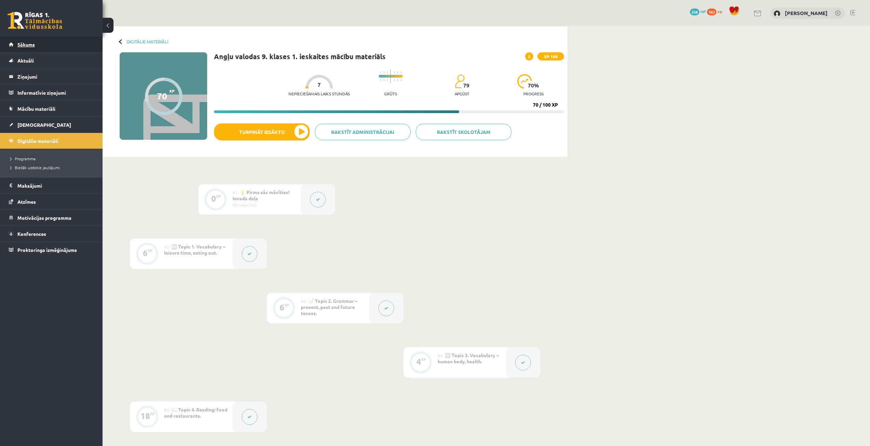
click at [30, 51] on link "Sākums" at bounding box center [51, 45] width 85 height 16
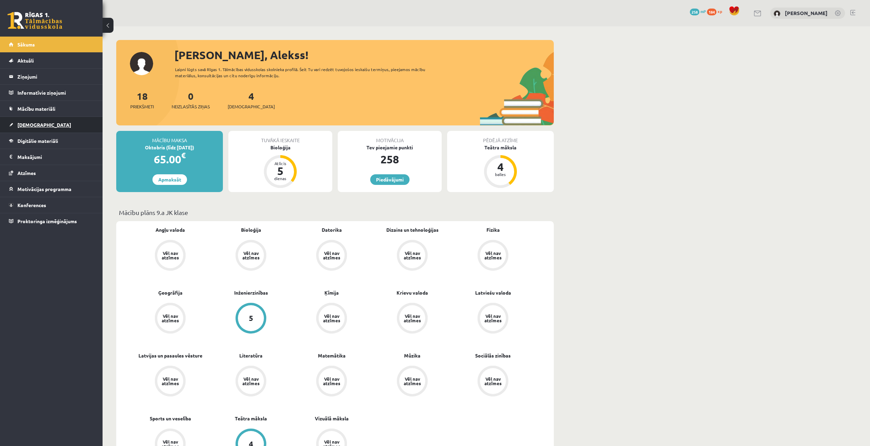
click at [50, 128] on link "[DEMOGRAPHIC_DATA]" at bounding box center [51, 125] width 85 height 16
